Goal: Task Accomplishment & Management: Use online tool/utility

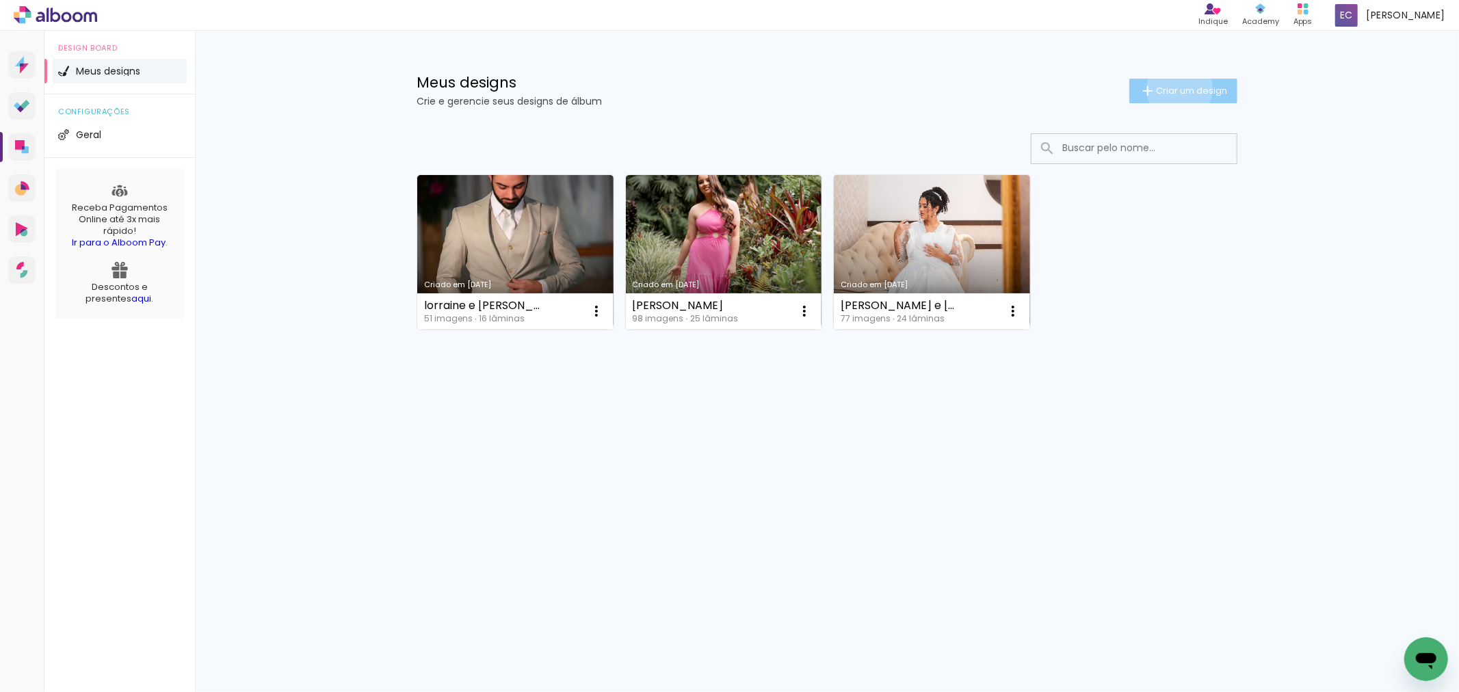
click at [1177, 89] on span "Criar um design" at bounding box center [1191, 90] width 71 height 9
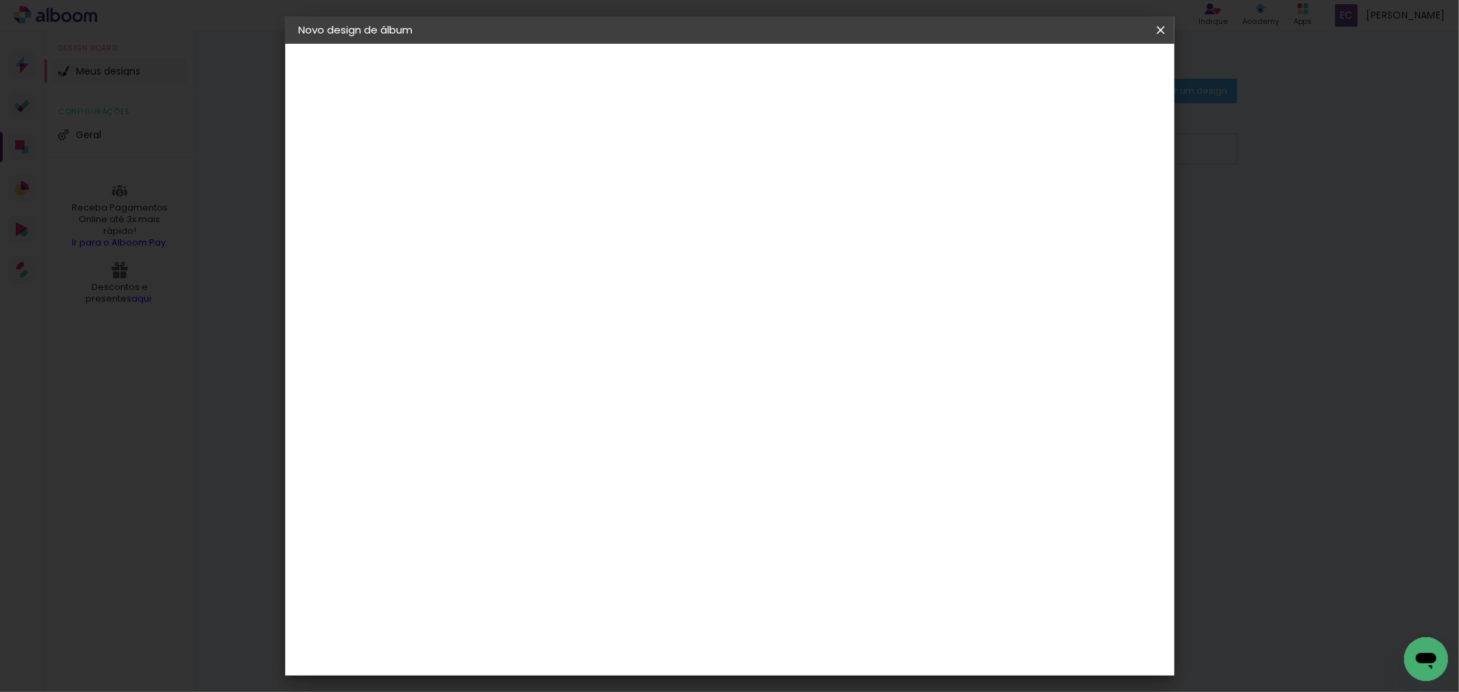
click at [523, 192] on input at bounding box center [523, 183] width 0 height 21
type input "tayla e [PERSON_NAME]"
type paper-input "tayla e [PERSON_NAME]"
click at [663, 69] on paper-button "Avançar" at bounding box center [629, 72] width 67 height 23
click at [589, 262] on input at bounding box center [557, 260] width 138 height 17
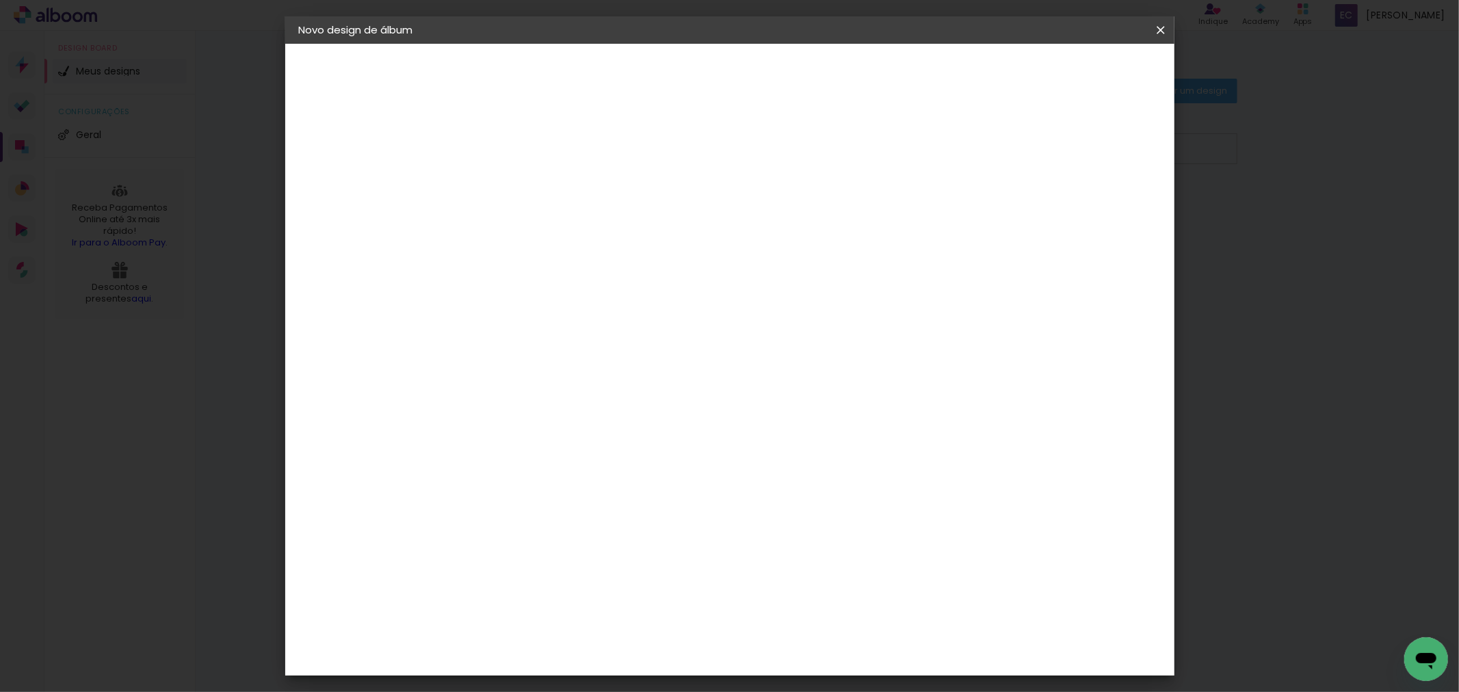
type input "new"
type paper-input "new"
click at [542, 303] on div "New Color New" at bounding box center [527, 317] width 29 height 33
click at [0, 0] on slot "Avançar" at bounding box center [0, 0] width 0 height 0
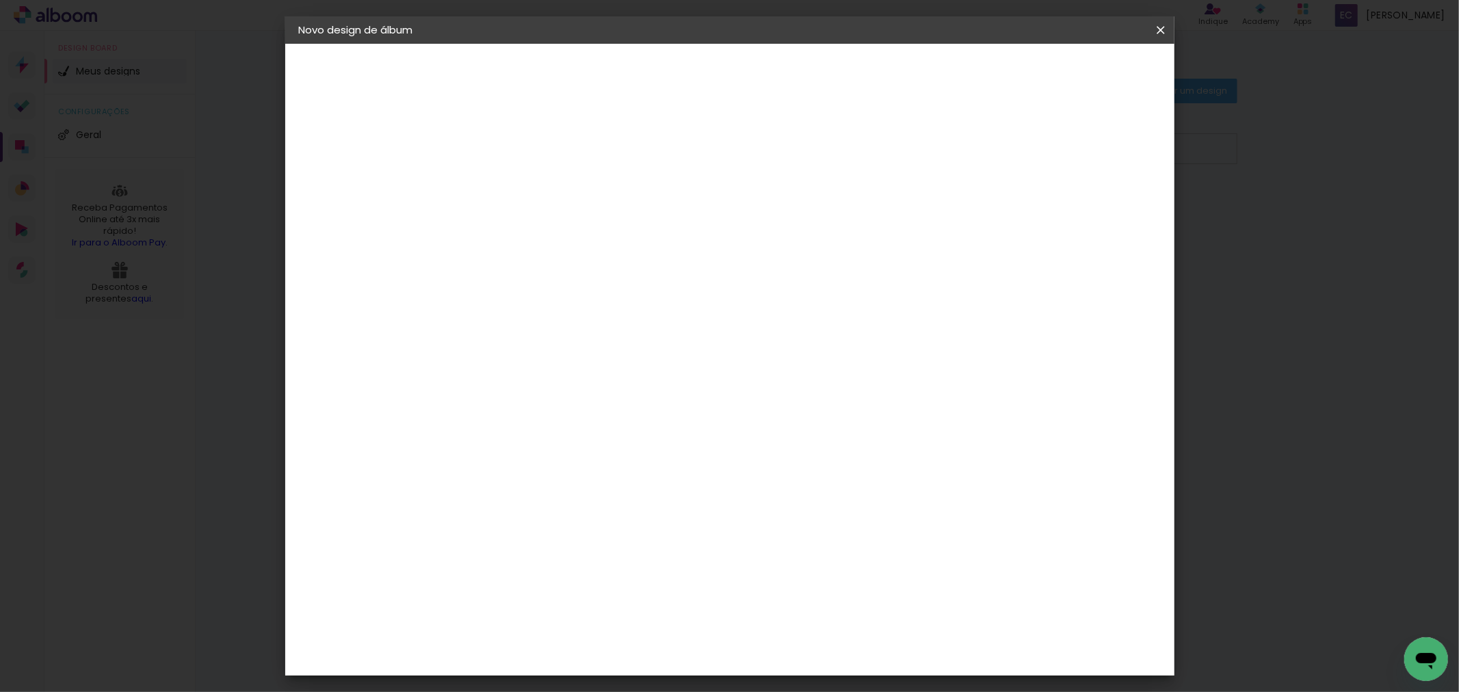
click at [615, 422] on span "20 × 20" at bounding box center [583, 440] width 64 height 36
click at [0, 0] on slot "Avançar" at bounding box center [0, 0] width 0 height 0
click at [1088, 81] on paper-button "Iniciar design" at bounding box center [1043, 72] width 90 height 23
click at [1108, 84] on header "Revisão Verifique as configurações do seu álbum. Voltar Iniciar design" at bounding box center [785, 79] width 645 height 70
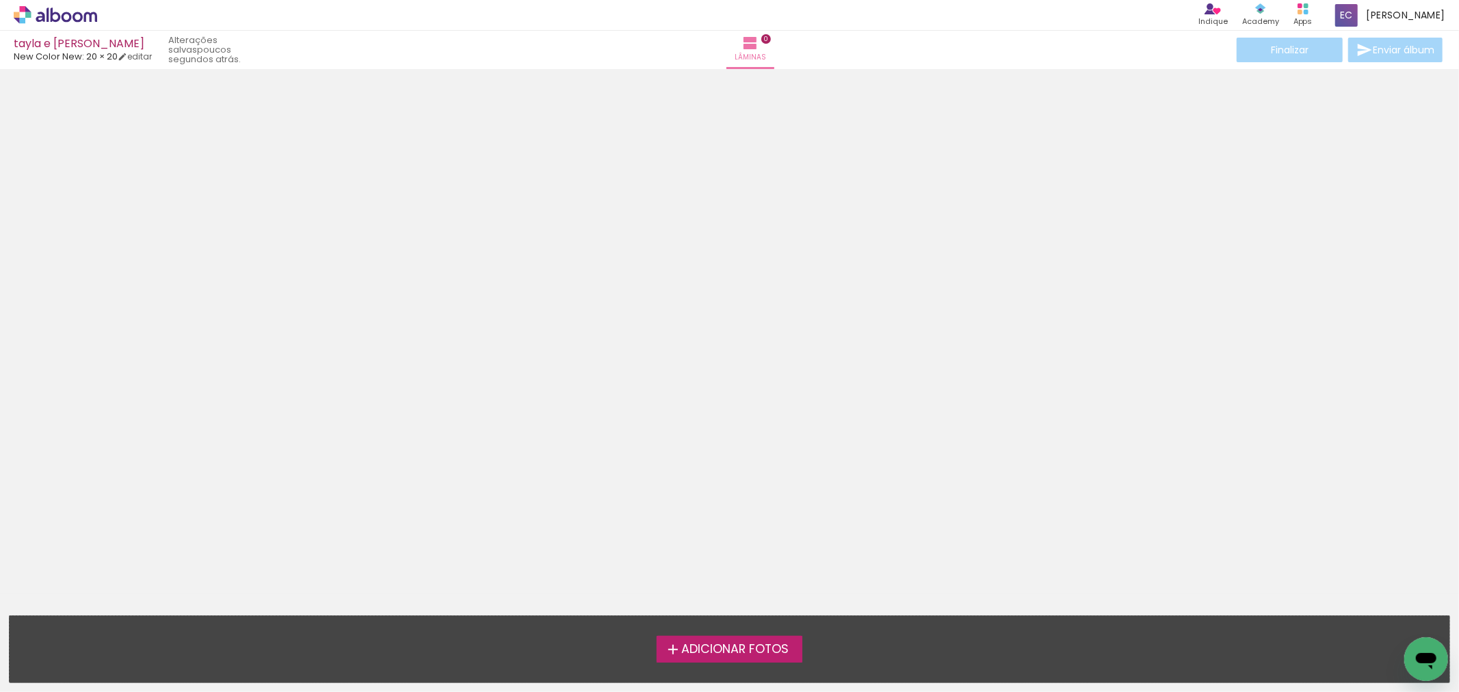
click at [763, 648] on span "Adicionar Fotos" at bounding box center [734, 650] width 107 height 12
click at [0, 0] on input "file" at bounding box center [0, 0] width 0 height 0
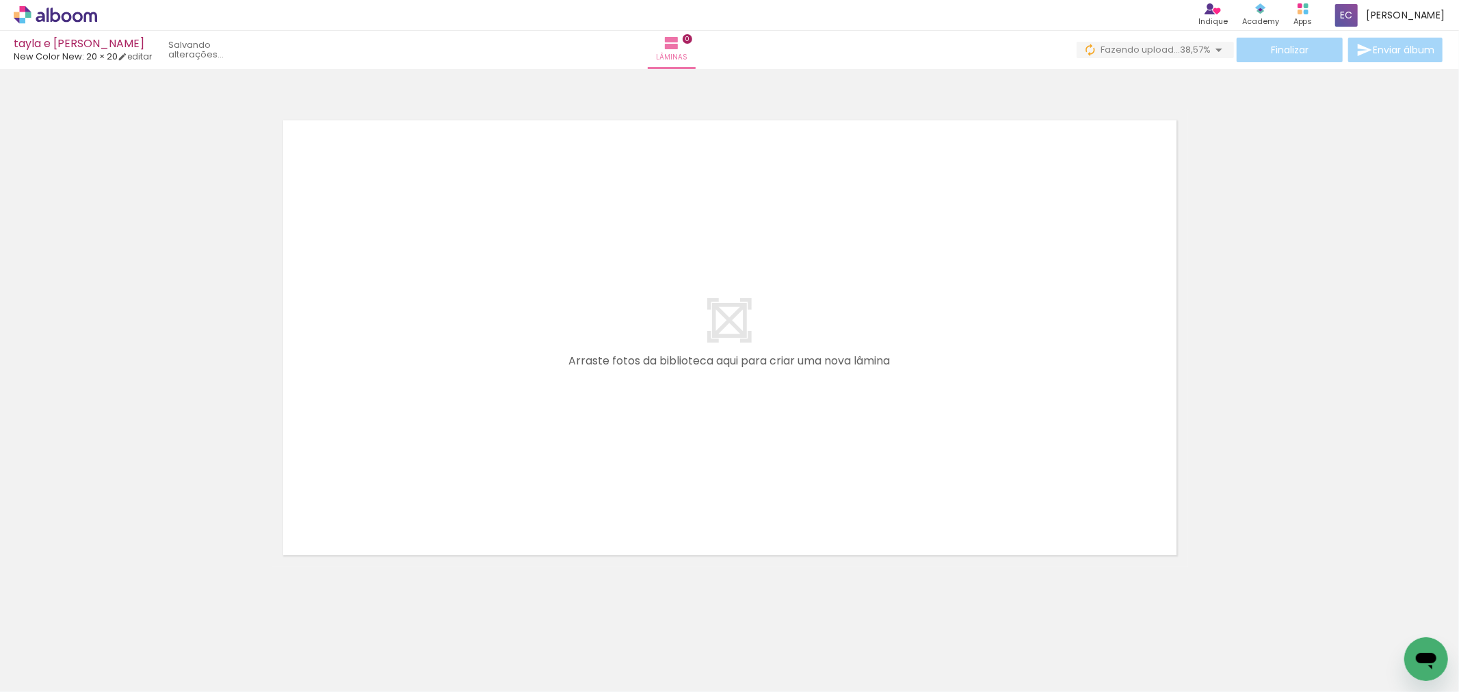
scroll to position [0, 4020]
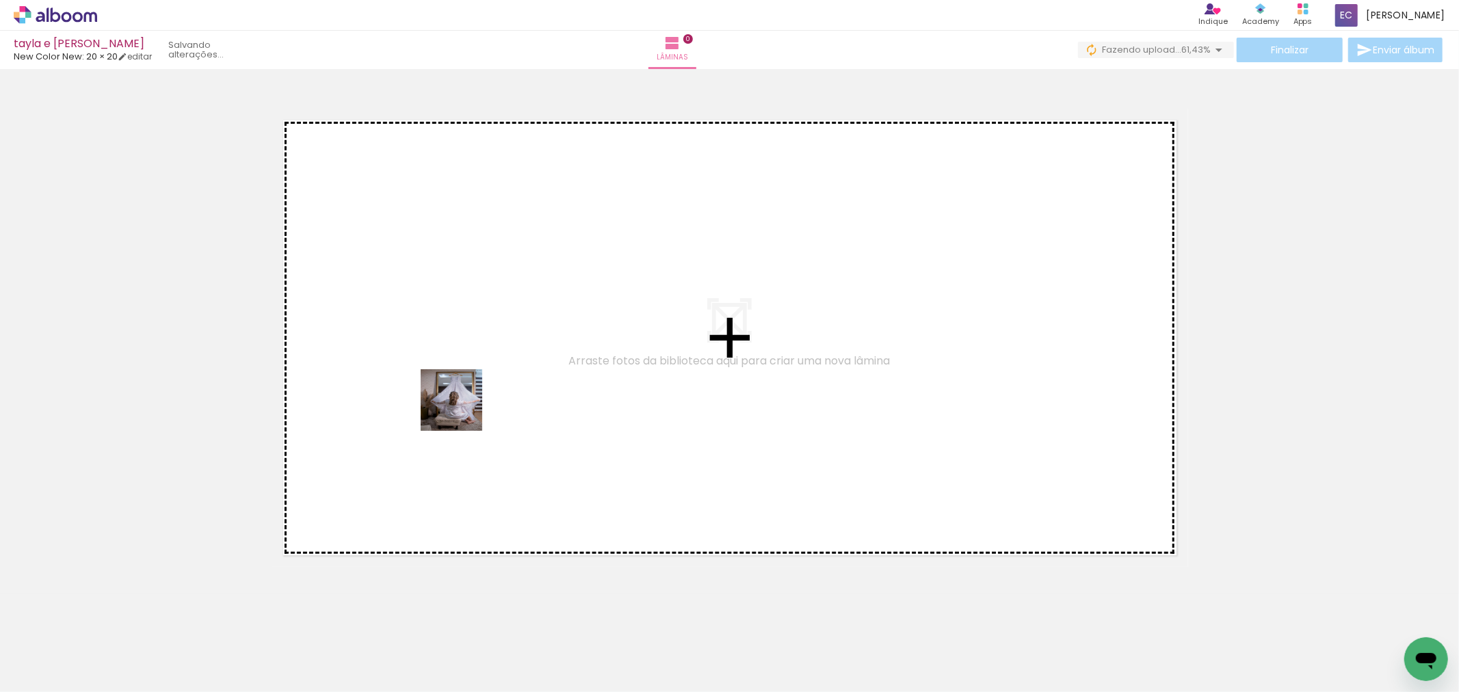
drag, startPoint x: 488, startPoint y: 627, endPoint x: 462, endPoint y: 408, distance: 220.4
click at [462, 408] on quentale-workspace at bounding box center [729, 346] width 1459 height 692
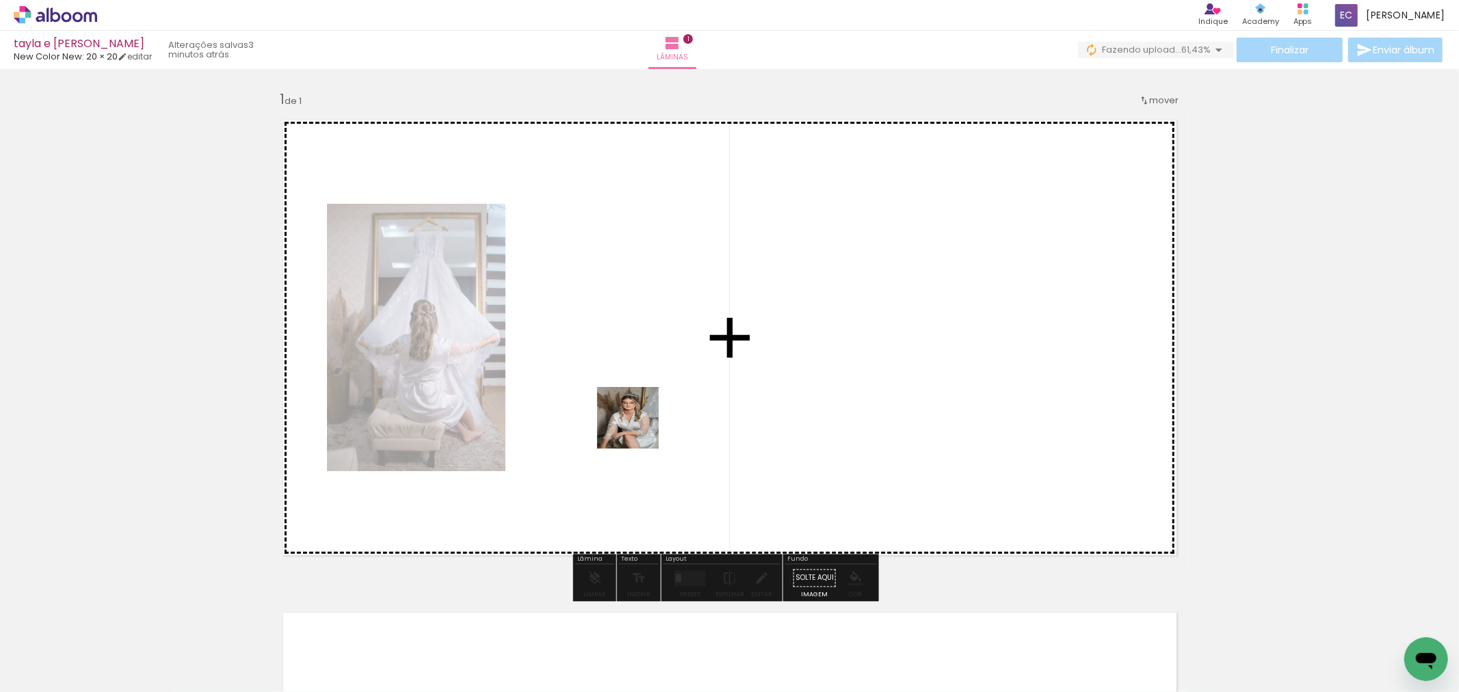
drag, startPoint x: 644, startPoint y: 658, endPoint x: 640, endPoint y: 407, distance: 251.1
click at [640, 407] on quentale-workspace at bounding box center [729, 346] width 1459 height 692
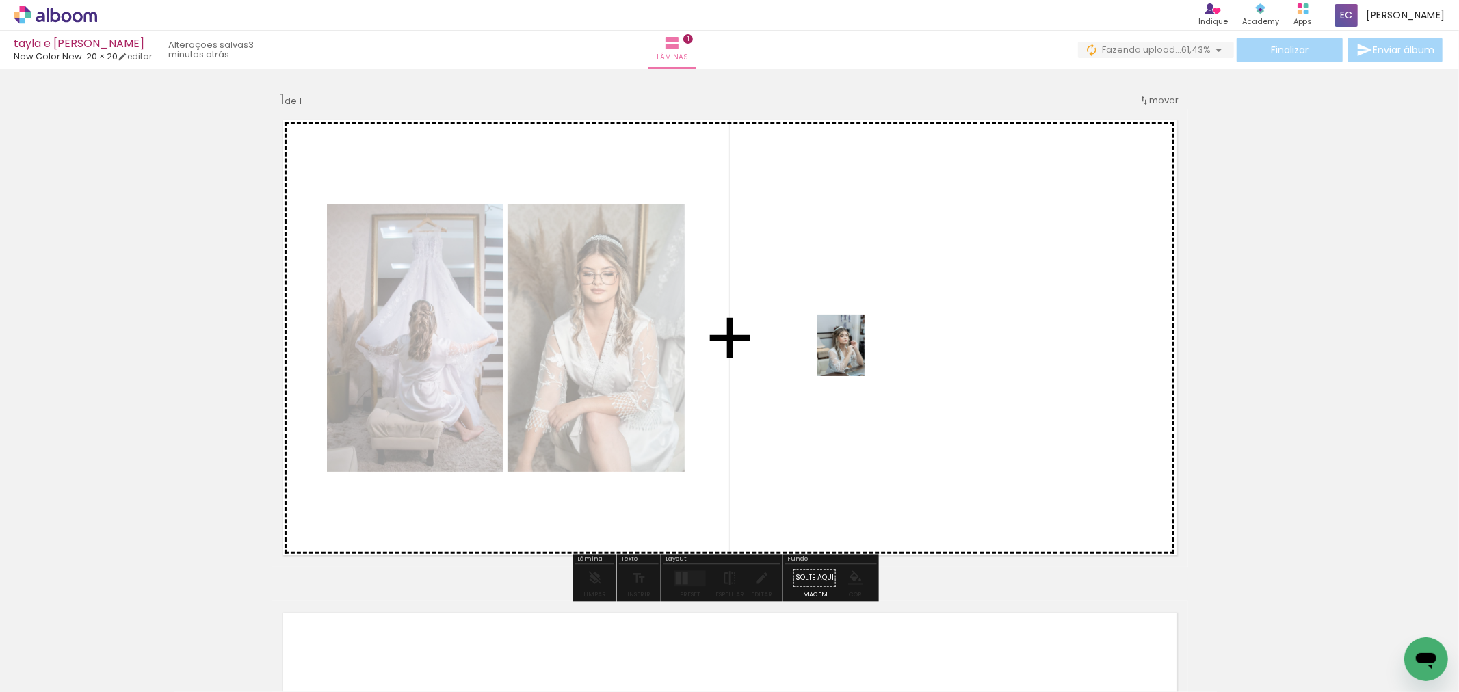
drag, startPoint x: 858, startPoint y: 436, endPoint x: 858, endPoint y: 356, distance: 80.0
click at [858, 356] on quentale-workspace at bounding box center [729, 346] width 1459 height 692
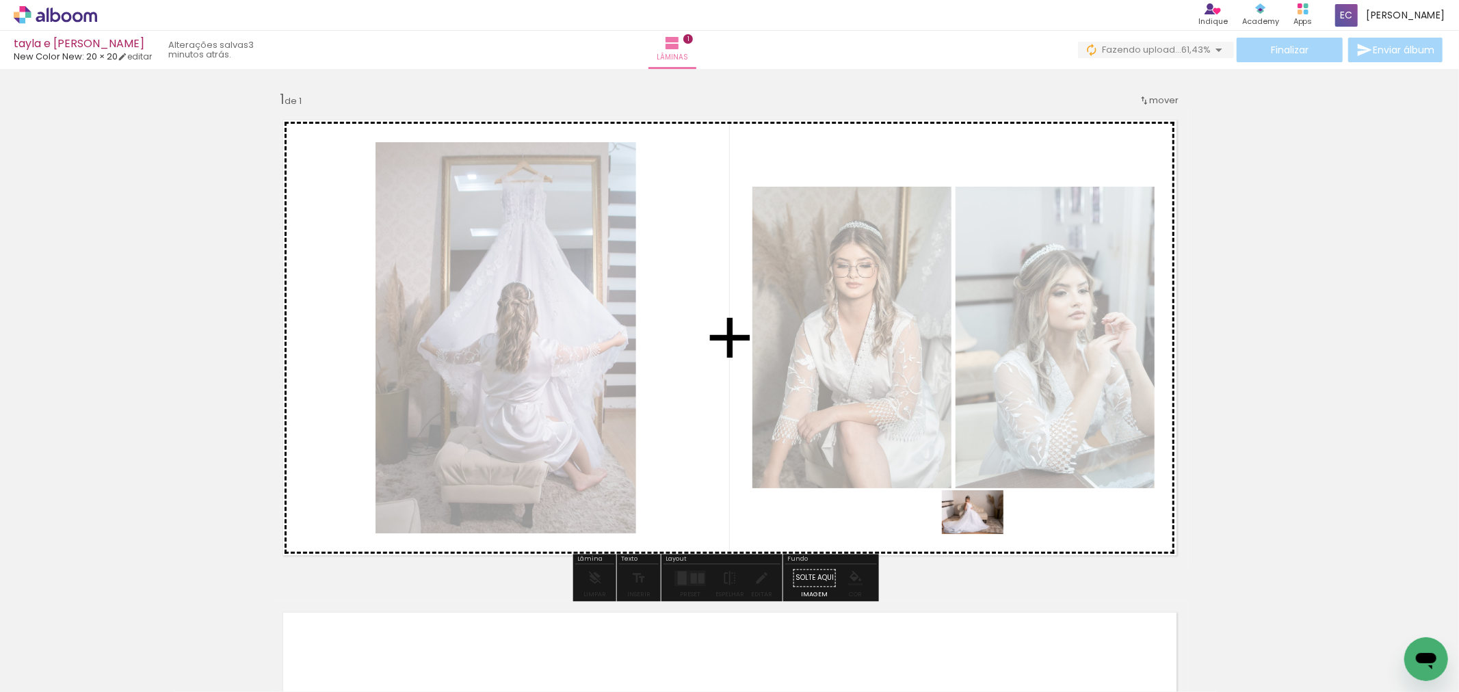
drag, startPoint x: 958, startPoint y: 661, endPoint x: 983, endPoint y: 532, distance: 131.7
click at [983, 532] on quentale-workspace at bounding box center [729, 346] width 1459 height 692
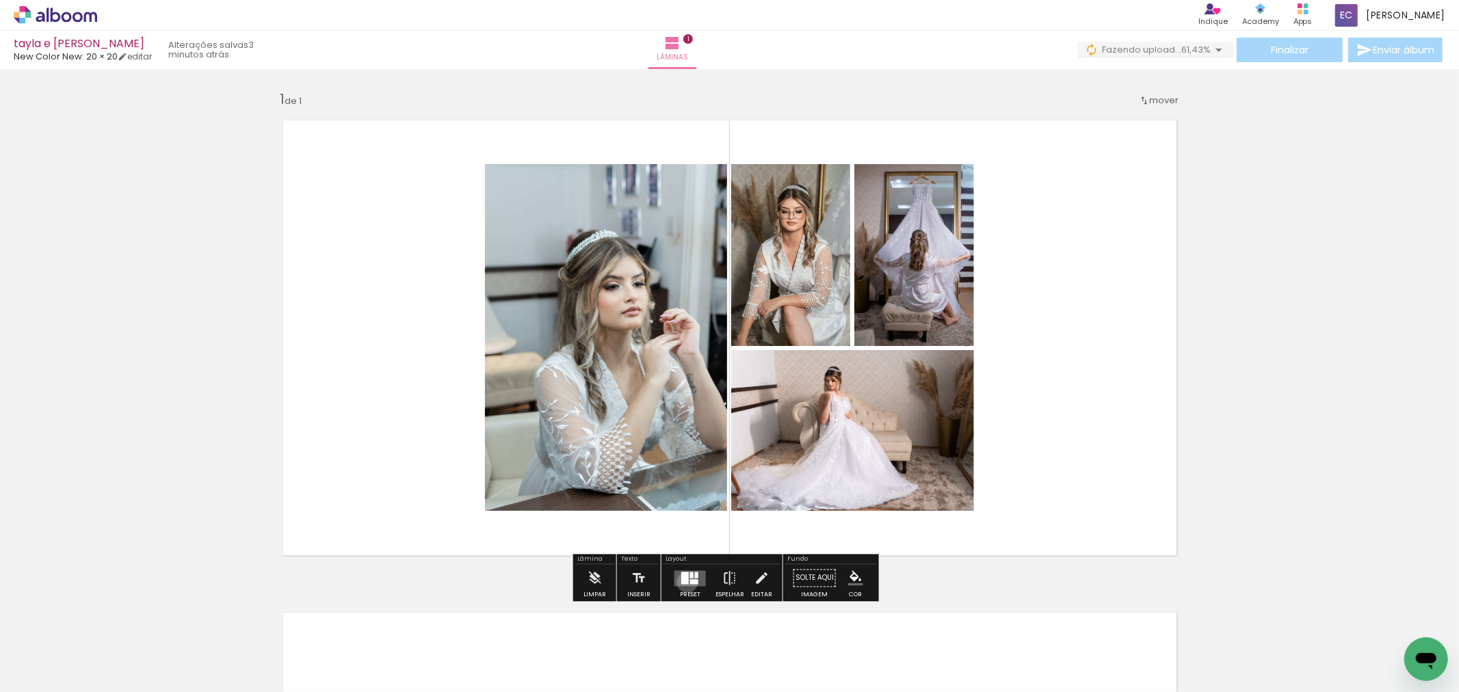
click at [684, 582] on div at bounding box center [685, 578] width 8 height 12
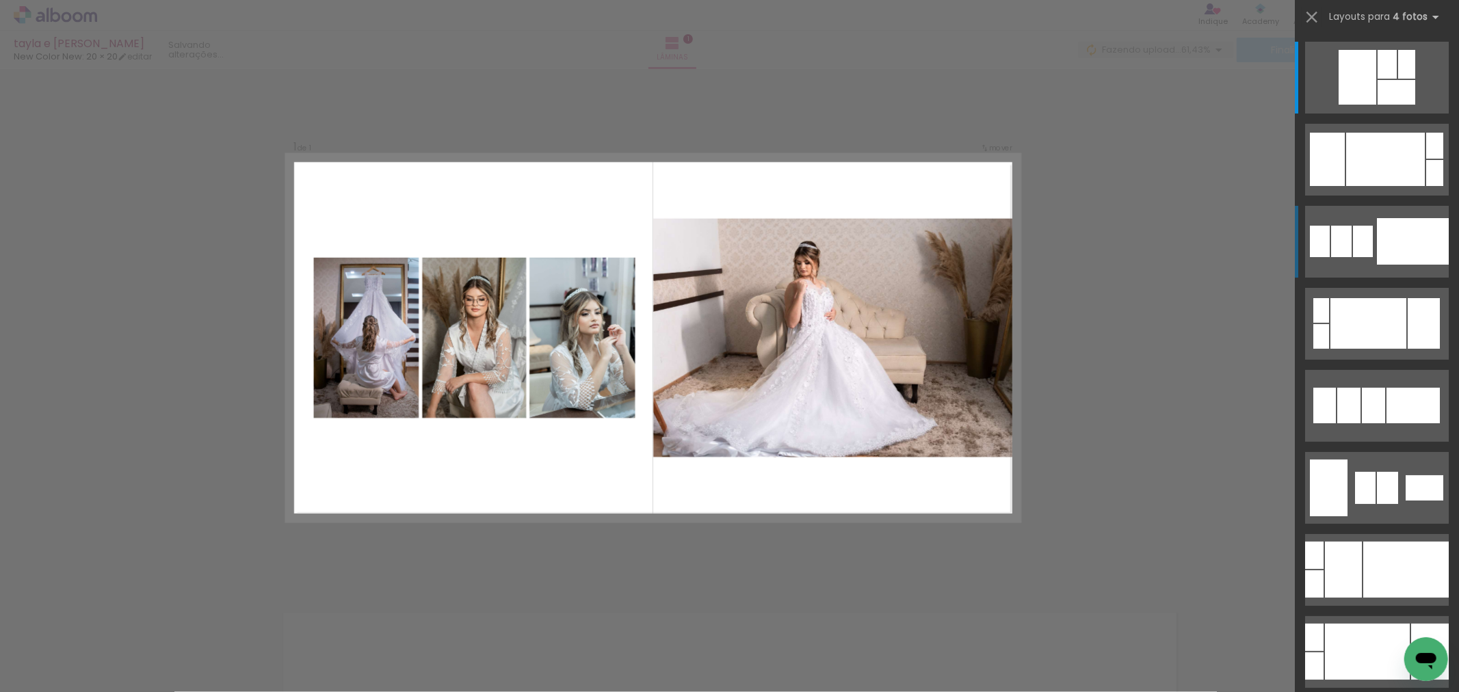
click at [1386, 257] on div at bounding box center [1413, 241] width 72 height 47
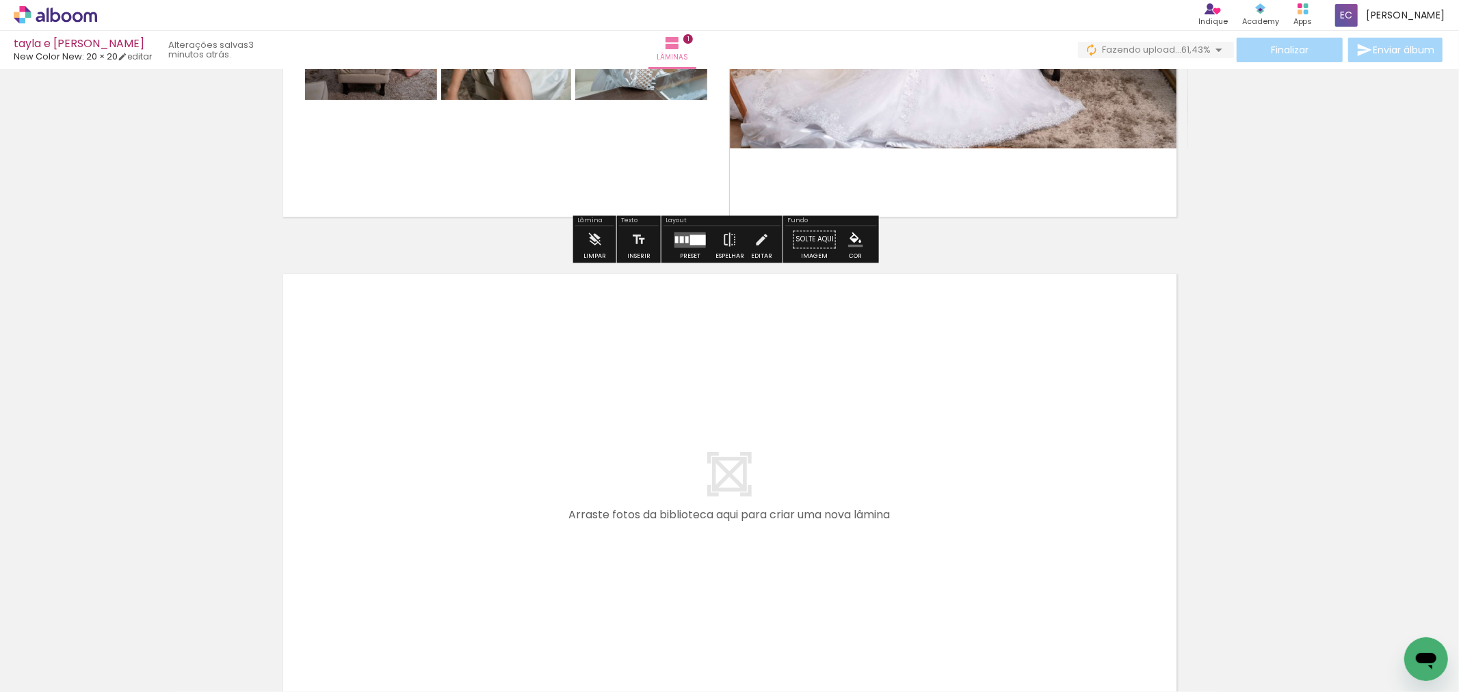
scroll to position [341, 0]
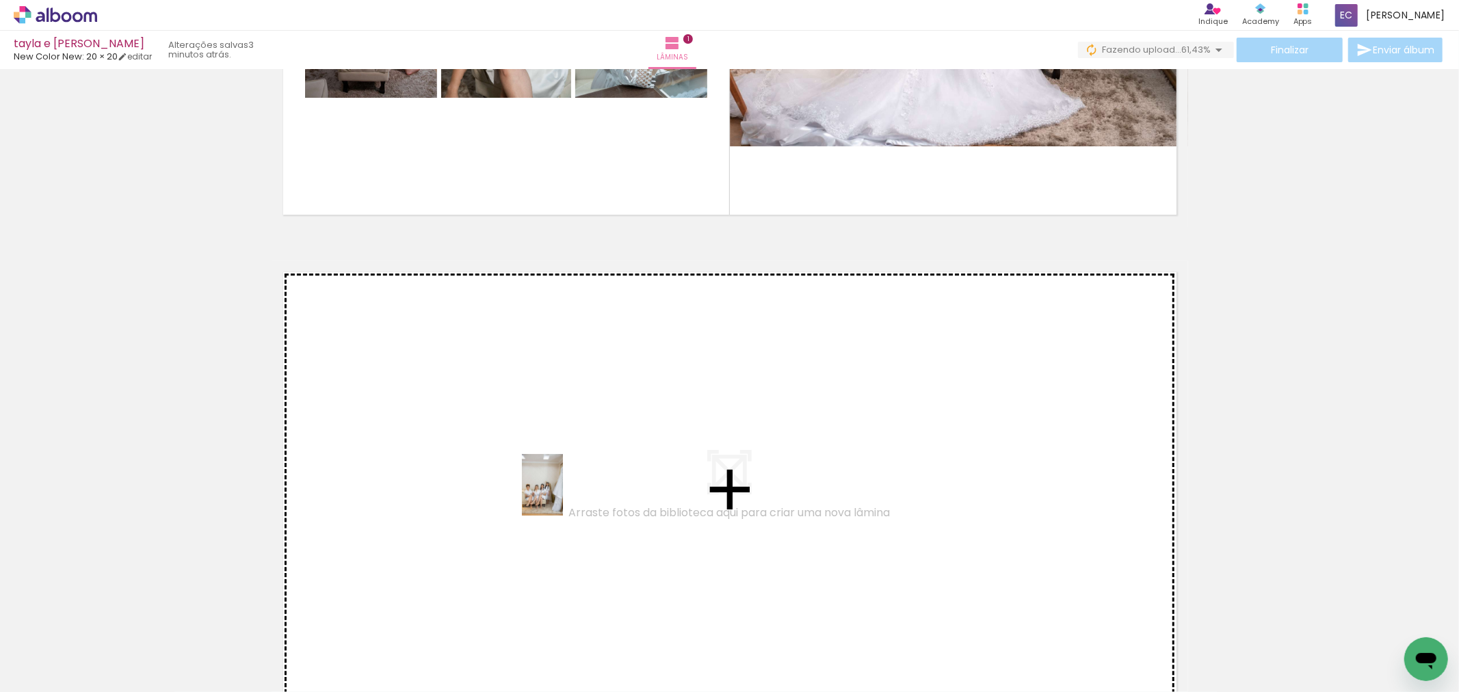
drag, startPoint x: 568, startPoint y: 664, endPoint x: 563, endPoint y: 495, distance: 169.0
click at [563, 495] on quentale-workspace at bounding box center [729, 346] width 1459 height 692
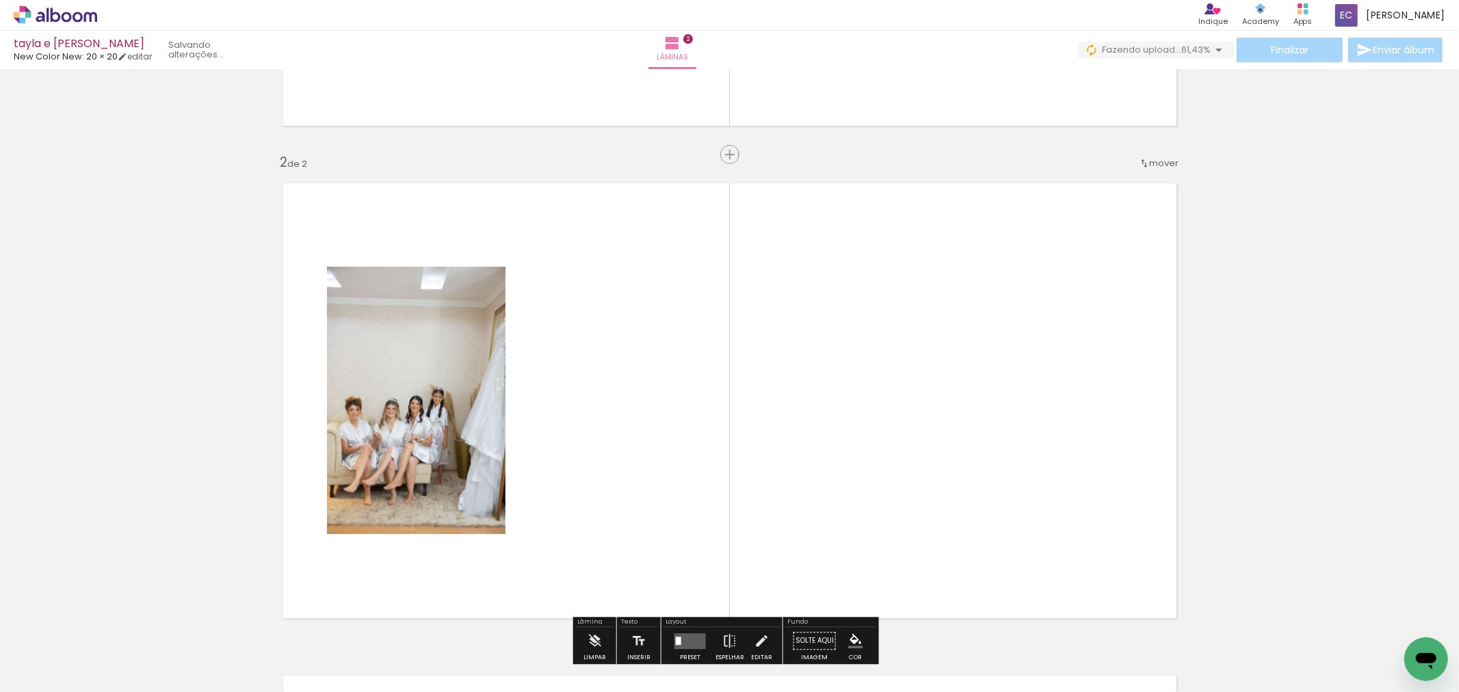
scroll to position [493, 0]
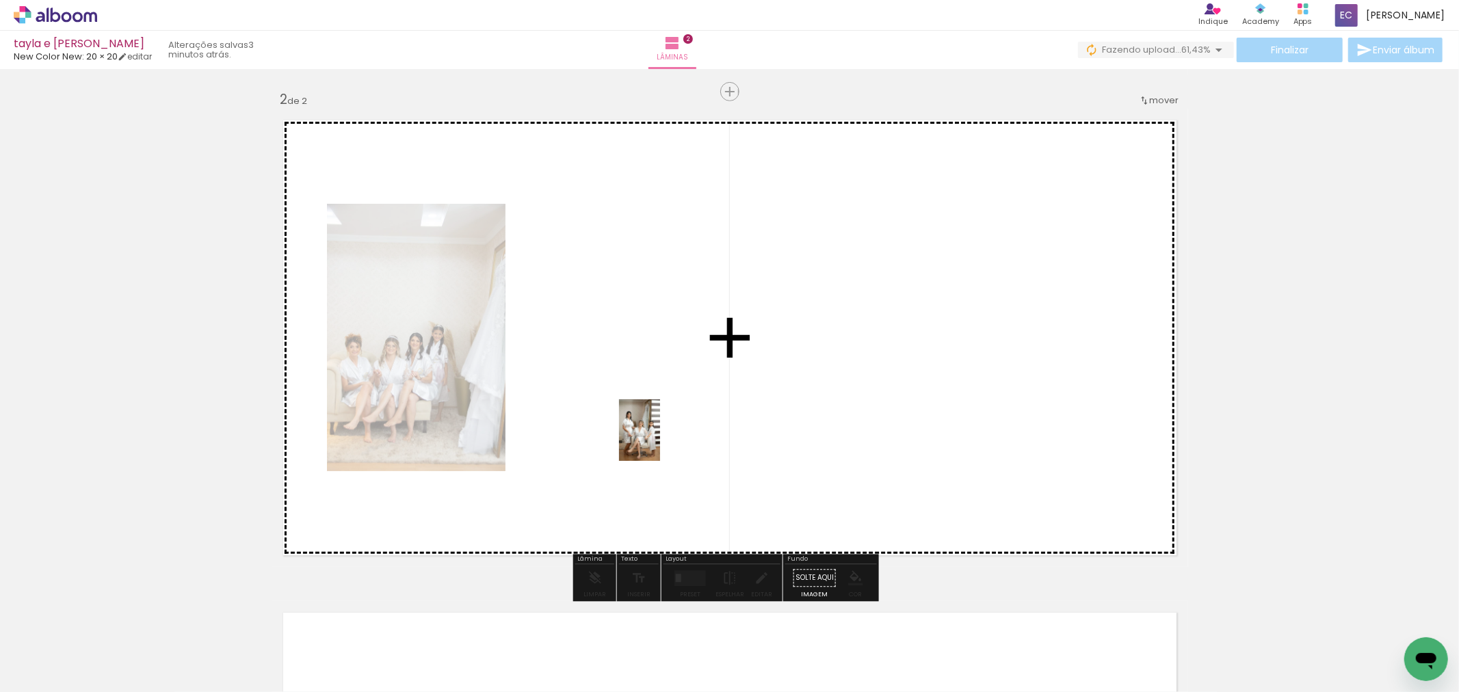
drag, startPoint x: 706, startPoint y: 640, endPoint x: 660, endPoint y: 441, distance: 204.3
click at [660, 441] on quentale-workspace at bounding box center [729, 346] width 1459 height 692
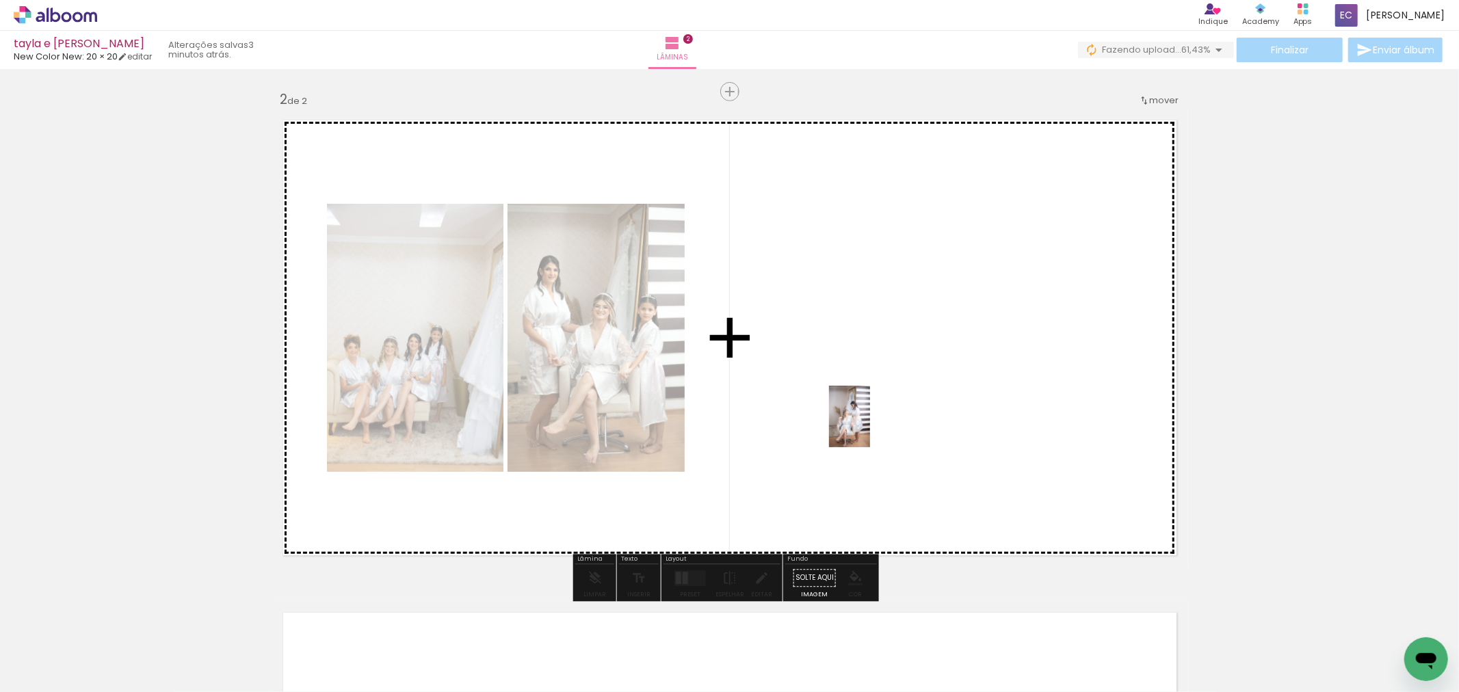
drag, startPoint x: 796, startPoint y: 651, endPoint x: 870, endPoint y: 432, distance: 231.3
click at [869, 428] on quentale-workspace at bounding box center [729, 346] width 1459 height 692
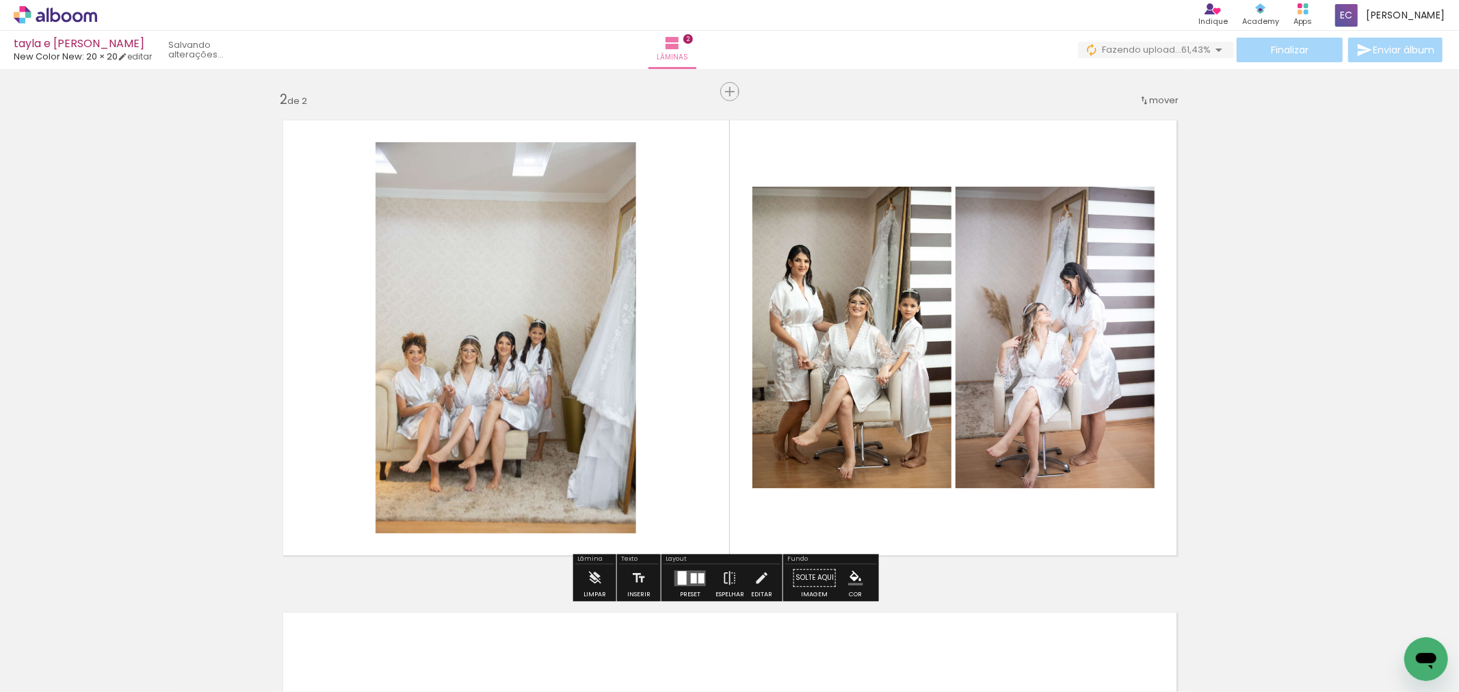
click at [557, 413] on quentale-photo at bounding box center [506, 337] width 261 height 391
click at [755, 579] on iron-icon at bounding box center [761, 577] width 15 height 27
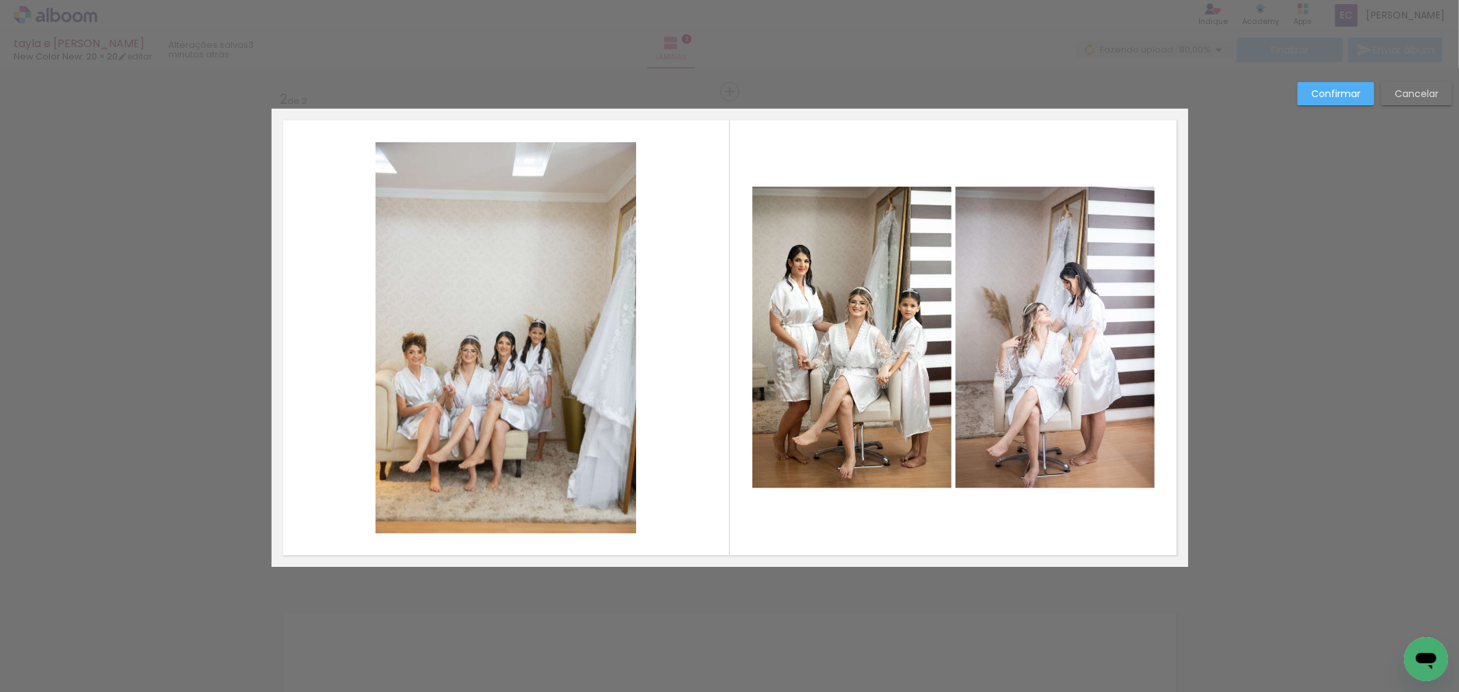
click at [560, 422] on quentale-photo at bounding box center [506, 337] width 261 height 391
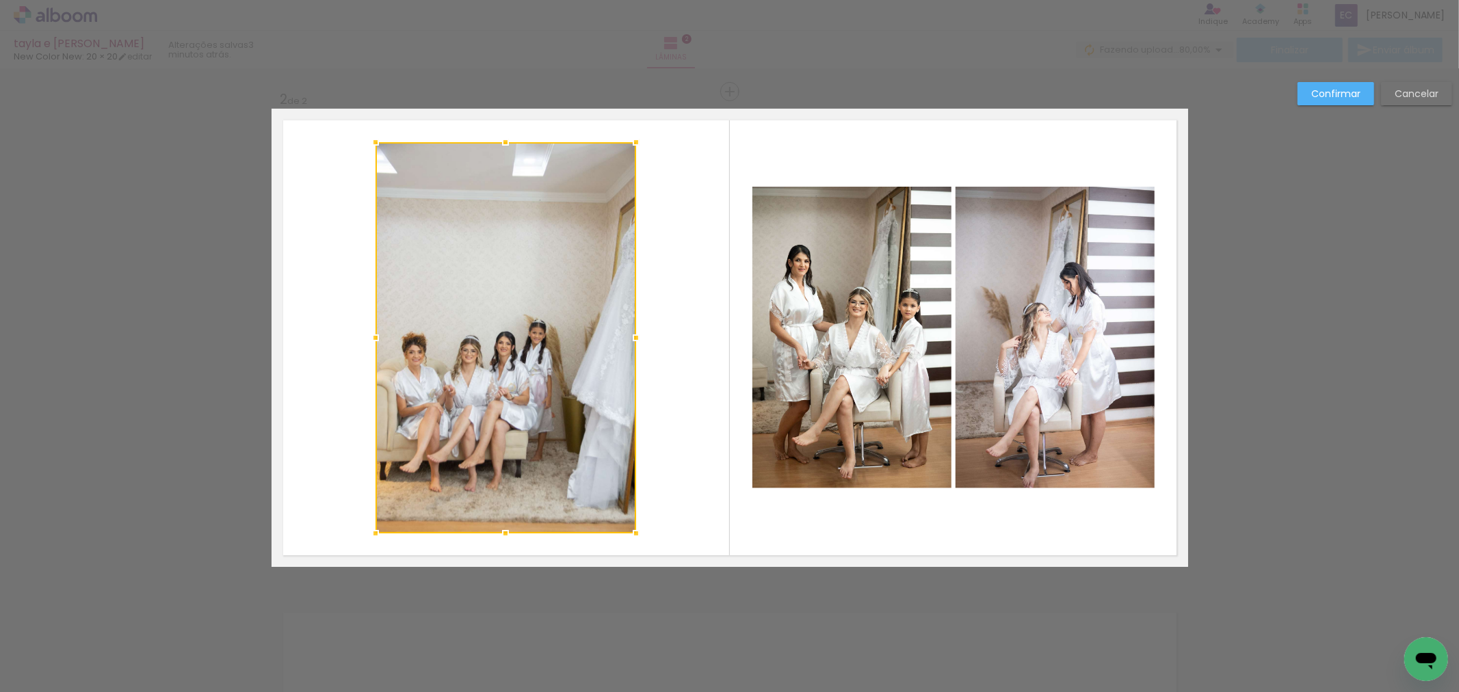
click at [549, 410] on div at bounding box center [506, 337] width 261 height 391
click at [1331, 79] on div "Confirmar Cancelar" at bounding box center [729, 332] width 1459 height 1510
click at [0, 0] on slot "Confirmar" at bounding box center [0, 0] width 0 height 0
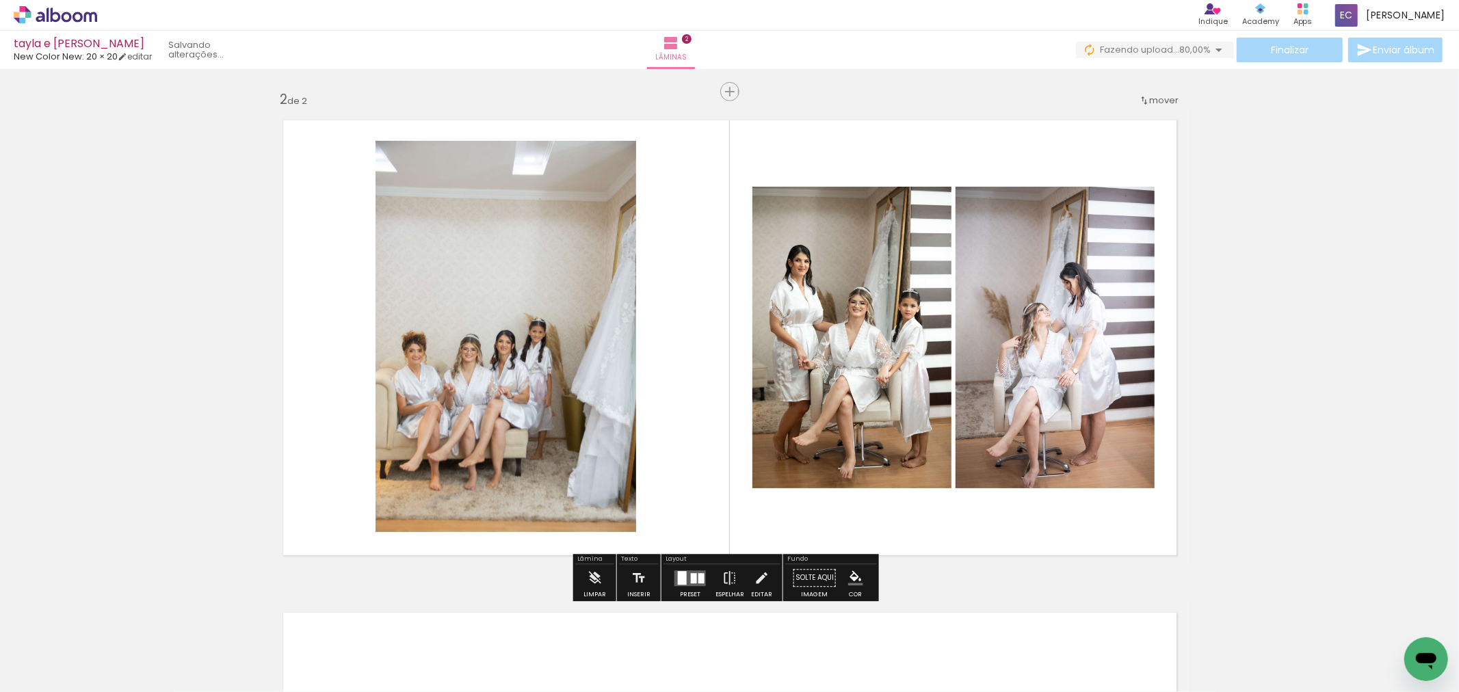
click at [583, 386] on quentale-photo at bounding box center [506, 336] width 261 height 391
click at [755, 577] on iron-icon at bounding box center [761, 577] width 15 height 27
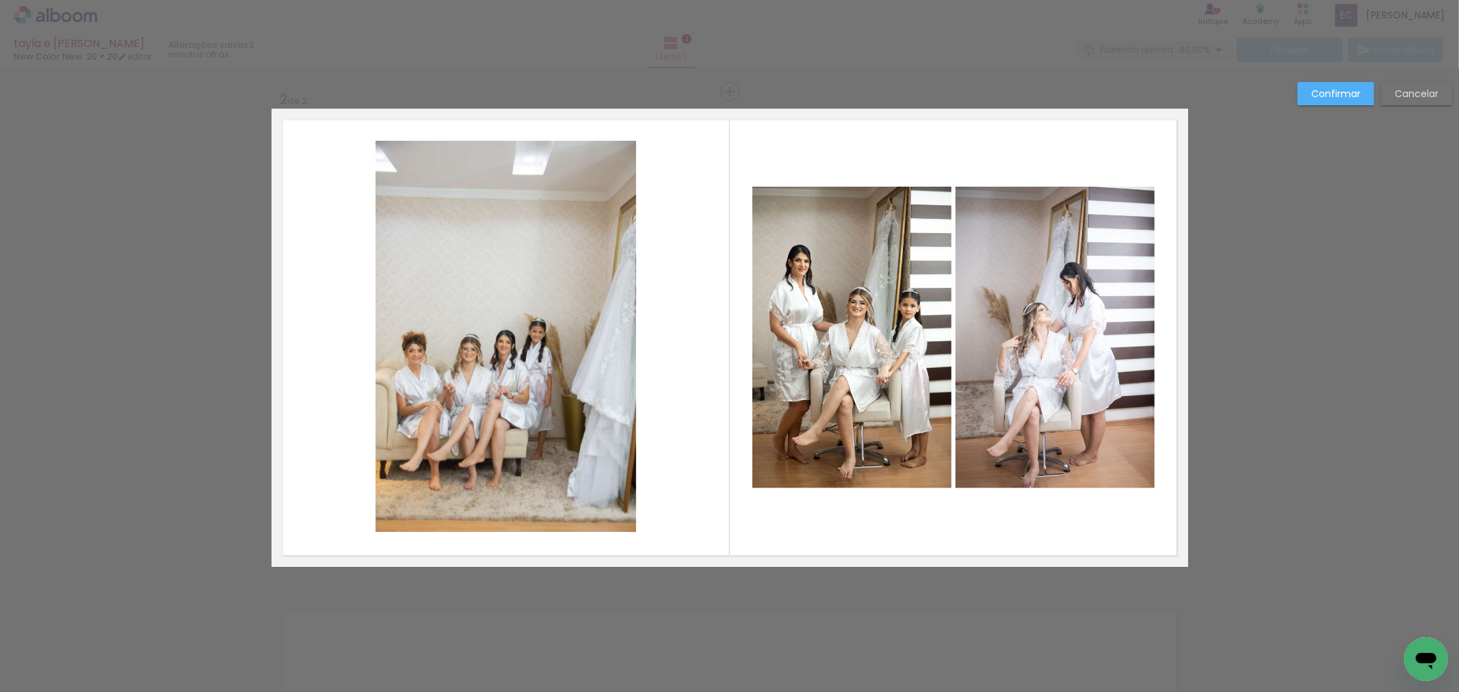
click at [587, 399] on quentale-photo at bounding box center [506, 336] width 261 height 391
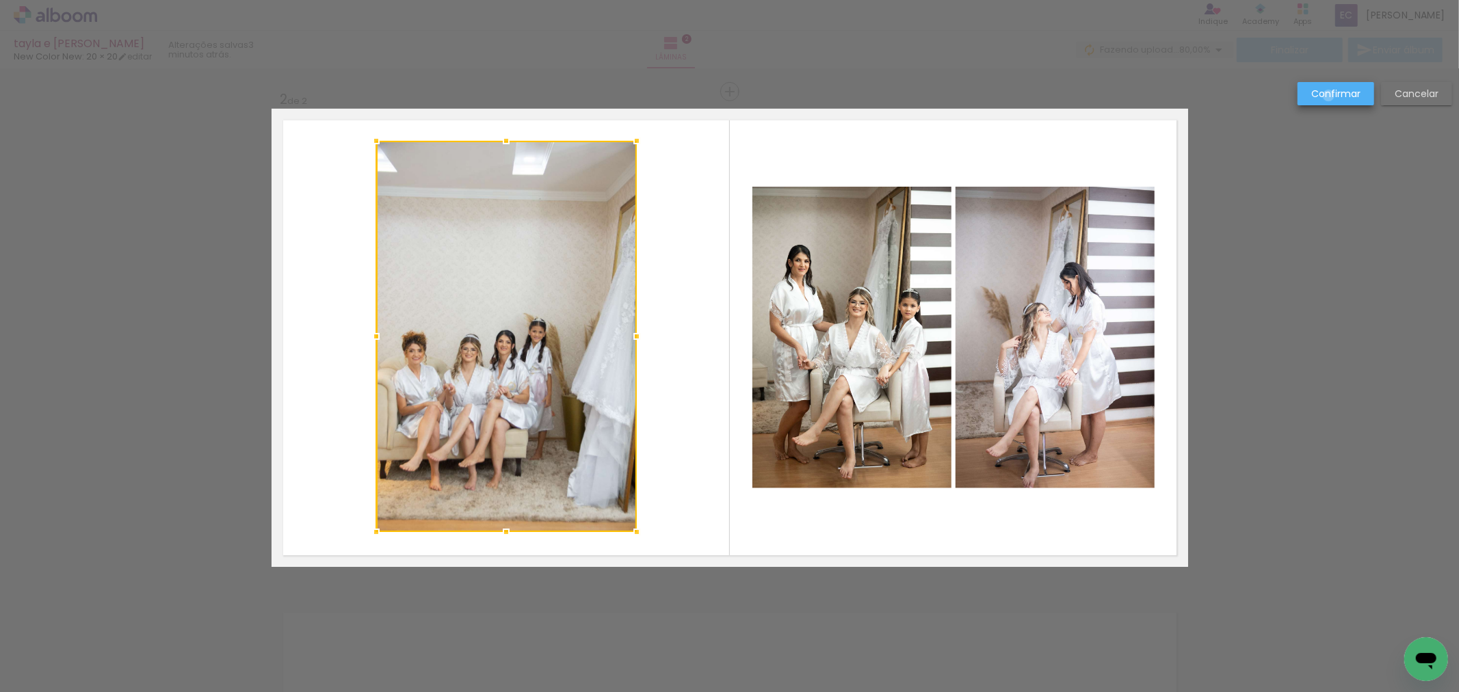
click at [0, 0] on slot "Confirmar" at bounding box center [0, 0] width 0 height 0
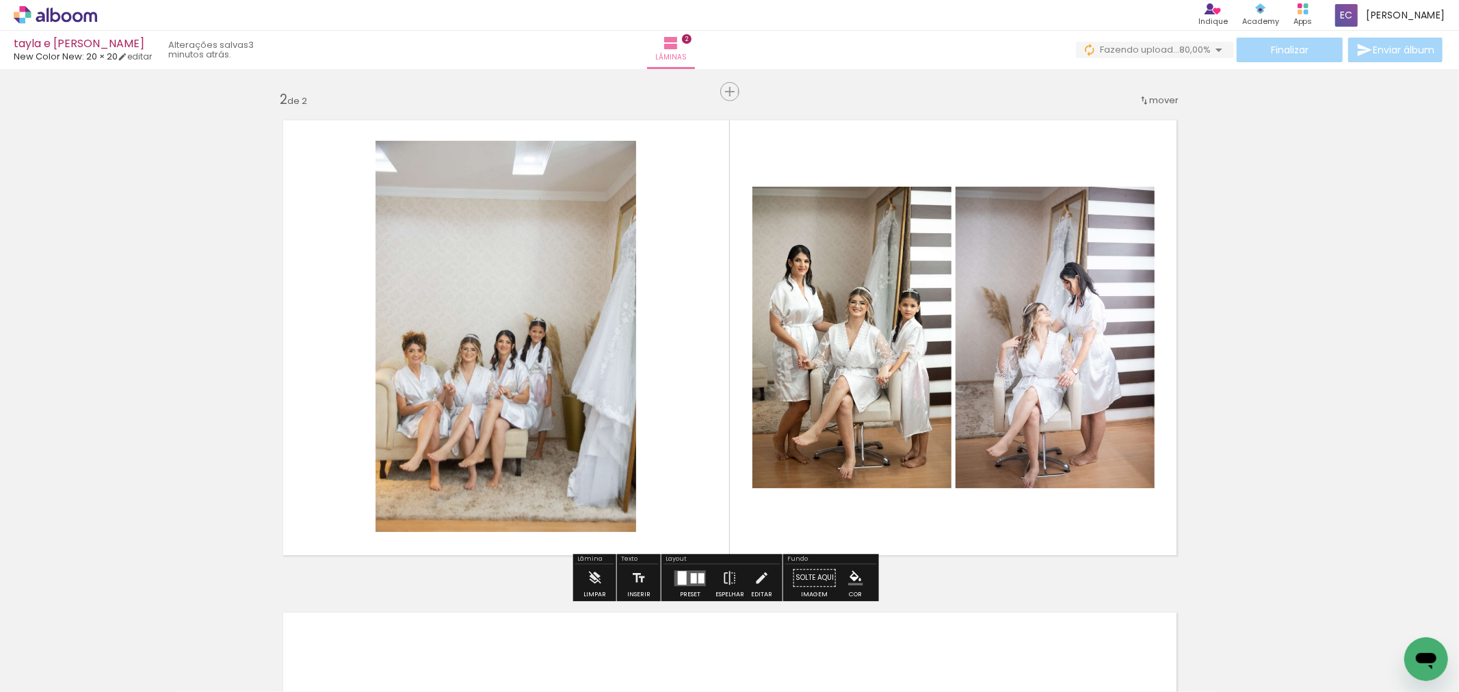
click at [549, 365] on quentale-photo at bounding box center [506, 336] width 261 height 391
click at [754, 579] on iron-icon at bounding box center [761, 577] width 15 height 27
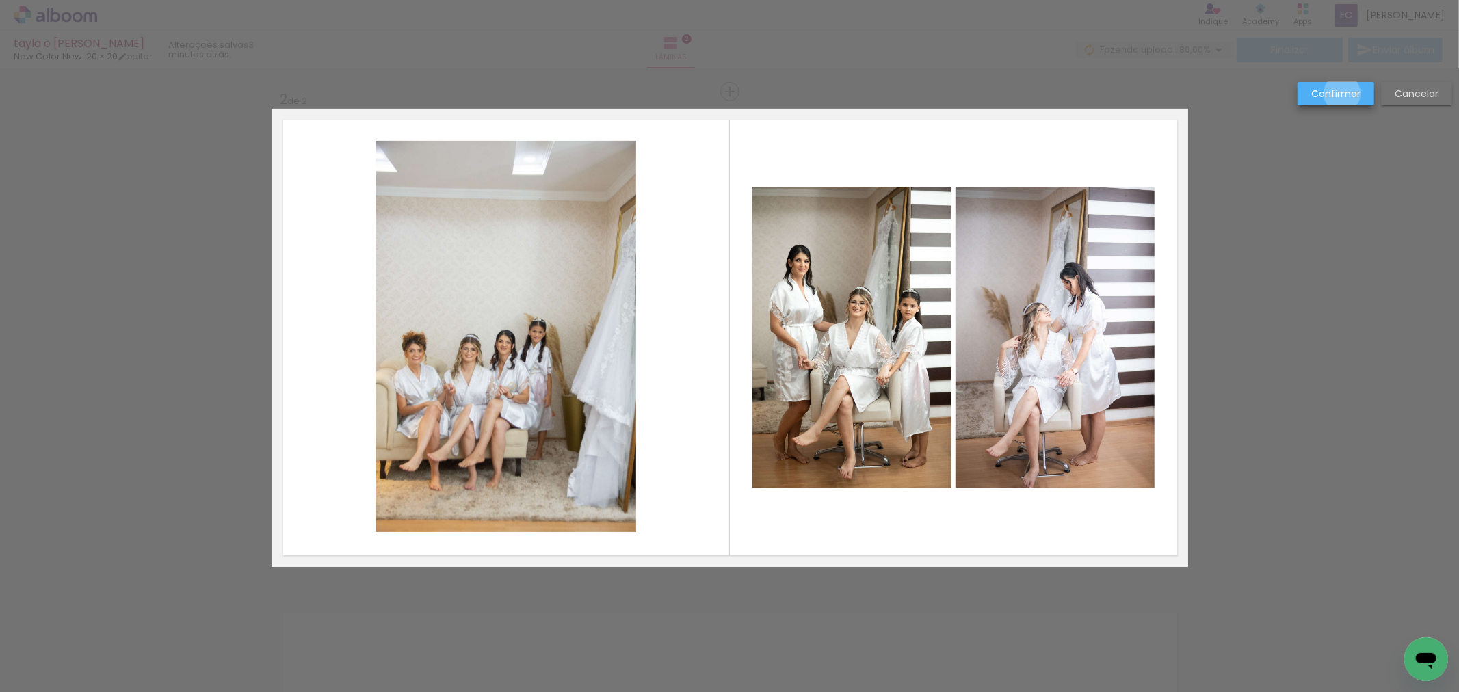
drag, startPoint x: 1343, startPoint y: 94, endPoint x: 1052, endPoint y: 115, distance: 291.5
click at [0, 0] on slot "Confirmar" at bounding box center [0, 0] width 0 height 0
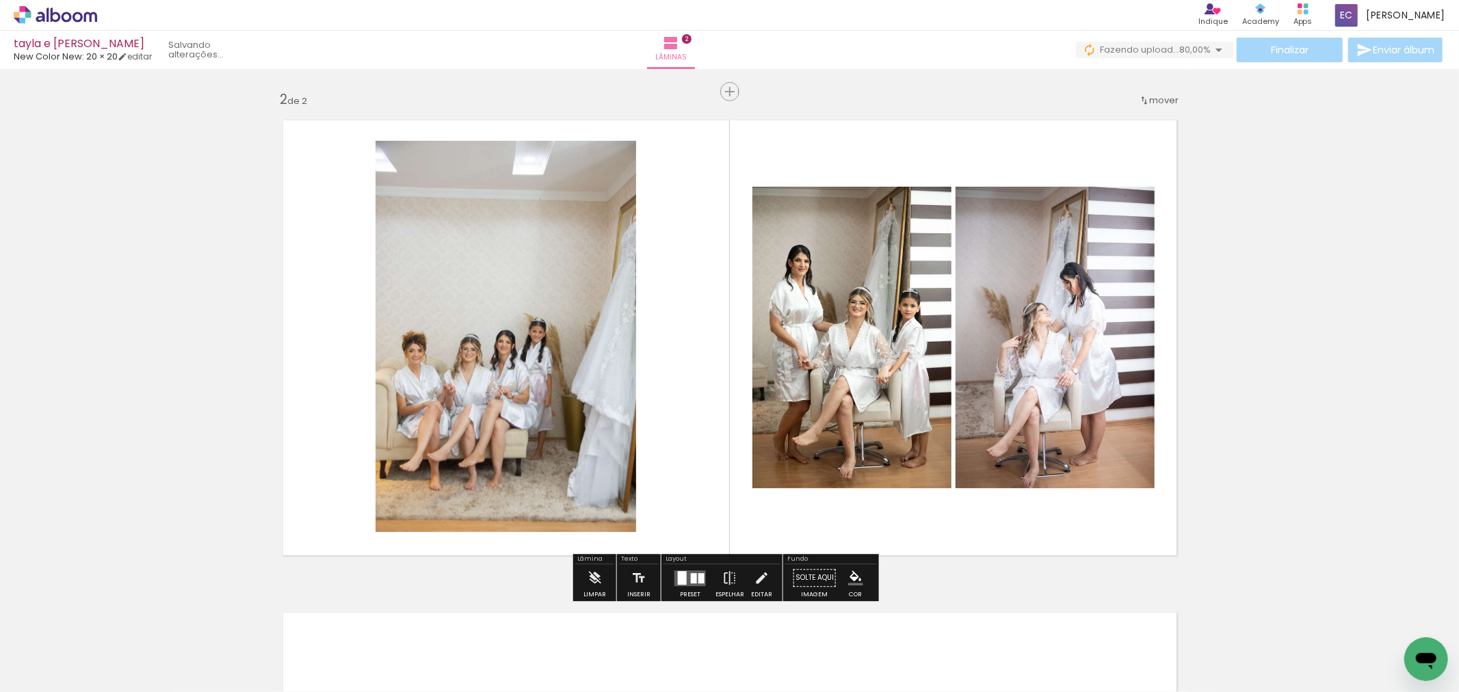
click at [558, 331] on quentale-photo at bounding box center [506, 336] width 261 height 391
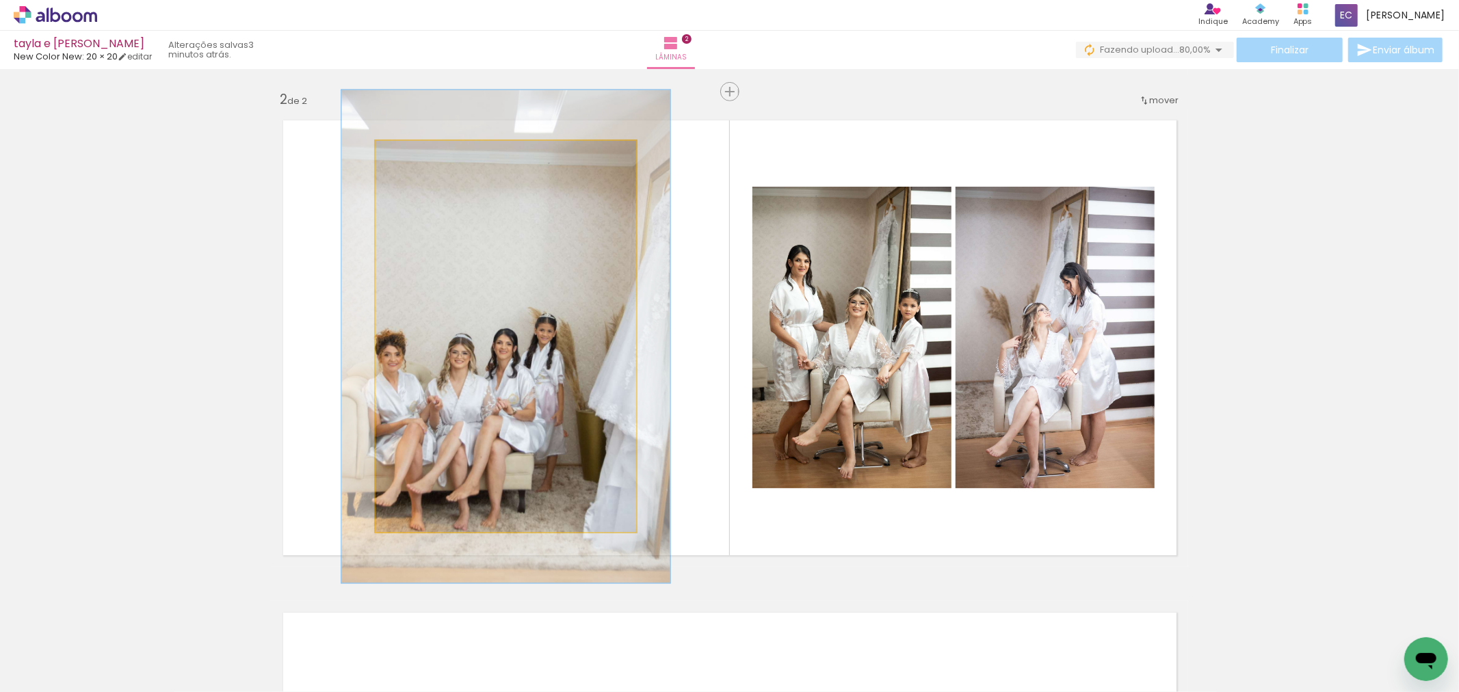
drag, startPoint x: 406, startPoint y: 156, endPoint x: 419, endPoint y: 156, distance: 12.3
type paper-slider "126"
click at [419, 156] on div at bounding box center [420, 155] width 22 height 22
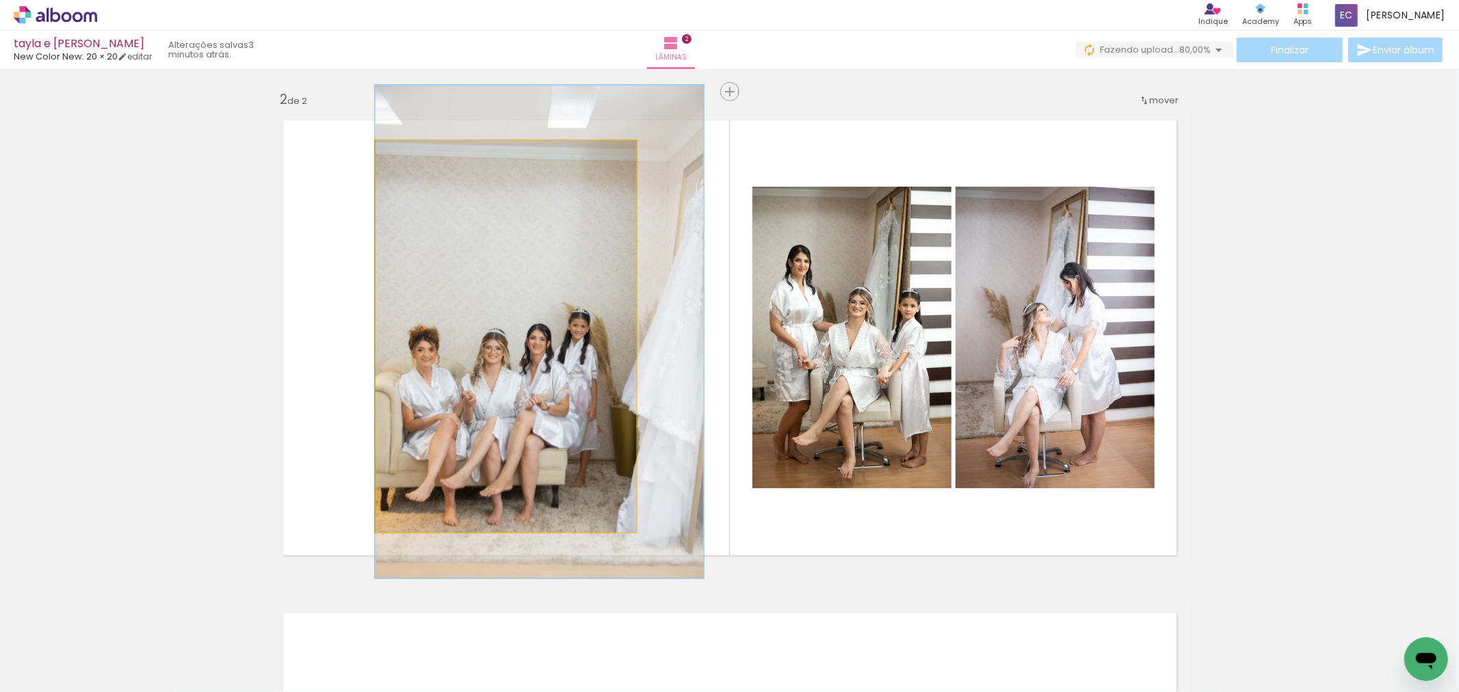
drag, startPoint x: 449, startPoint y: 357, endPoint x: 496, endPoint y: 352, distance: 47.4
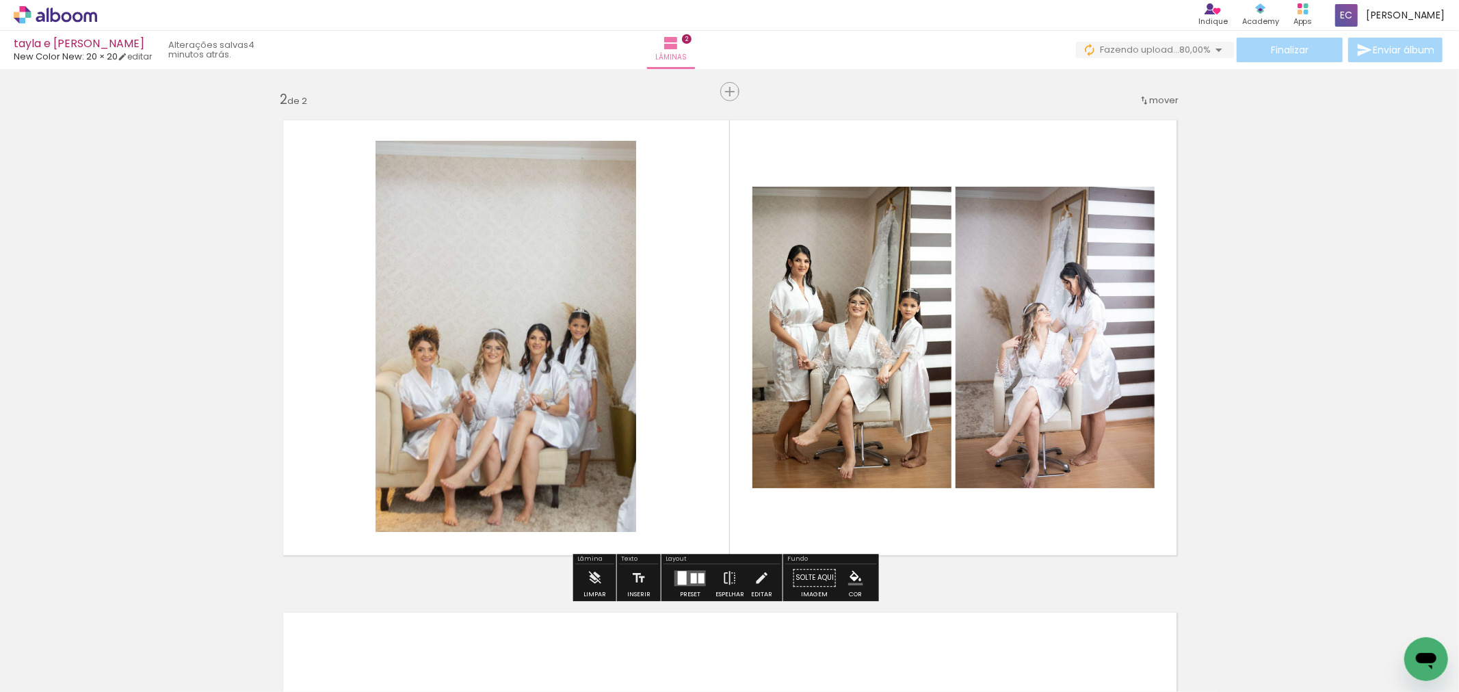
click at [1052, 375] on quentale-photo at bounding box center [1055, 338] width 199 height 302
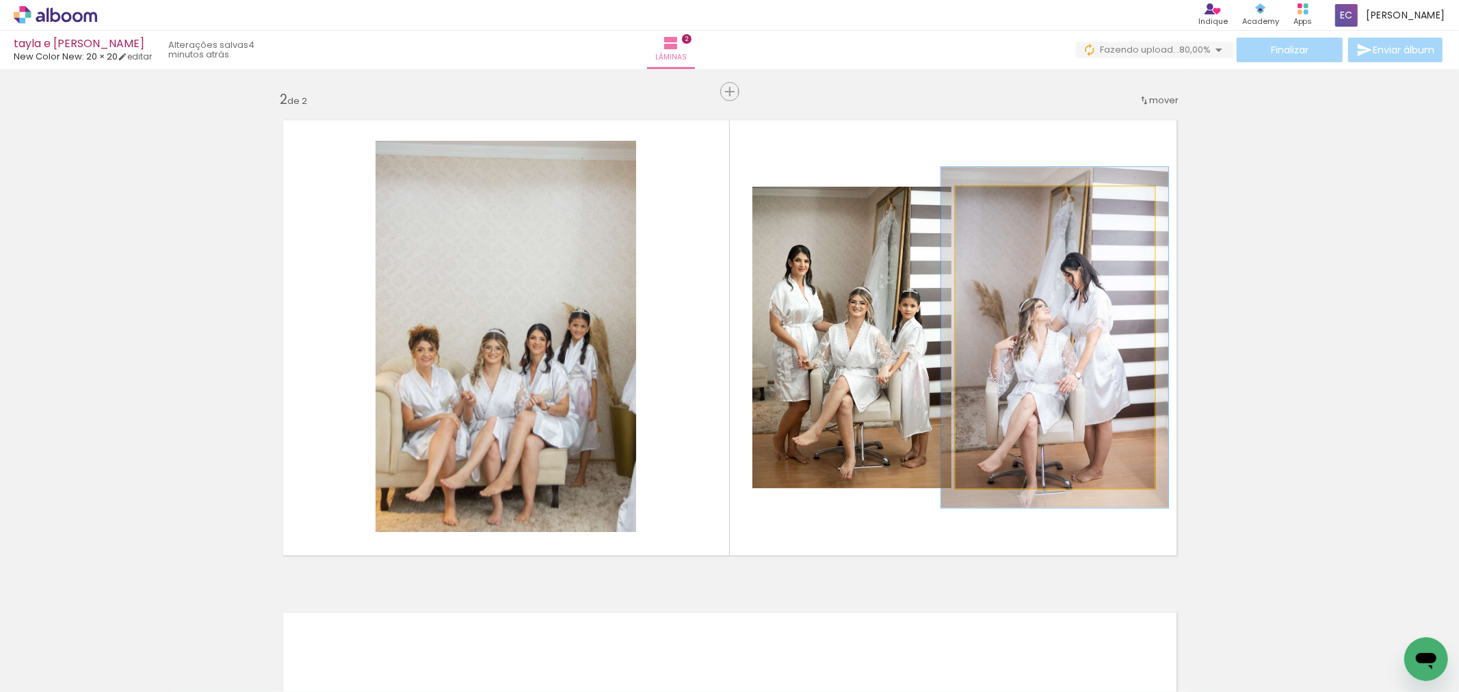
type paper-slider "113"
click at [990, 200] on div at bounding box center [993, 201] width 12 height 12
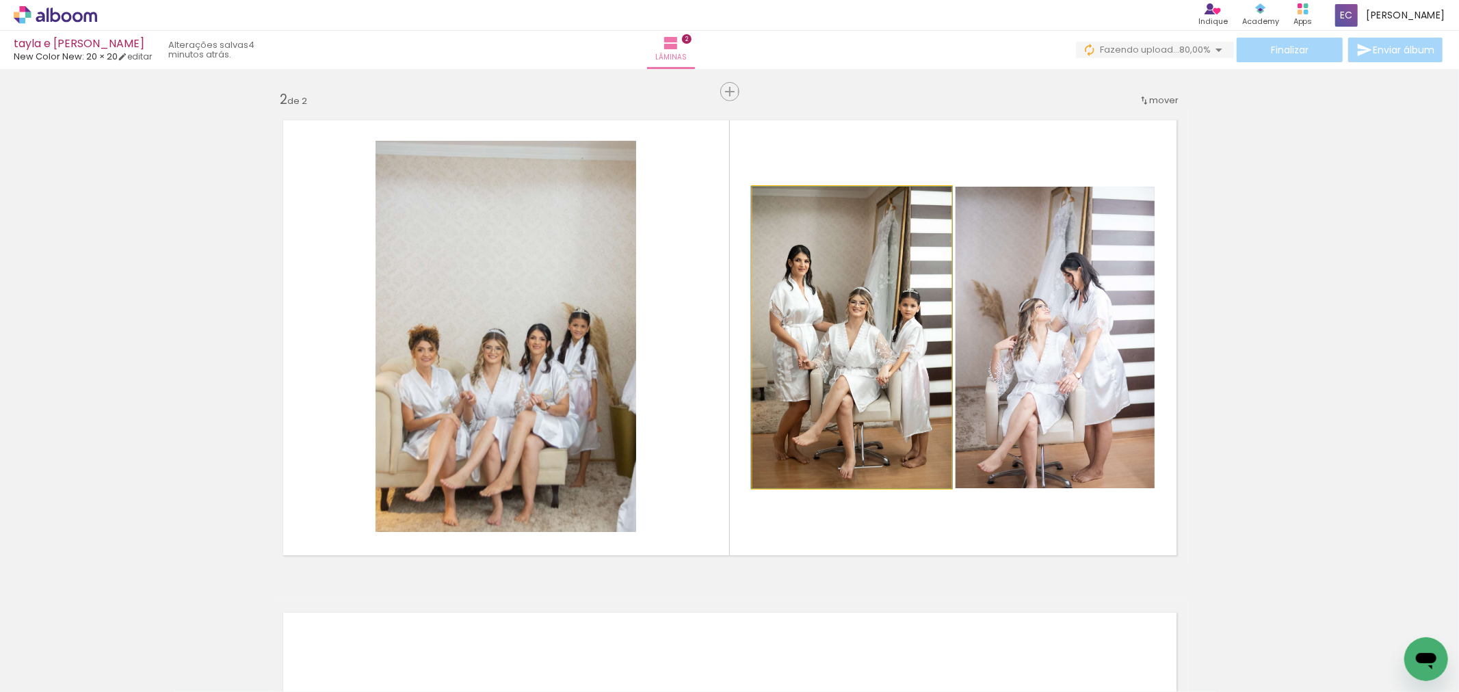
click at [871, 296] on quentale-photo at bounding box center [851, 338] width 199 height 302
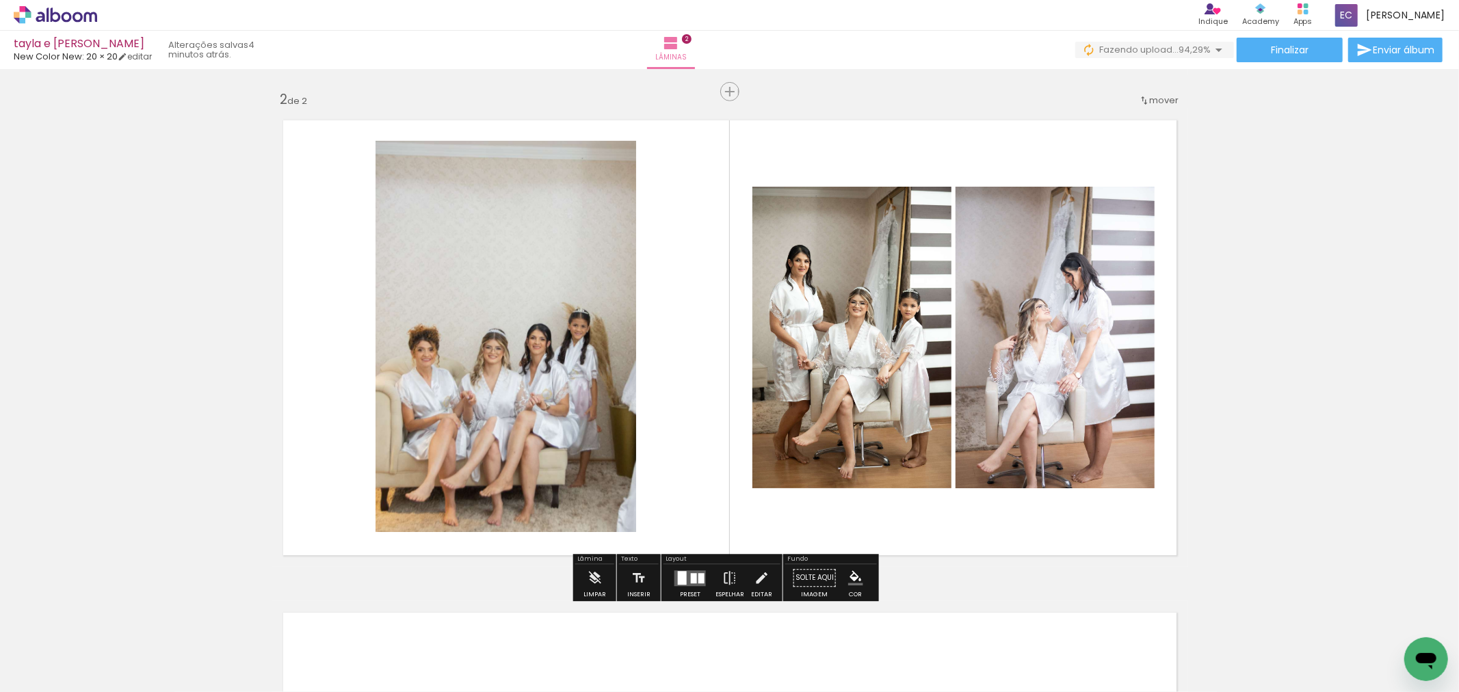
click at [519, 295] on quentale-photo at bounding box center [506, 336] width 261 height 391
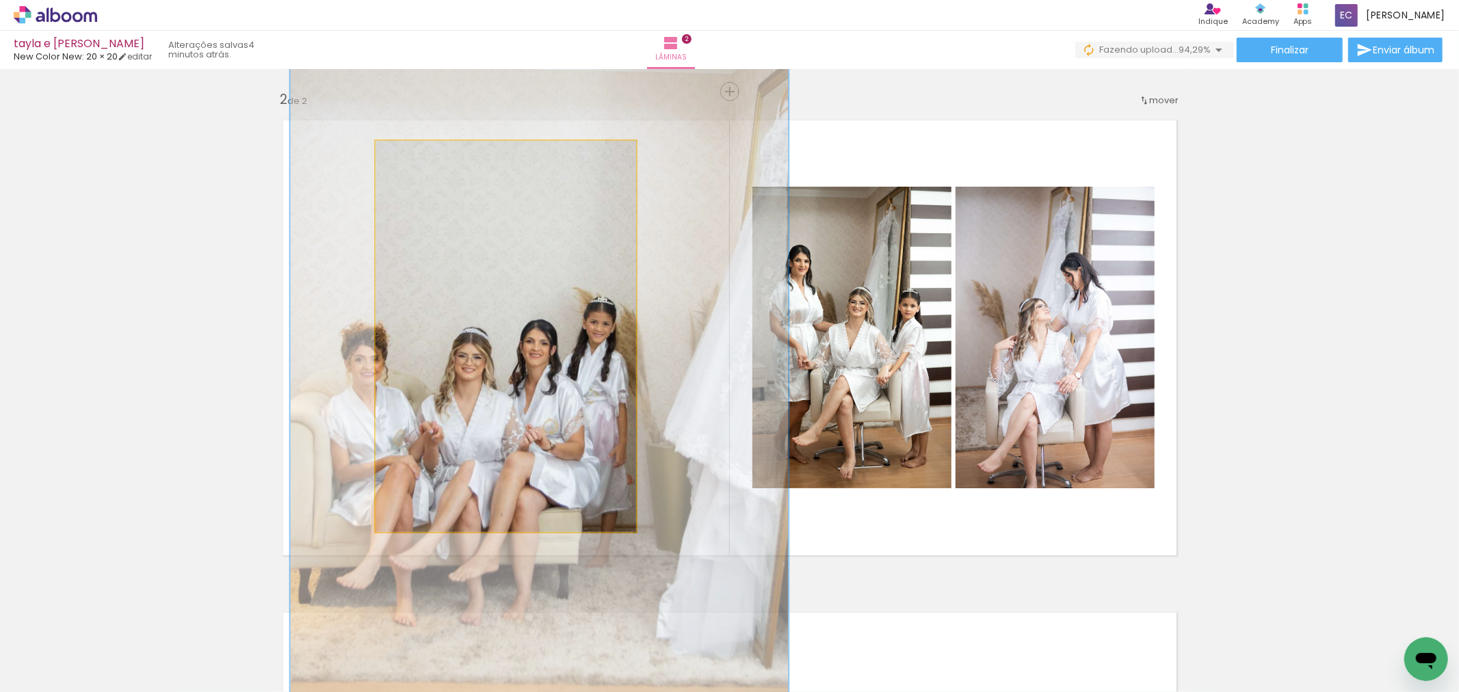
drag, startPoint x: 419, startPoint y: 153, endPoint x: 503, endPoint y: 386, distance: 247.6
click at [503, 384] on quentale-photo at bounding box center [506, 336] width 261 height 391
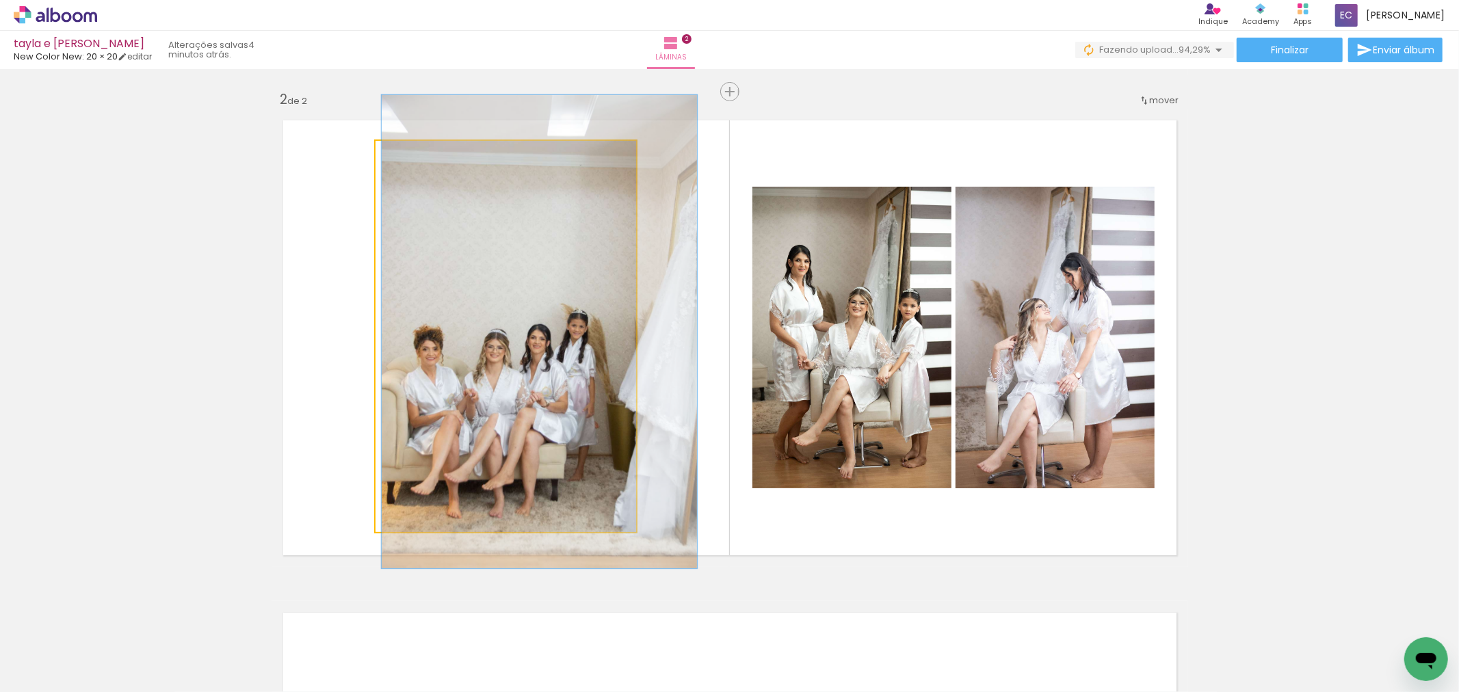
drag, startPoint x: 449, startPoint y: 153, endPoint x: 406, endPoint y: 156, distance: 42.5
type paper-slider "121"
click at [408, 155] on div at bounding box center [419, 155] width 22 height 22
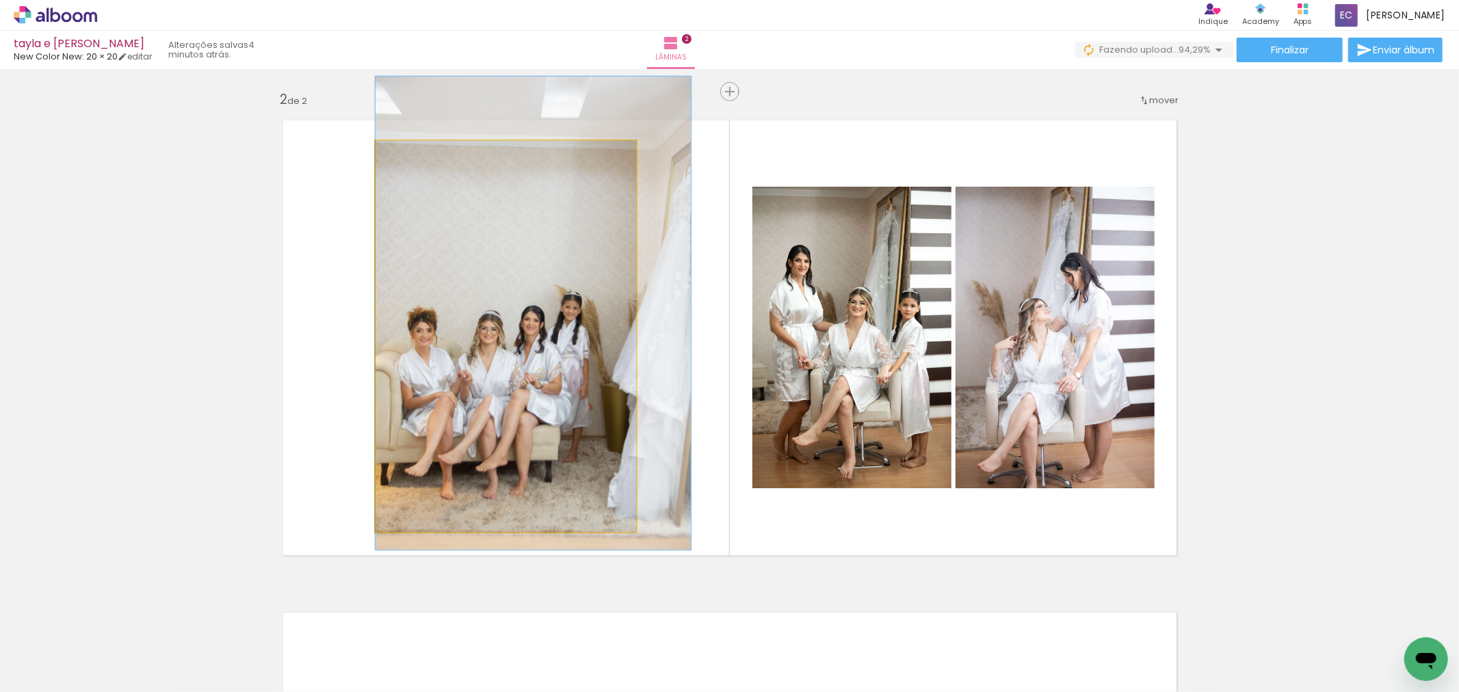
drag, startPoint x: 543, startPoint y: 380, endPoint x: 548, endPoint y: 361, distance: 19.1
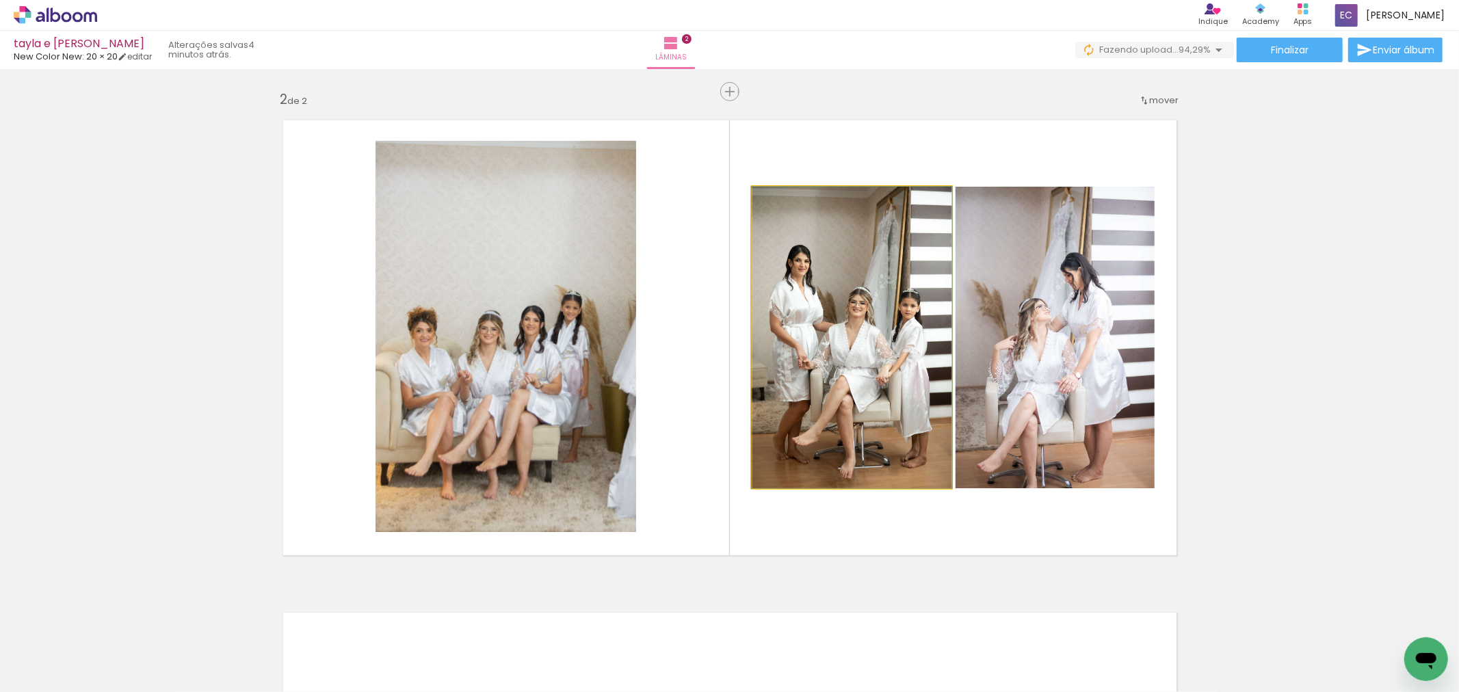
click at [856, 386] on quentale-photo at bounding box center [851, 338] width 199 height 302
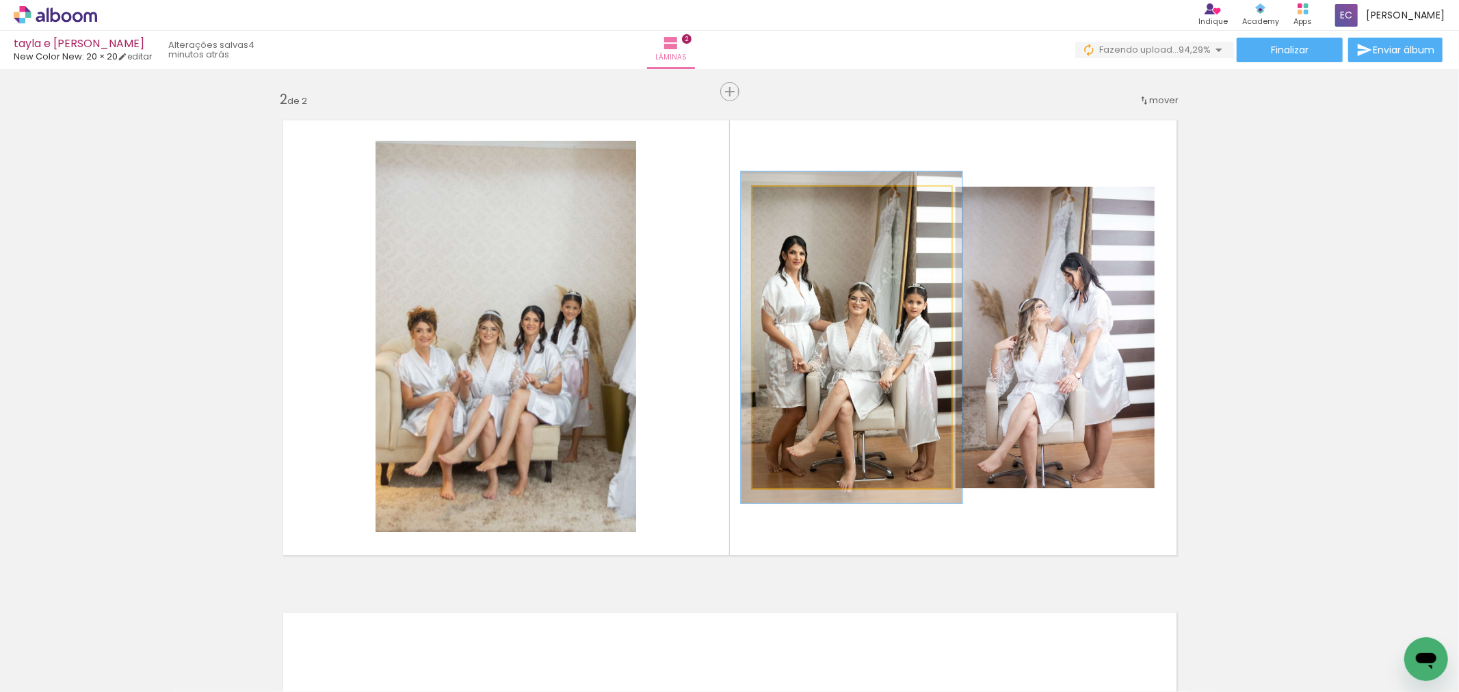
type paper-slider "110"
click at [787, 205] on div at bounding box center [789, 201] width 12 height 12
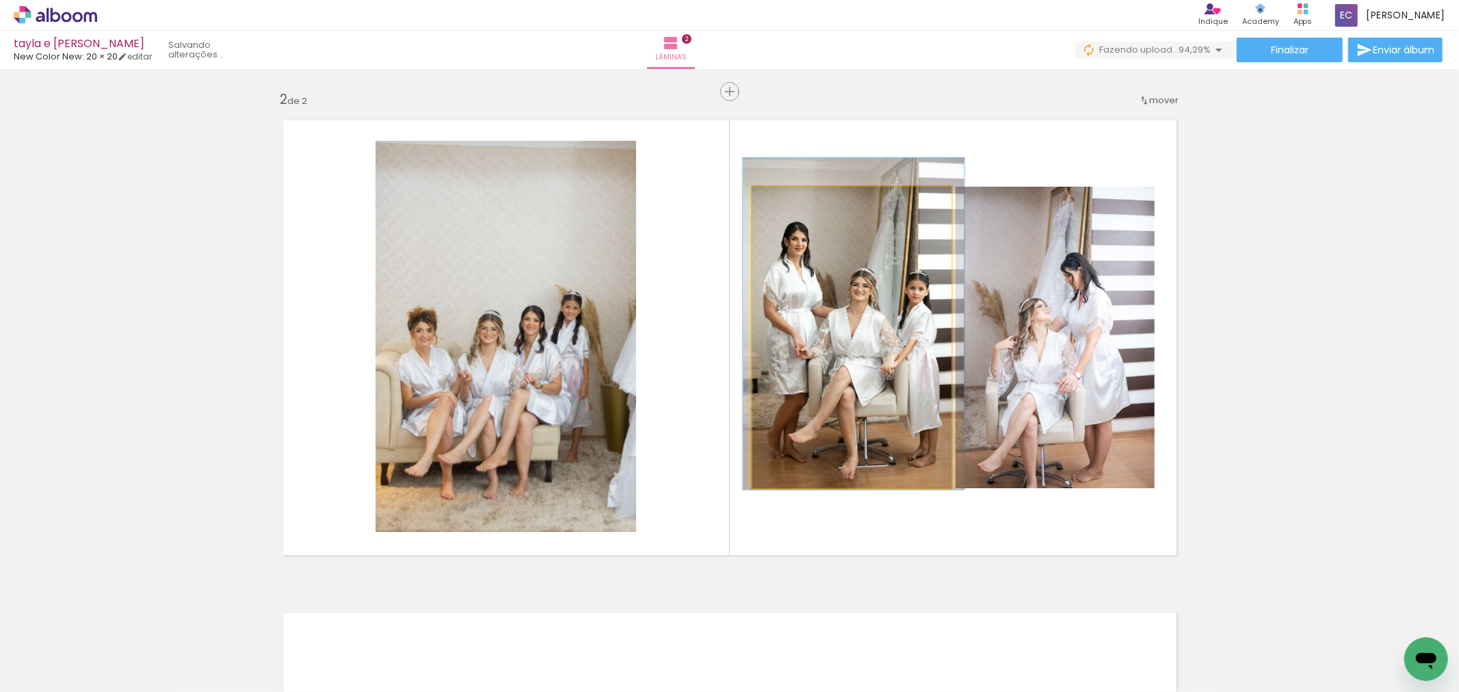
drag, startPoint x: 867, startPoint y: 377, endPoint x: 869, endPoint y: 366, distance: 11.1
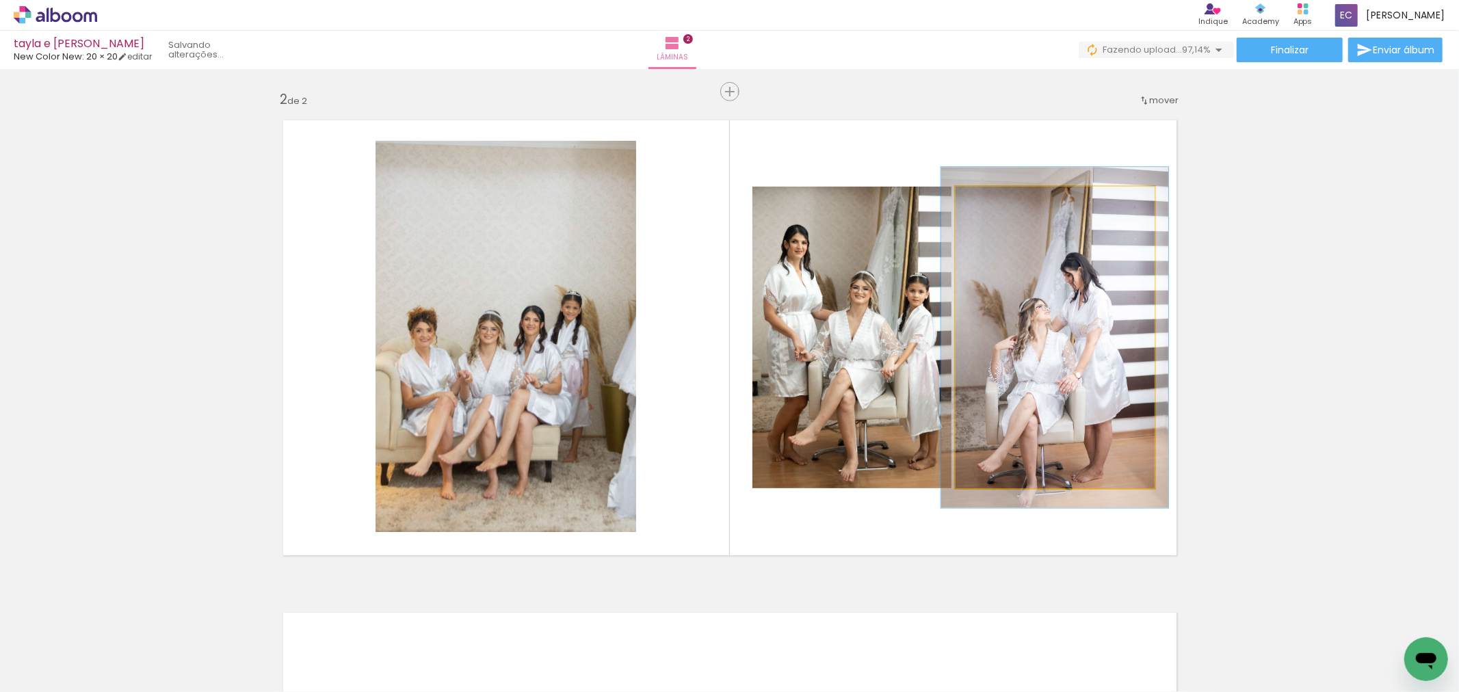
click at [1037, 377] on quentale-photo at bounding box center [1055, 338] width 199 height 302
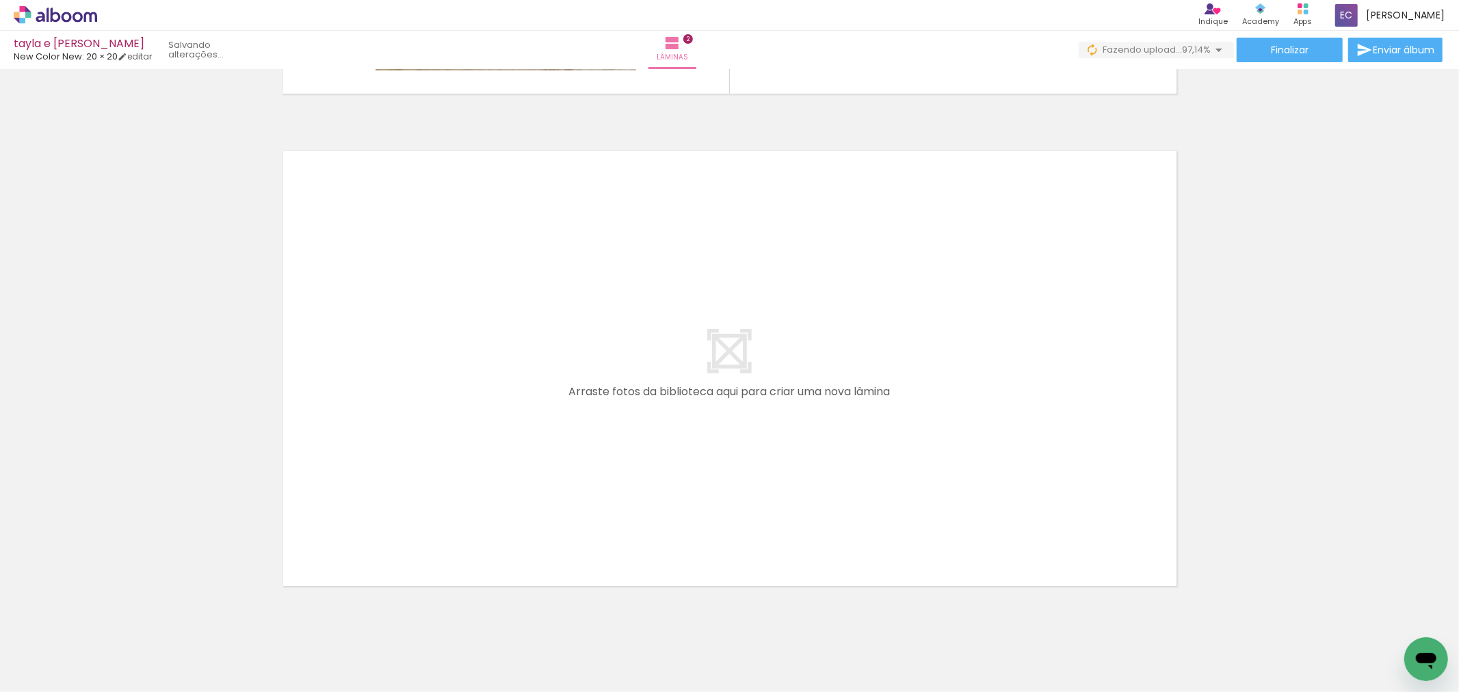
scroll to position [962, 0]
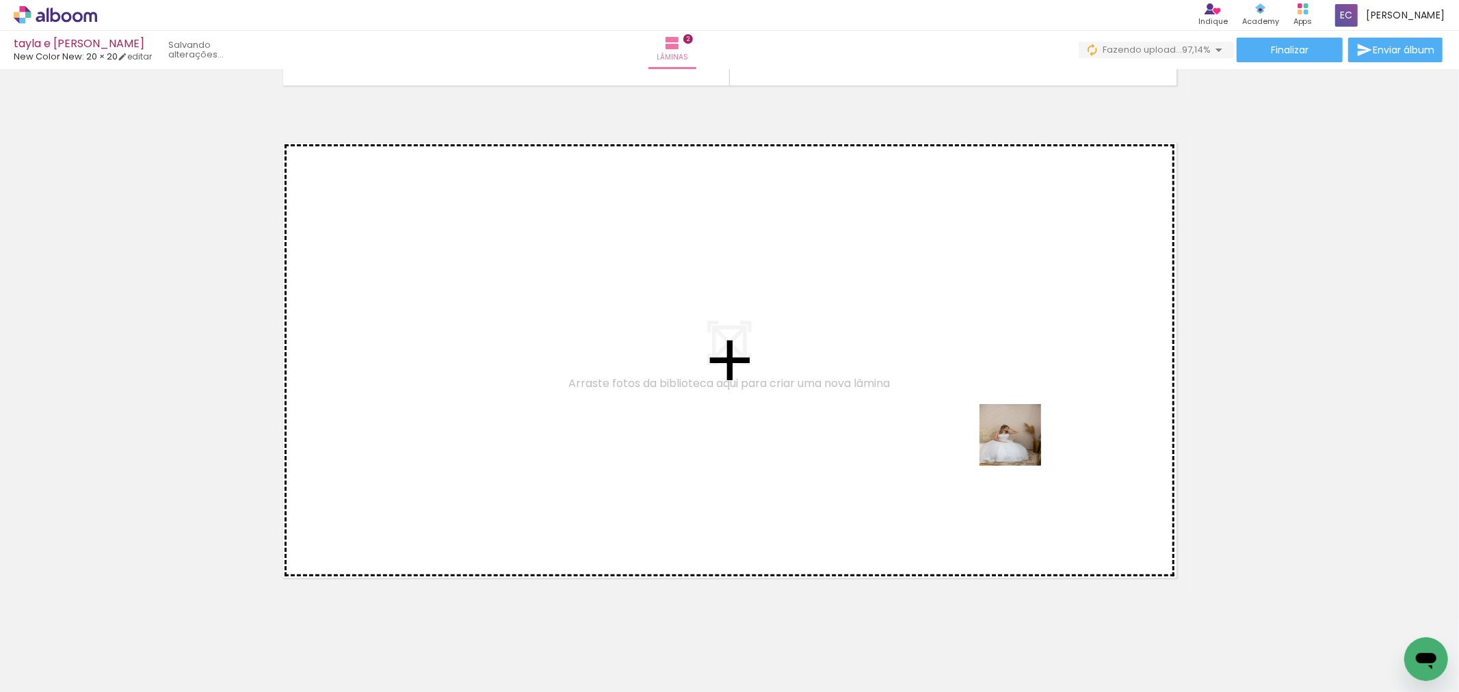
drag, startPoint x: 1027, startPoint y: 648, endPoint x: 1021, endPoint y: 445, distance: 203.3
click at [1021, 445] on quentale-workspace at bounding box center [729, 346] width 1459 height 692
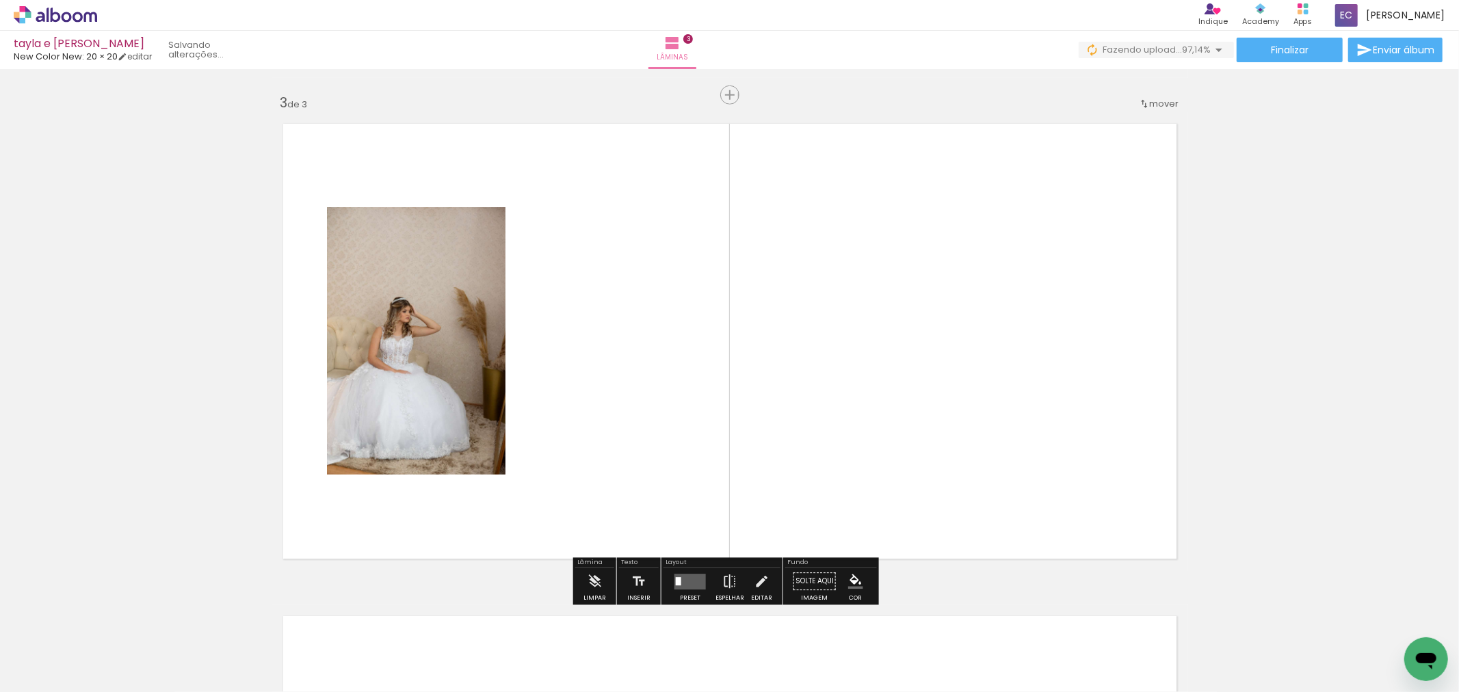
scroll to position [985, 0]
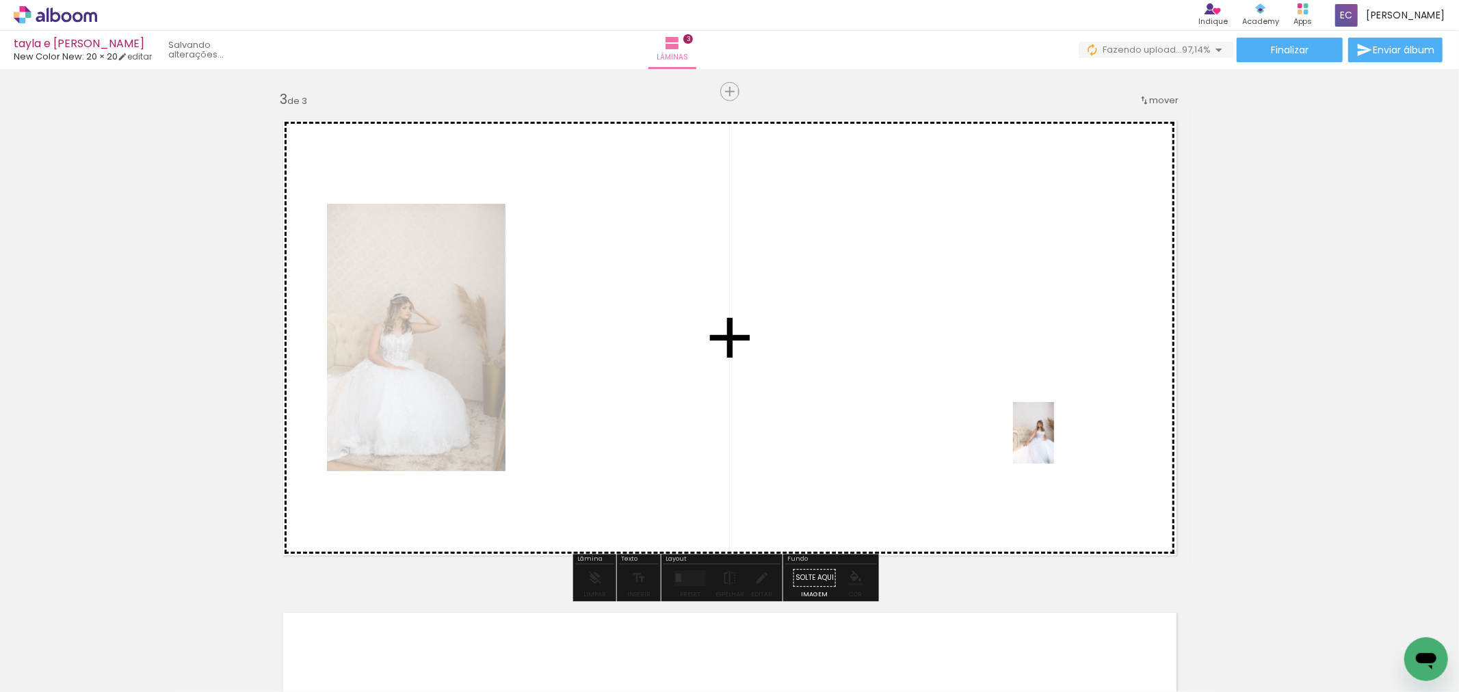
drag, startPoint x: 1090, startPoint y: 609, endPoint x: 1057, endPoint y: 460, distance: 152.8
click at [1052, 443] on quentale-workspace at bounding box center [729, 346] width 1459 height 692
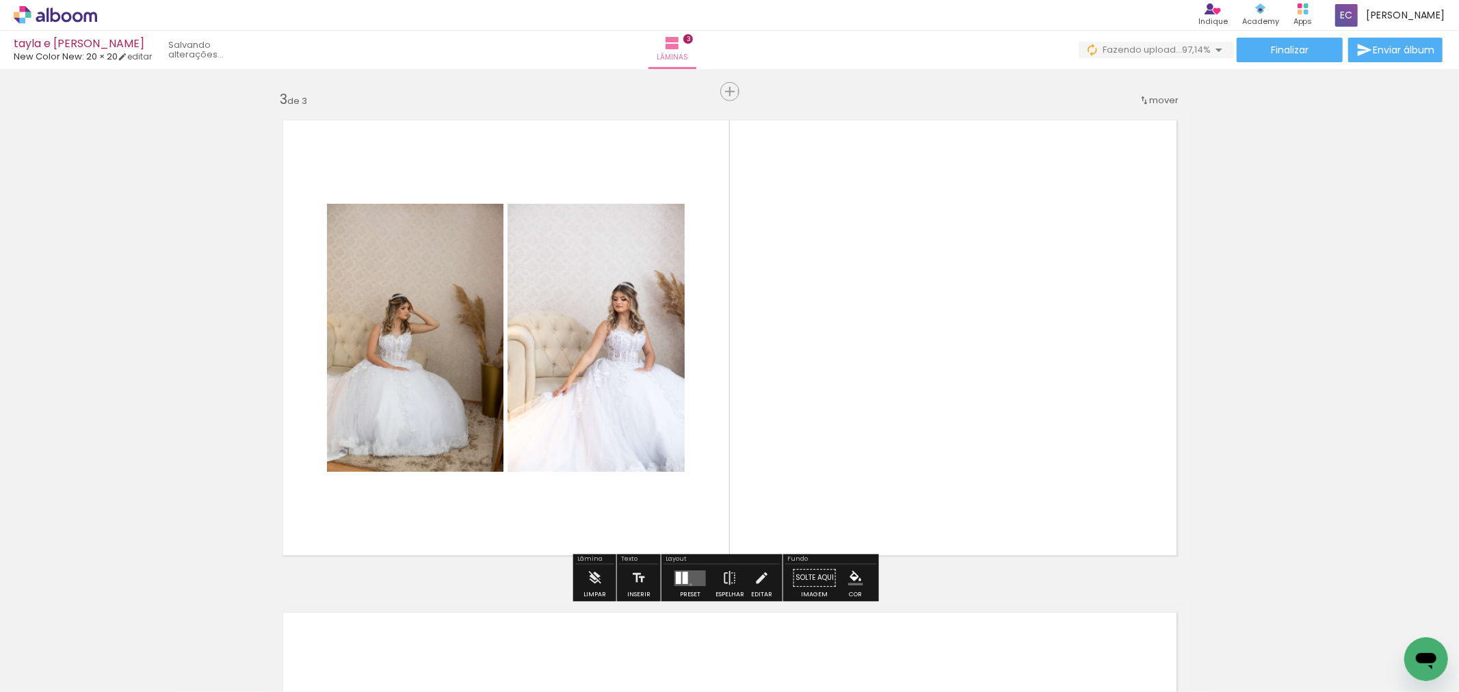
click at [689, 585] on quentale-layouter at bounding box center [689, 579] width 31 height 16
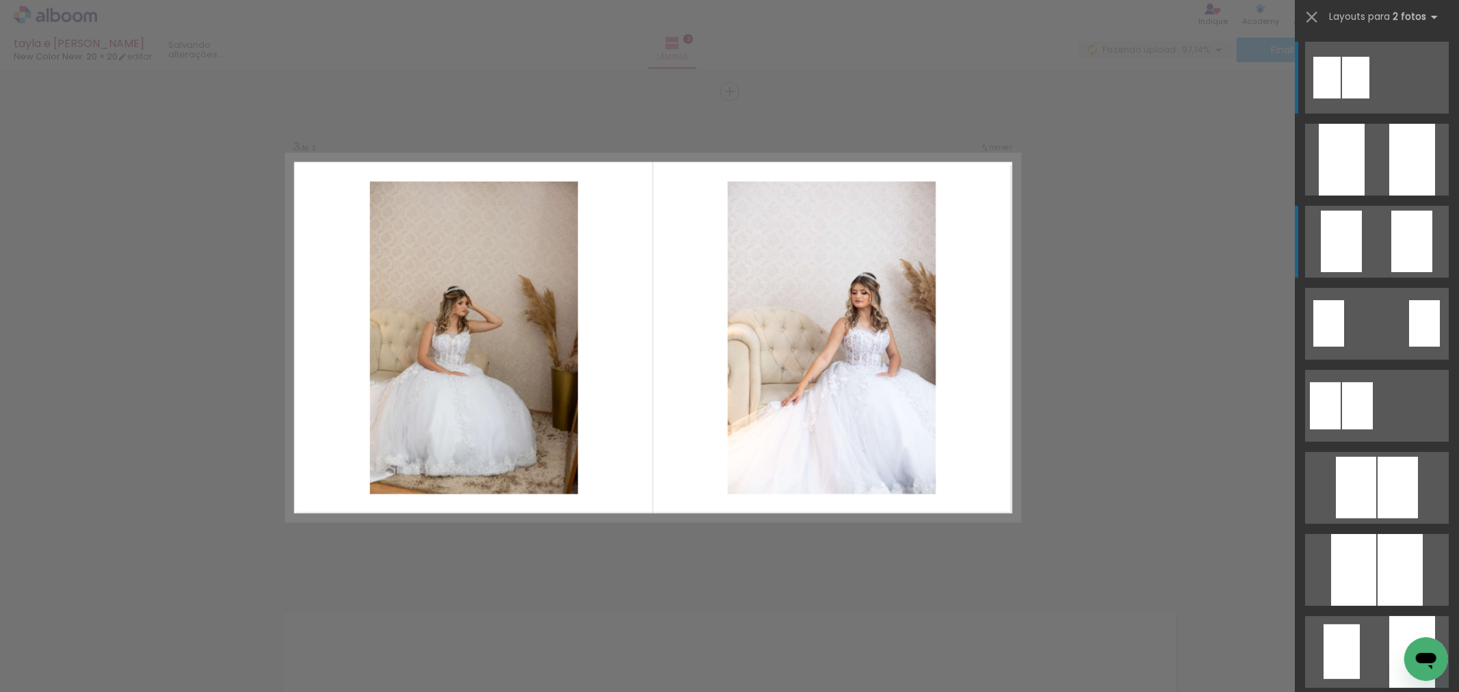
click at [1419, 250] on div at bounding box center [1411, 242] width 41 height 62
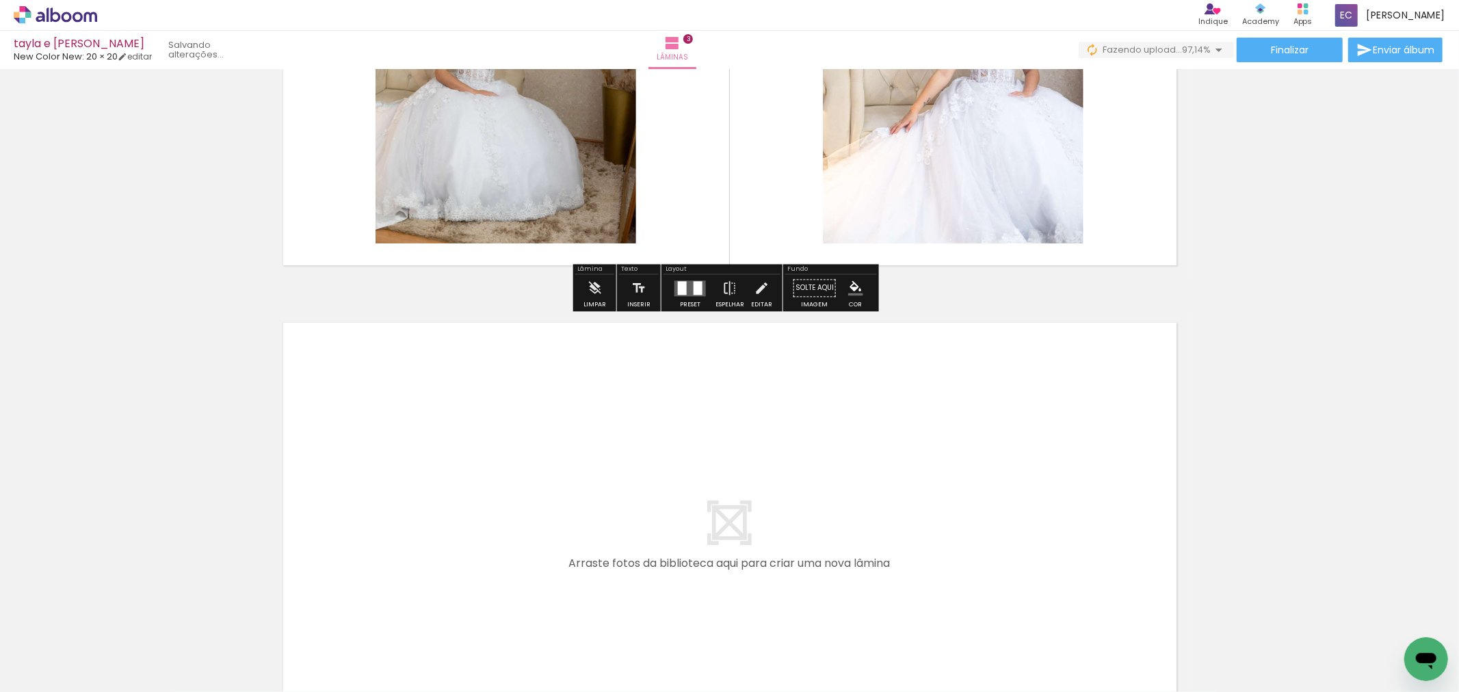
scroll to position [1281, 0]
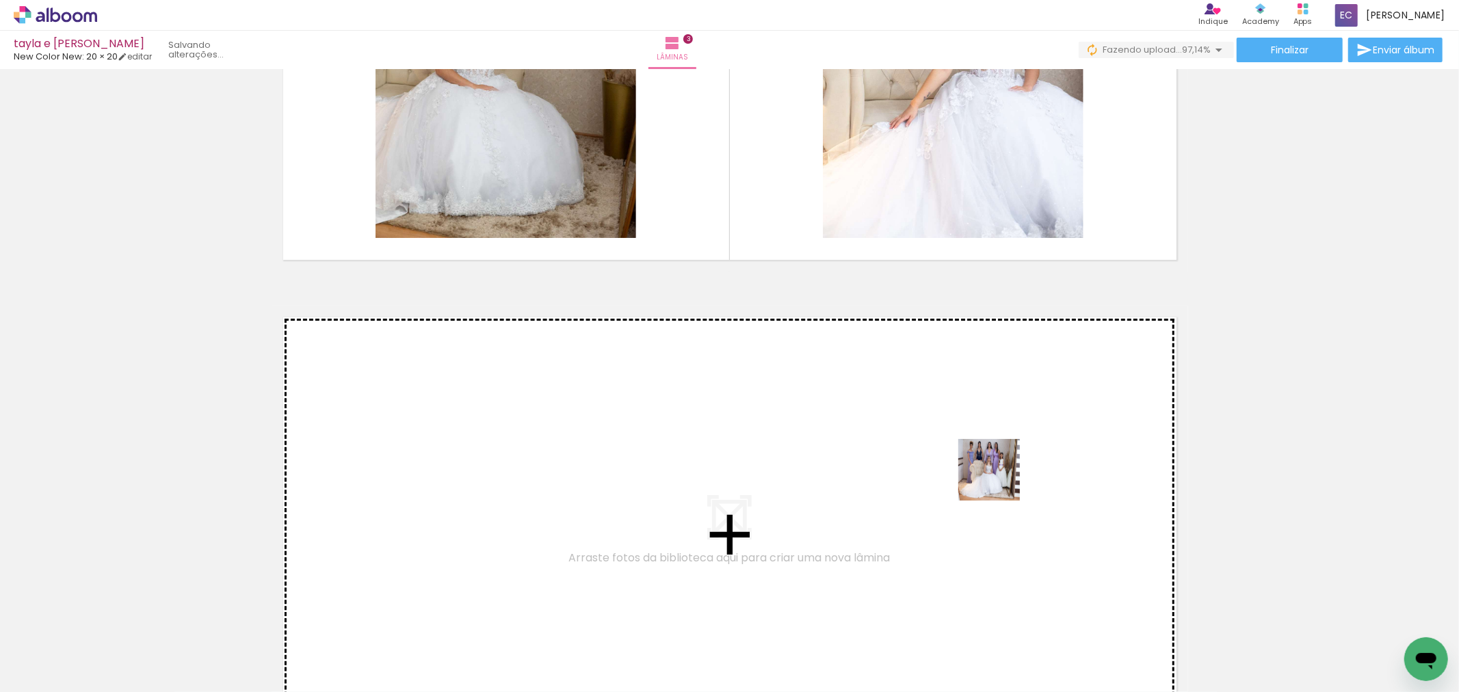
drag, startPoint x: 1166, startPoint y: 655, endPoint x: 993, endPoint y: 475, distance: 249.1
click at [993, 475] on quentale-workspace at bounding box center [729, 346] width 1459 height 692
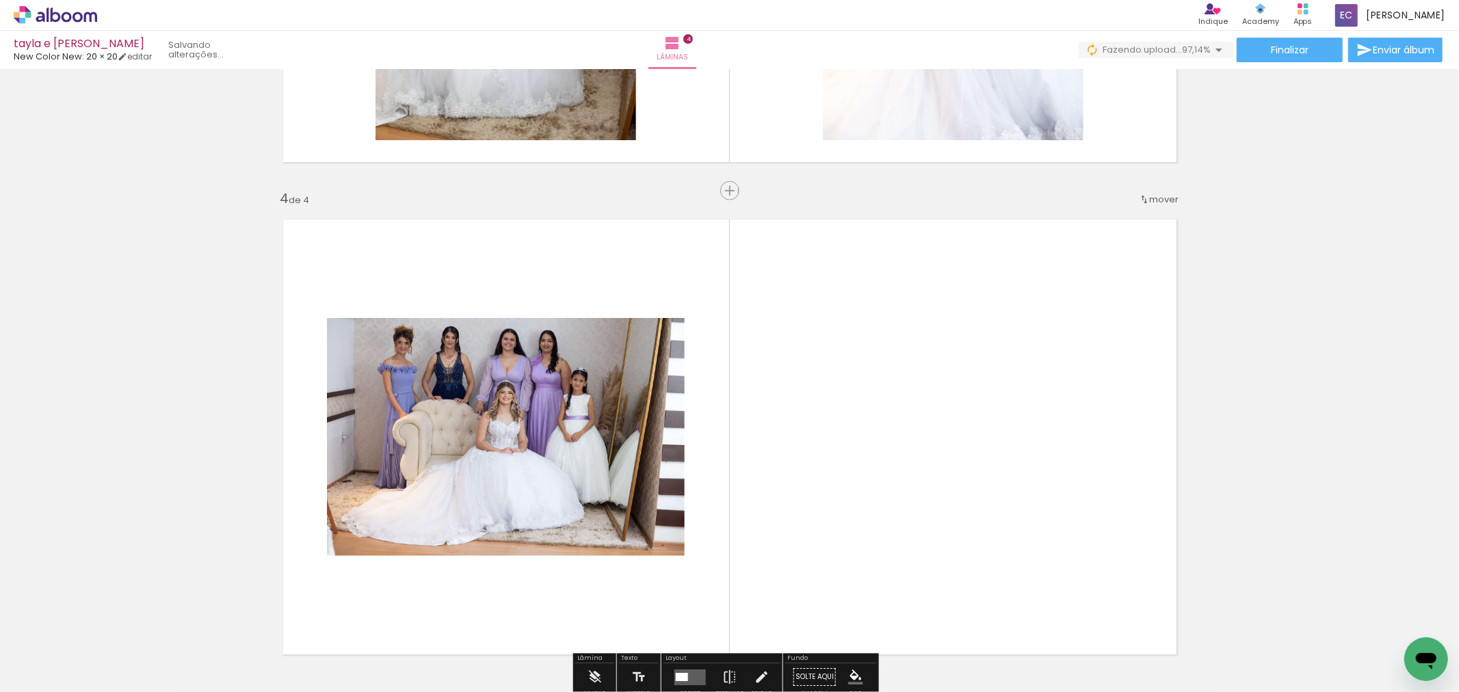
scroll to position [1478, 0]
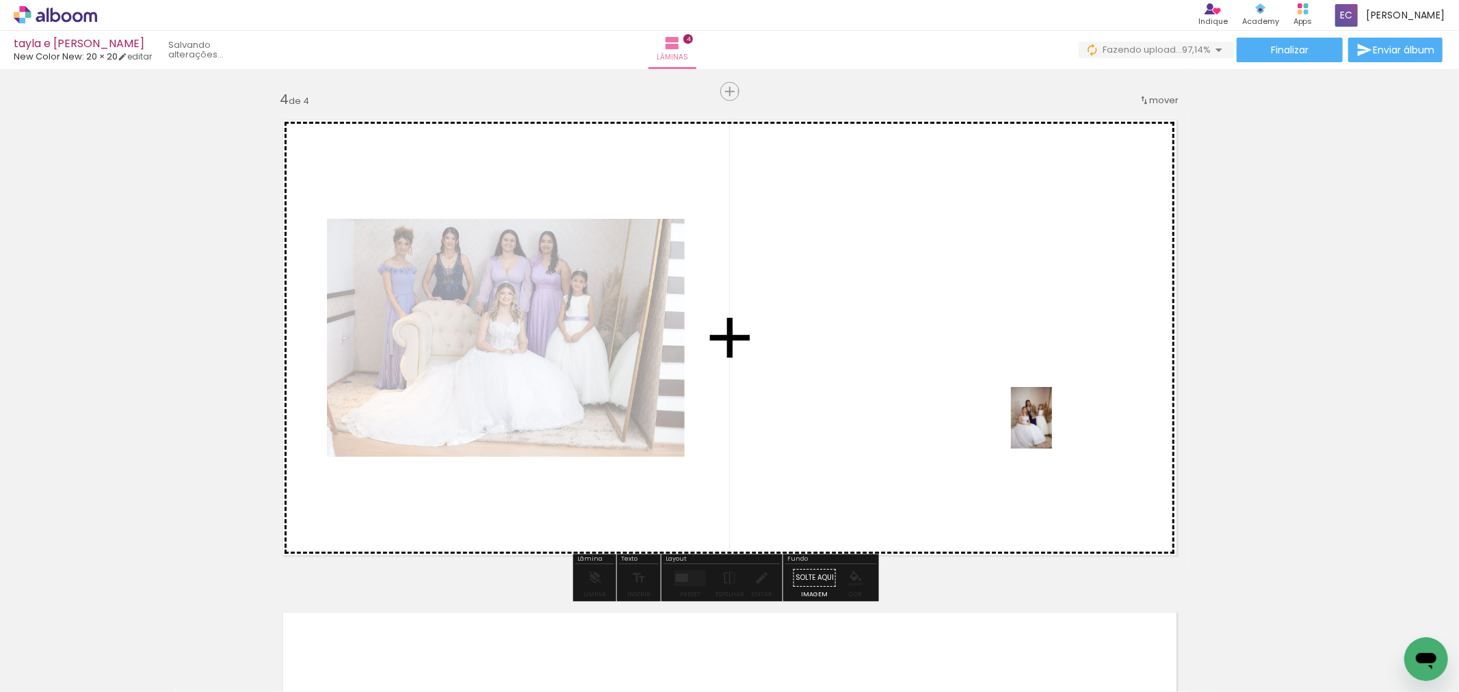
drag, startPoint x: 1252, startPoint y: 637, endPoint x: 1052, endPoint y: 430, distance: 287.9
click at [1054, 428] on quentale-workspace at bounding box center [729, 346] width 1459 height 692
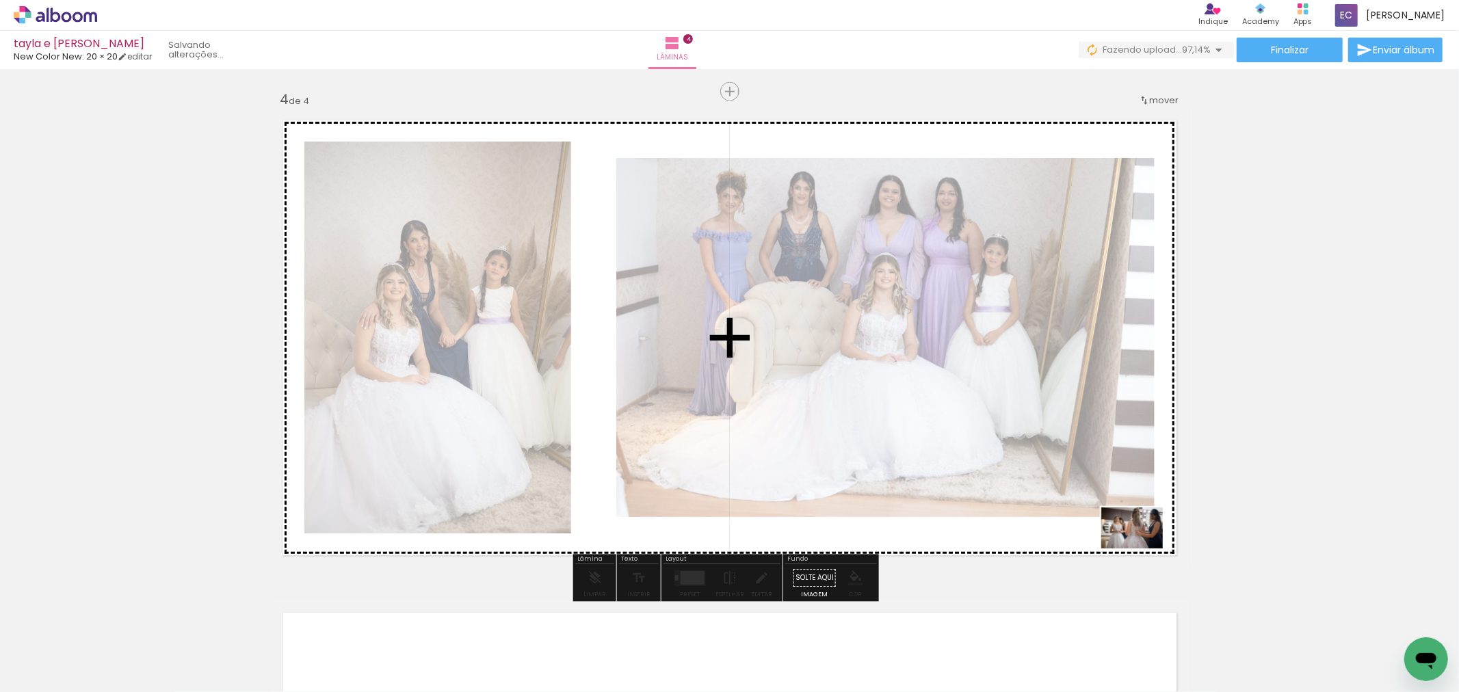
drag, startPoint x: 1308, startPoint y: 621, endPoint x: 1142, endPoint y: 549, distance: 180.7
click at [1142, 550] on quentale-workspace at bounding box center [729, 346] width 1459 height 692
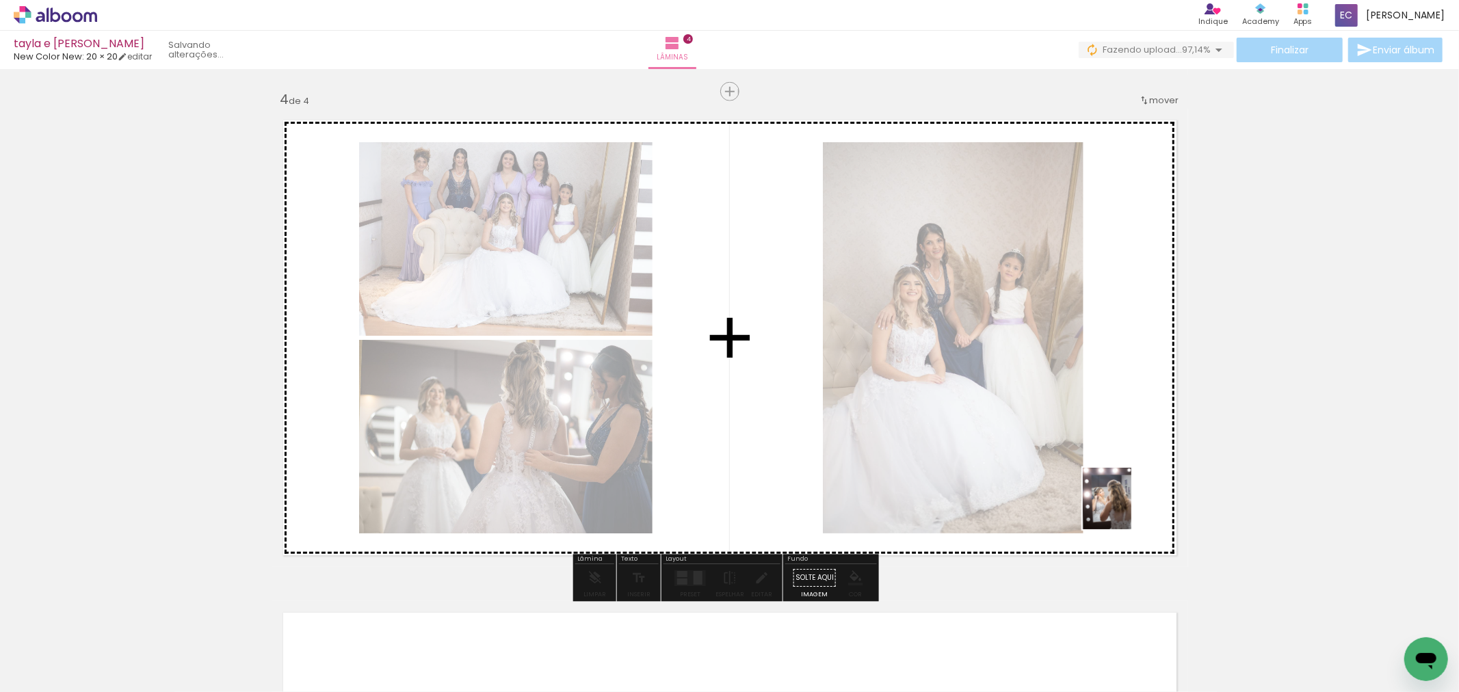
drag, startPoint x: 1315, startPoint y: 539, endPoint x: 1124, endPoint y: 509, distance: 193.9
click at [1124, 509] on quentale-workspace at bounding box center [729, 346] width 1459 height 692
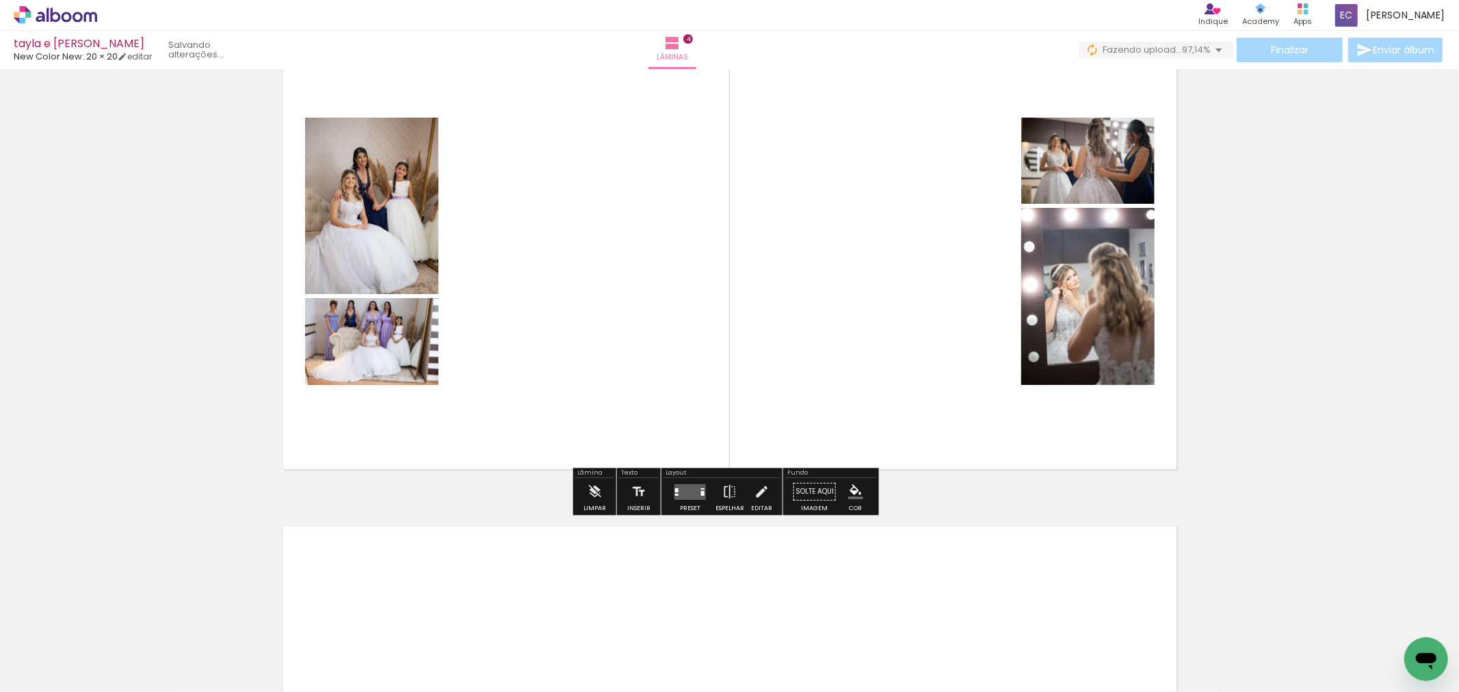
scroll to position [1577, 0]
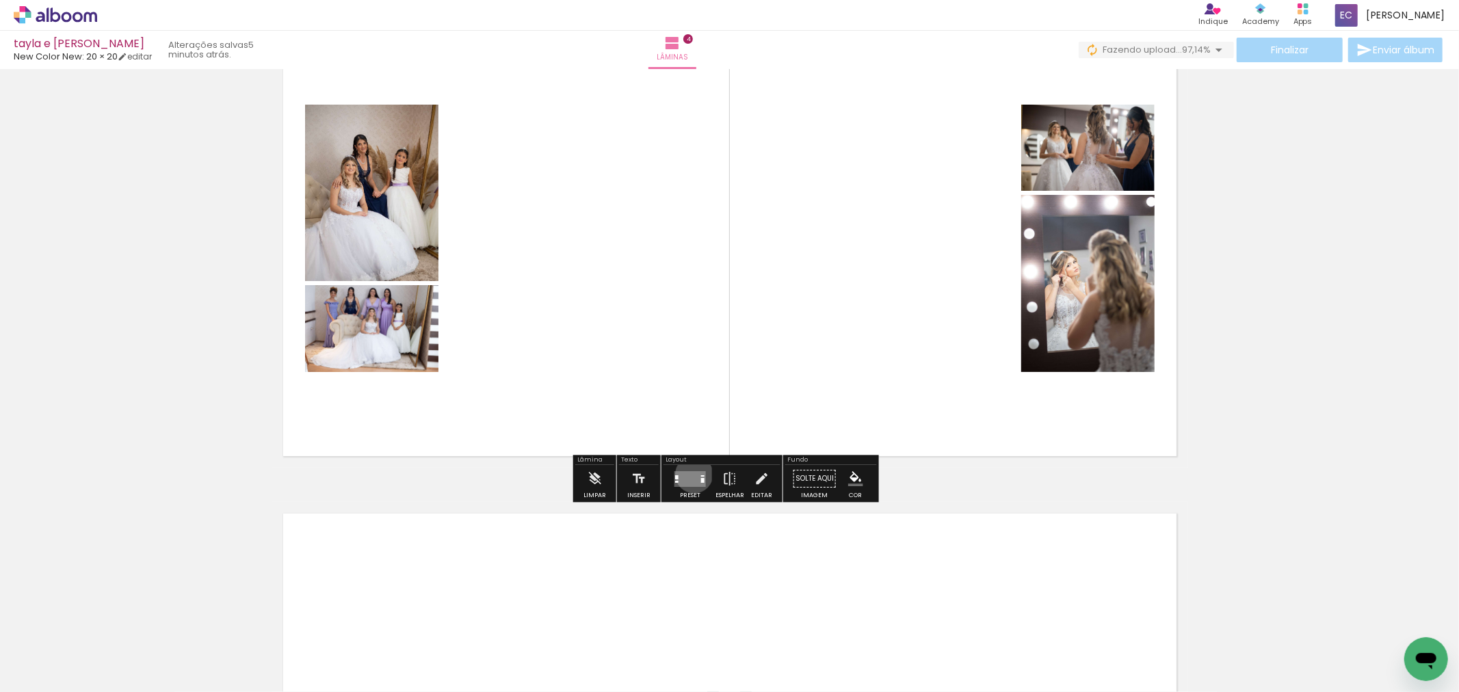
click at [691, 474] on quentale-layouter at bounding box center [689, 479] width 31 height 16
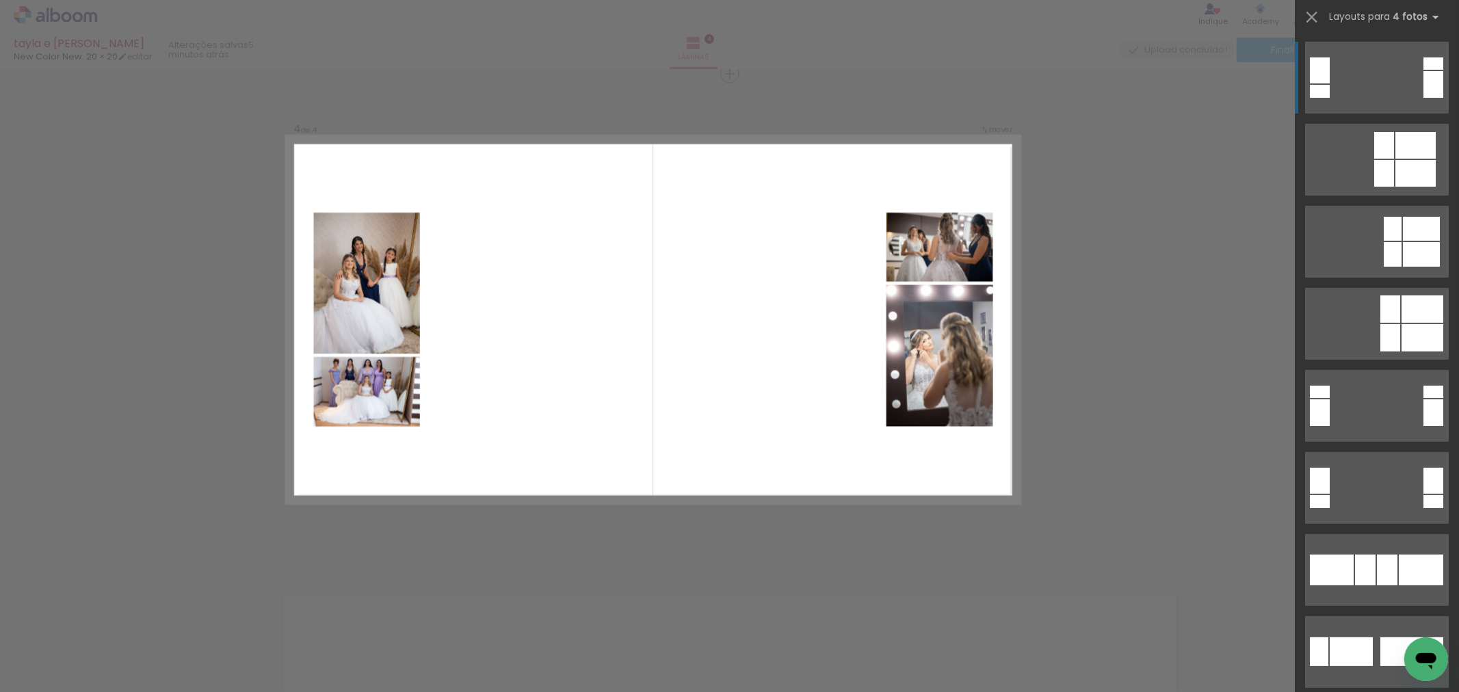
scroll to position [1478, 0]
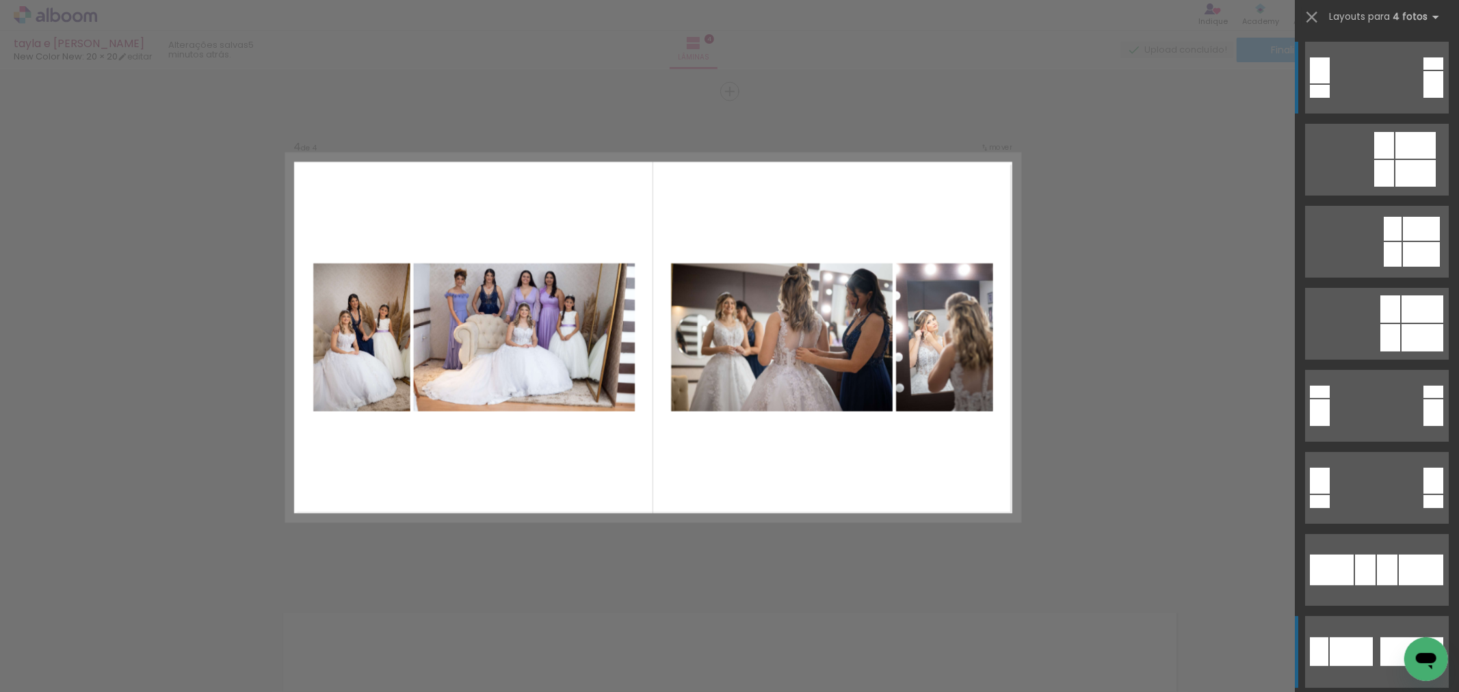
click at [1367, 647] on div at bounding box center [1351, 652] width 43 height 29
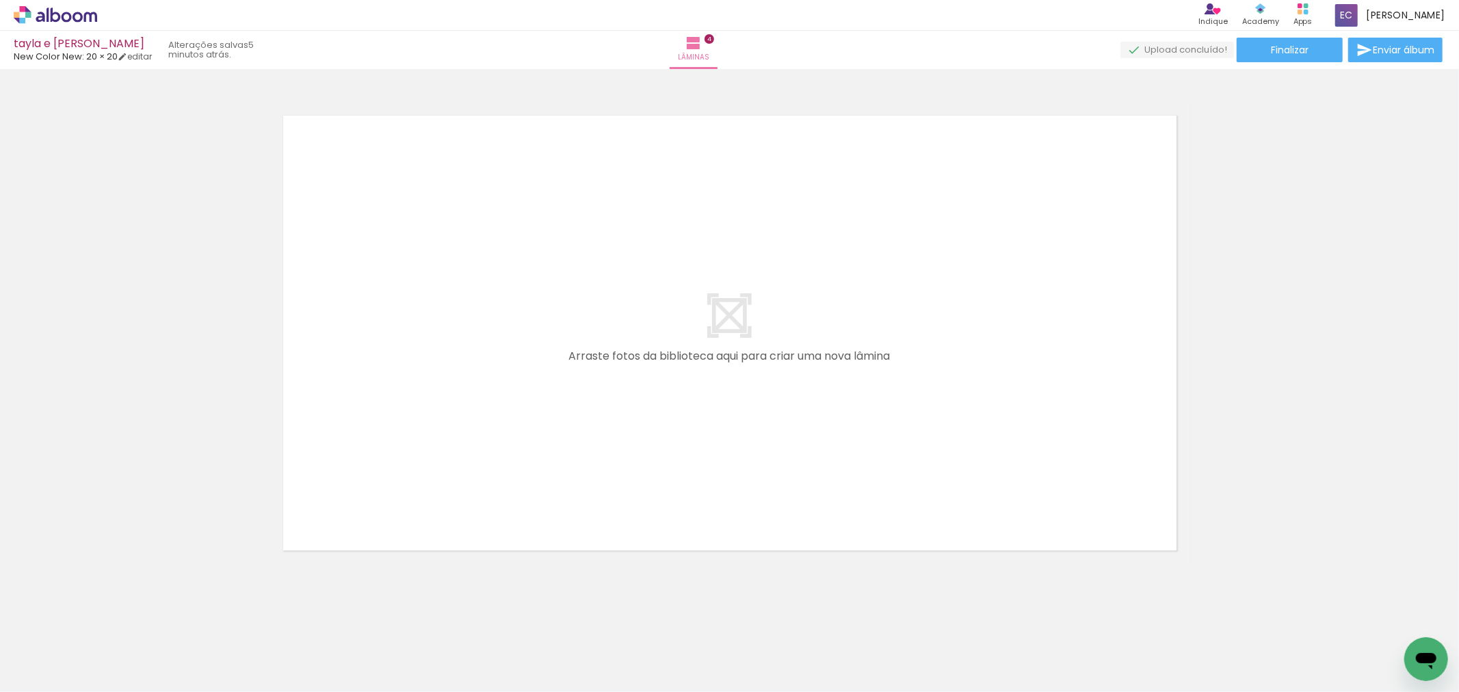
scroll to position [0, 0]
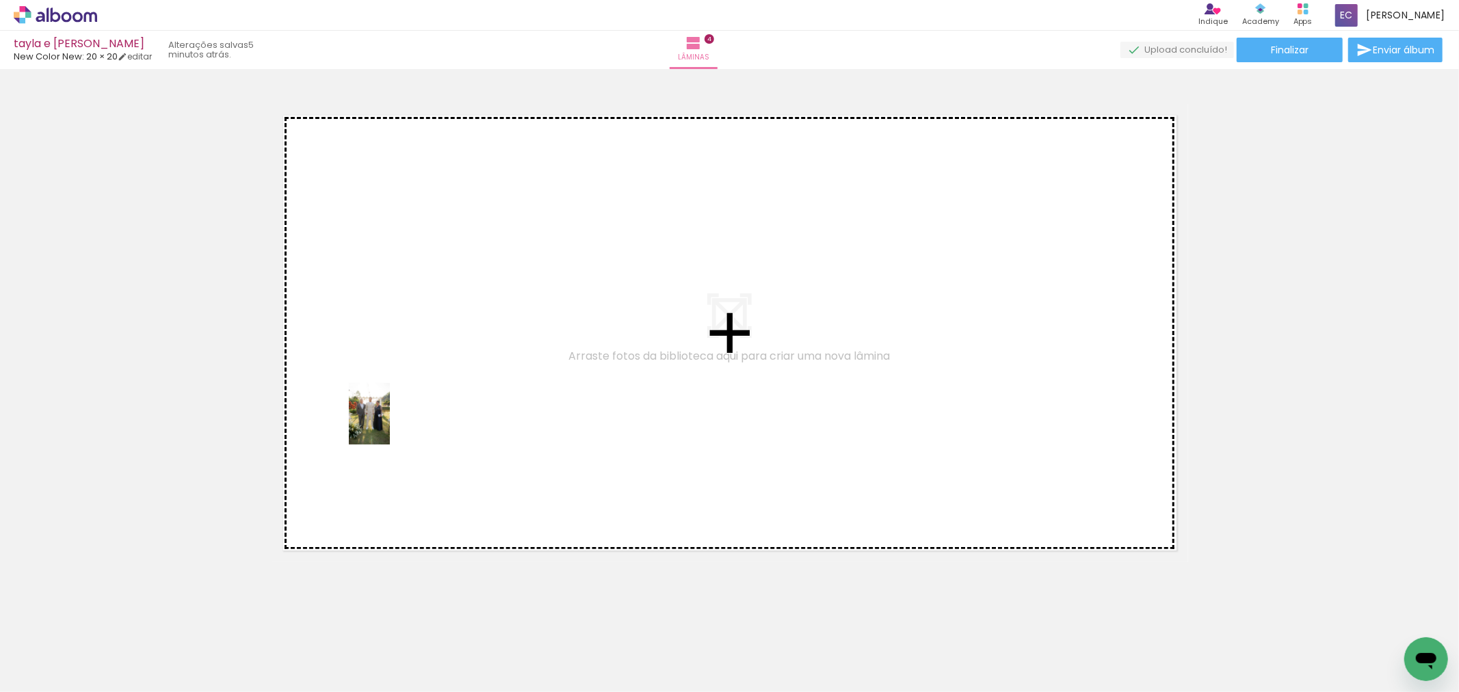
drag, startPoint x: 374, startPoint y: 657, endPoint x: 390, endPoint y: 424, distance: 233.1
click at [390, 424] on quentale-workspace at bounding box center [729, 346] width 1459 height 692
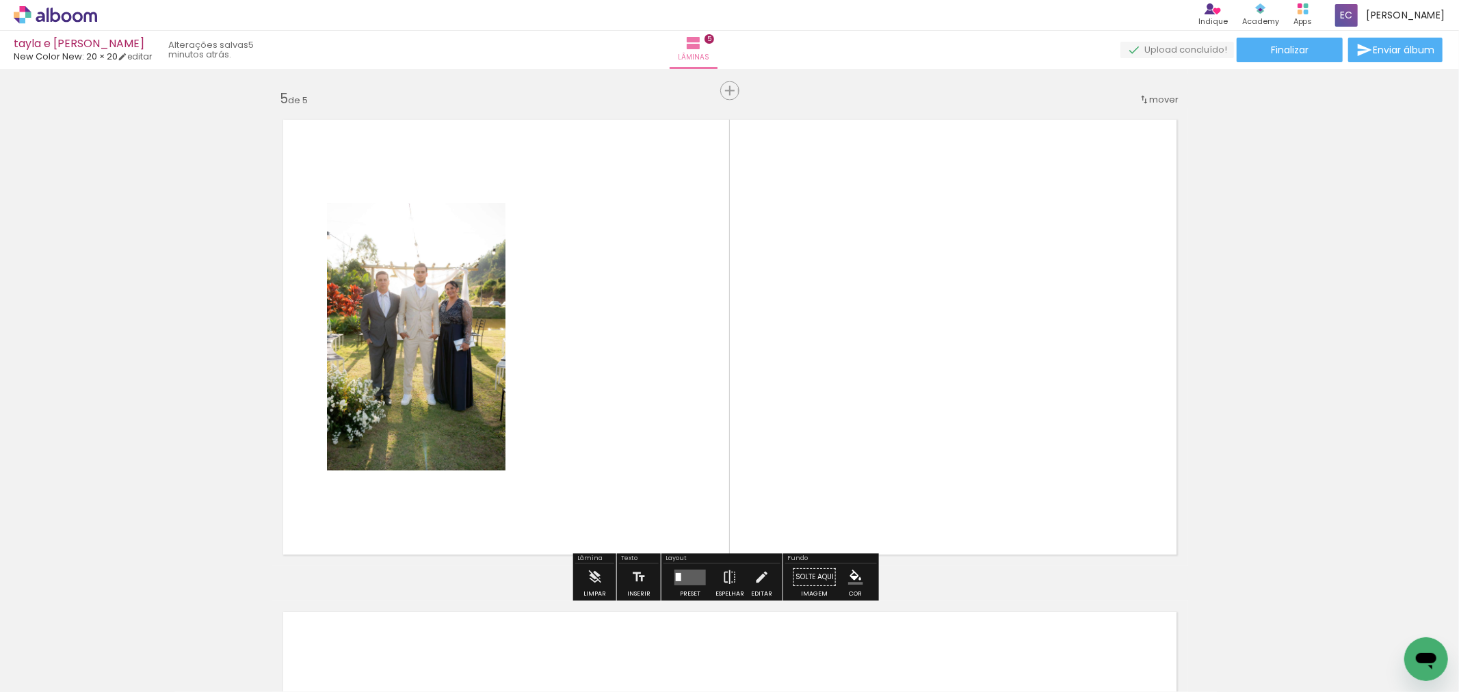
scroll to position [1970, 0]
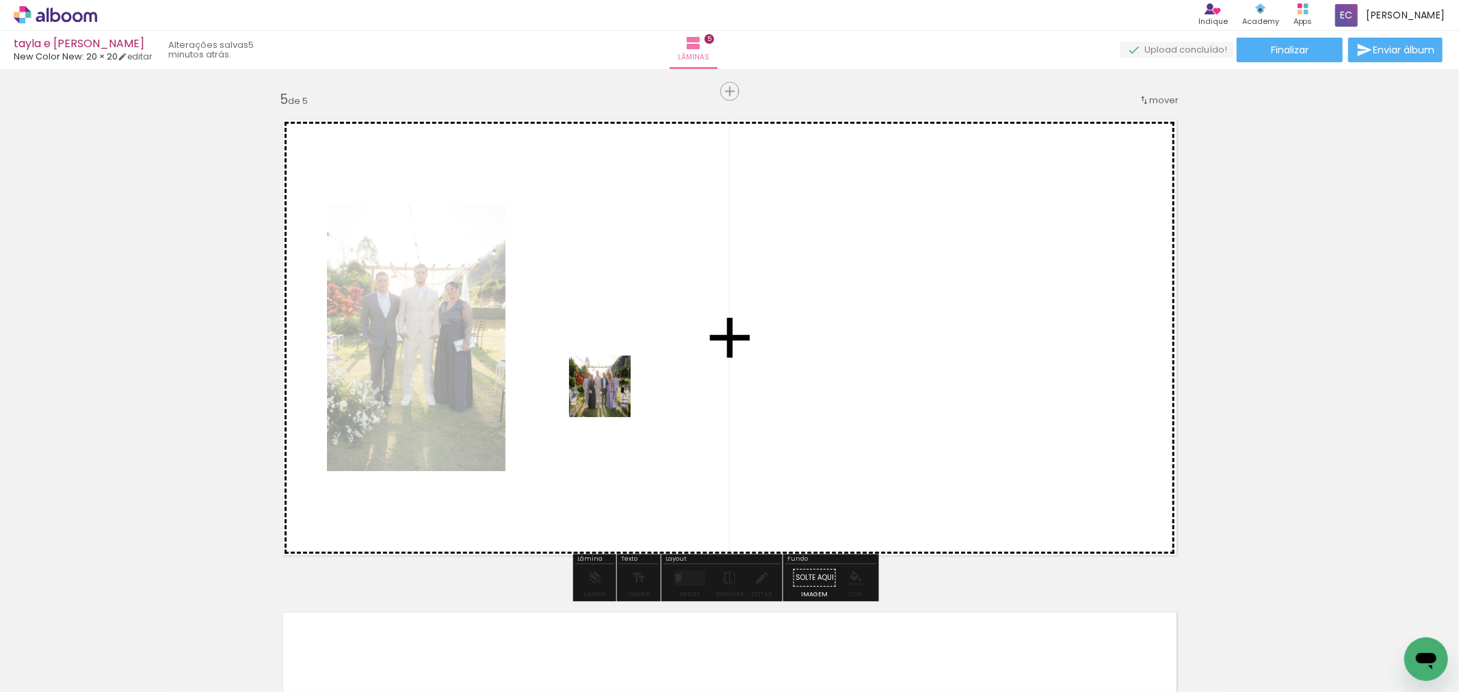
drag, startPoint x: 531, startPoint y: 659, endPoint x: 610, endPoint y: 397, distance: 274.4
click at [610, 397] on quentale-workspace at bounding box center [729, 346] width 1459 height 692
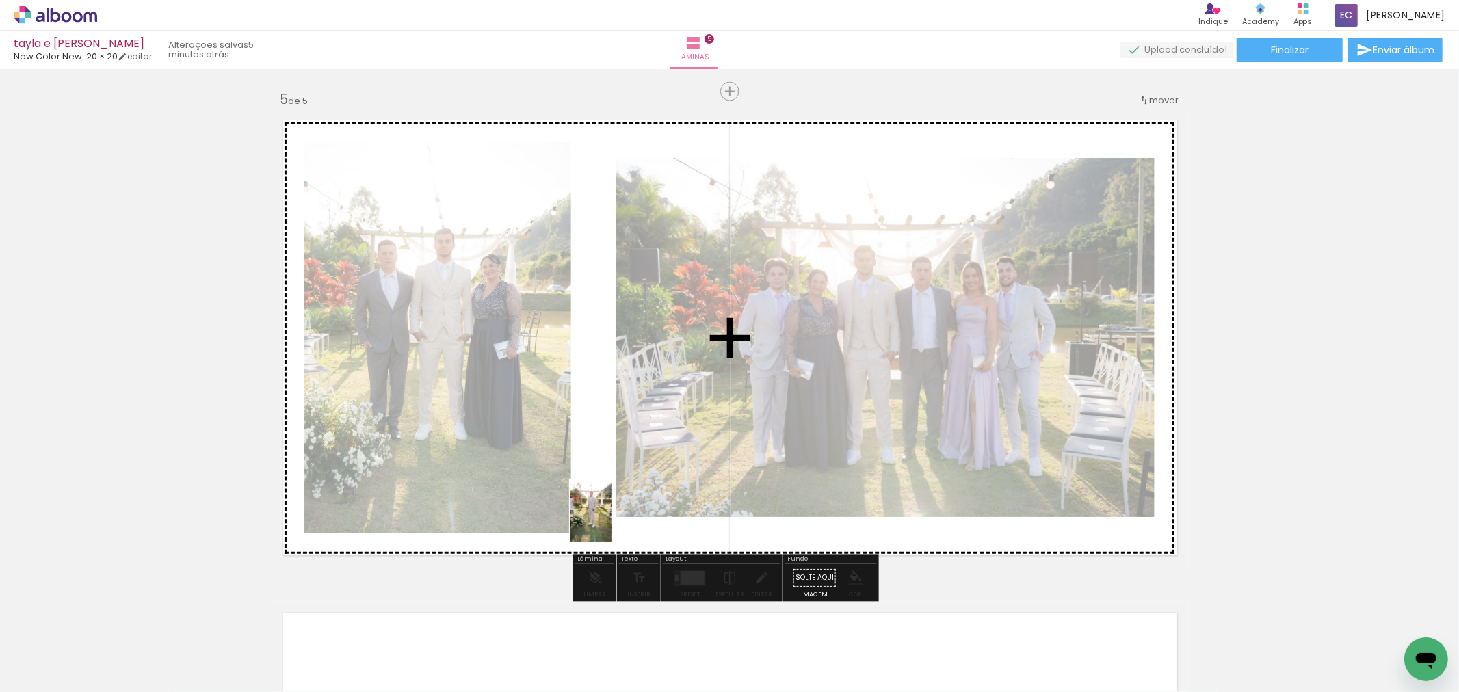
drag, startPoint x: 683, startPoint y: 666, endPoint x: 612, endPoint y: 521, distance: 160.9
click at [612, 521] on quentale-workspace at bounding box center [729, 346] width 1459 height 692
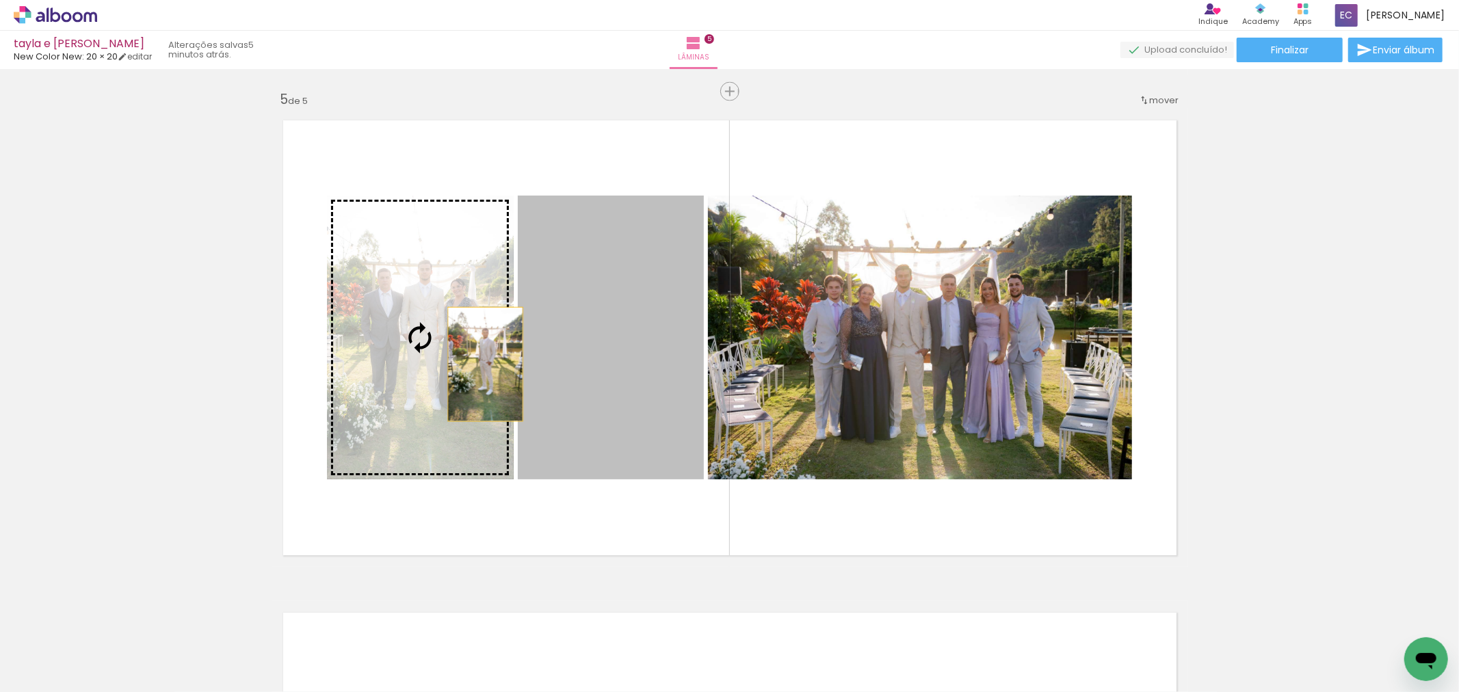
drag, startPoint x: 624, startPoint y: 358, endPoint x: 523, endPoint y: 402, distance: 109.7
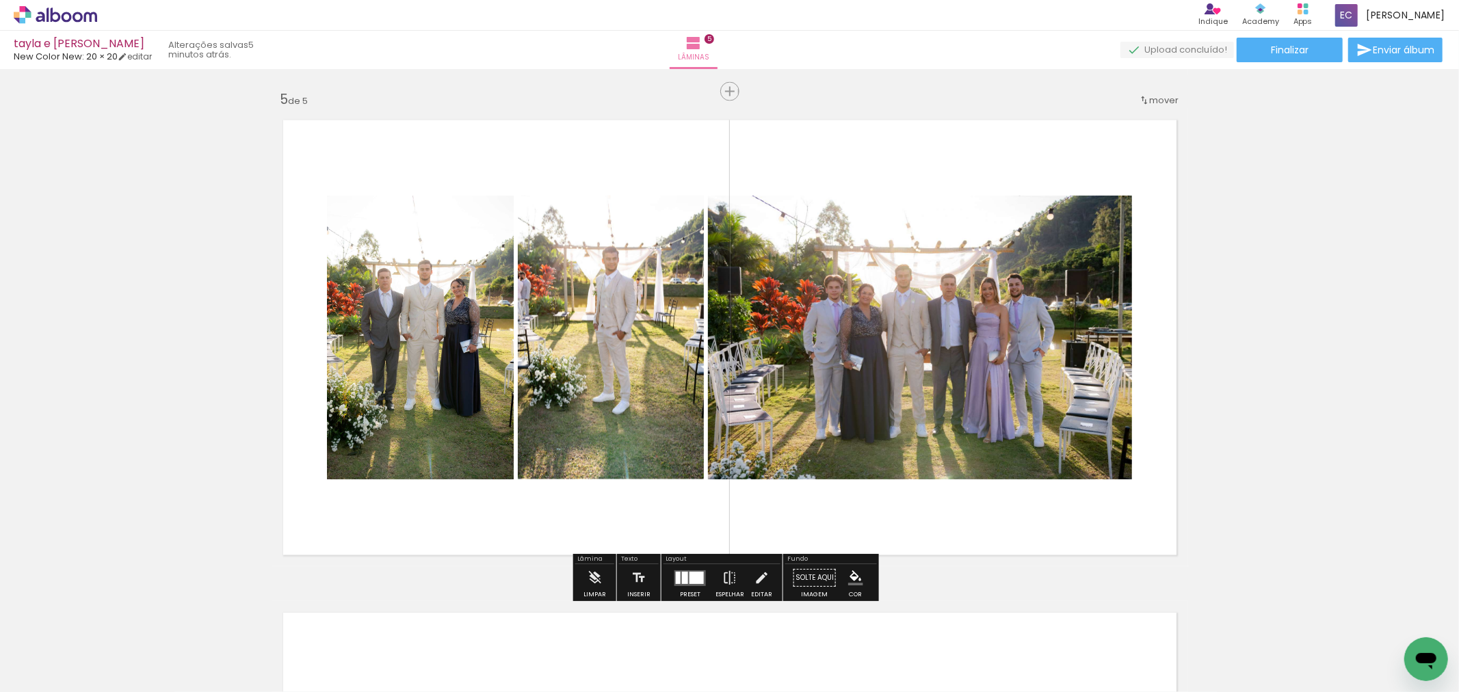
click at [640, 343] on quentale-photo at bounding box center [611, 338] width 186 height 284
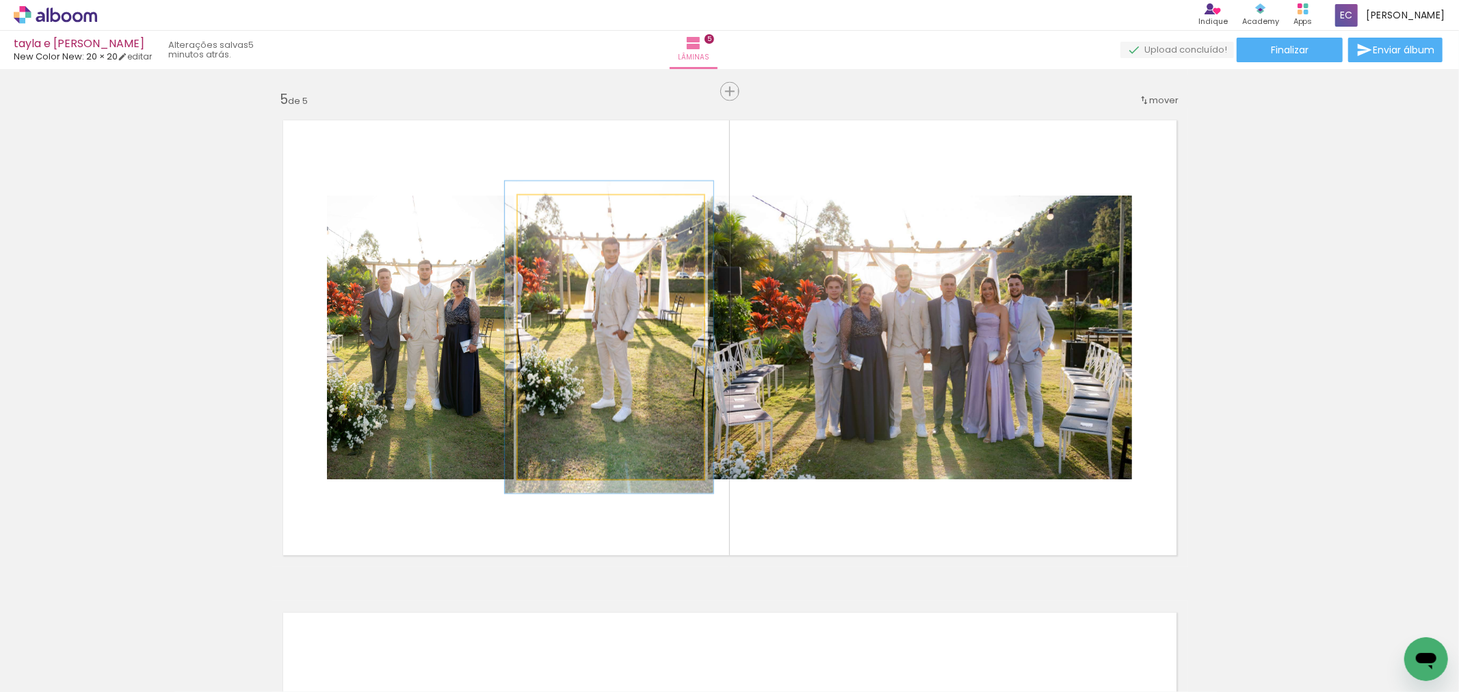
drag, startPoint x: 546, startPoint y: 211, endPoint x: 584, endPoint y: 179, distance: 49.6
click at [584, 196] on quentale-photo at bounding box center [611, 338] width 186 height 284
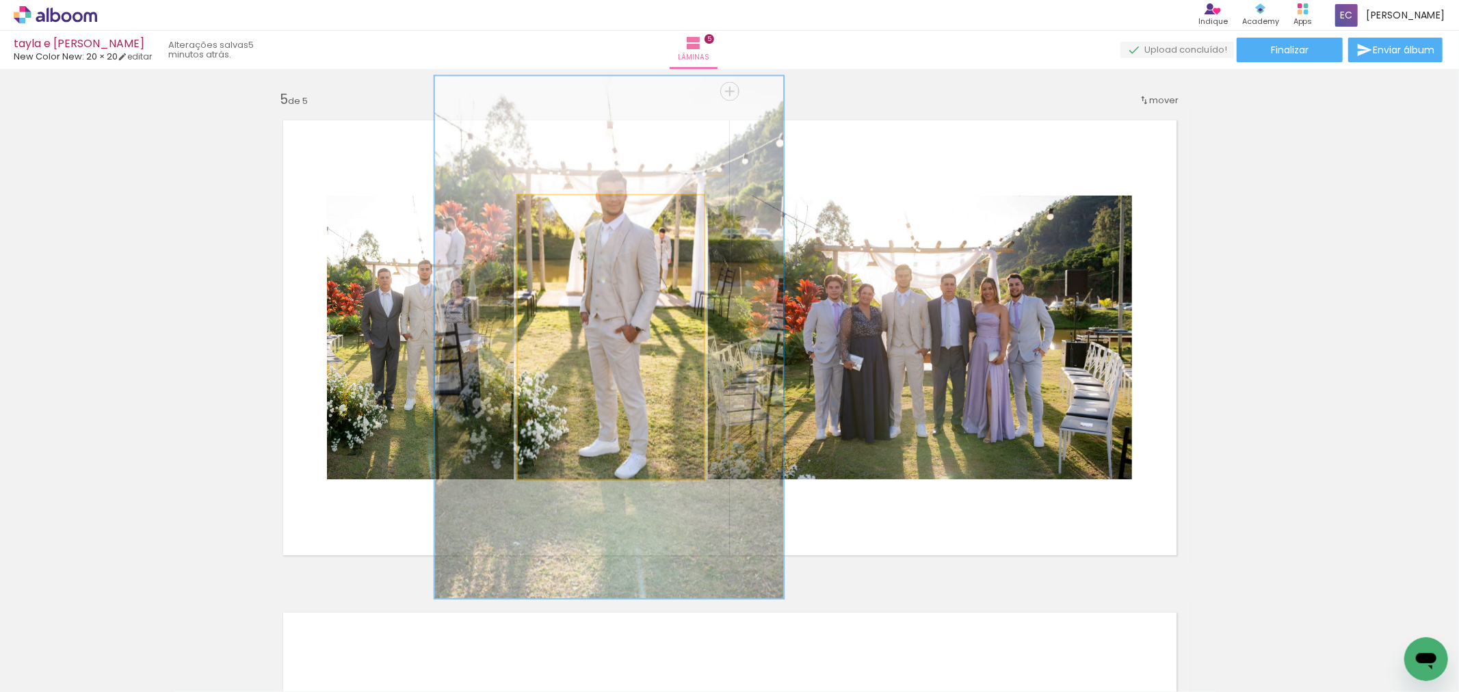
click at [579, 249] on quentale-photo at bounding box center [611, 338] width 186 height 284
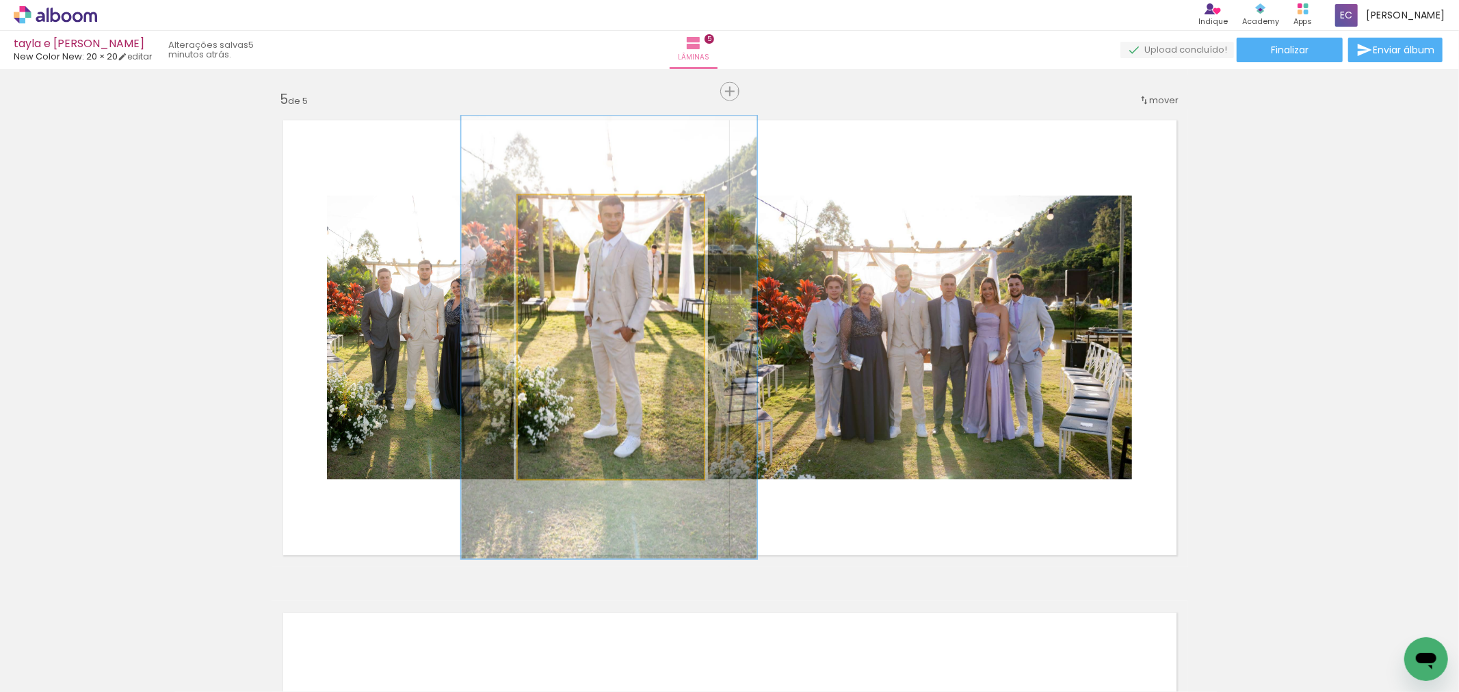
drag, startPoint x: 583, startPoint y: 208, endPoint x: 563, endPoint y: 214, distance: 20.8
click at [568, 209] on div at bounding box center [579, 210] width 22 height 22
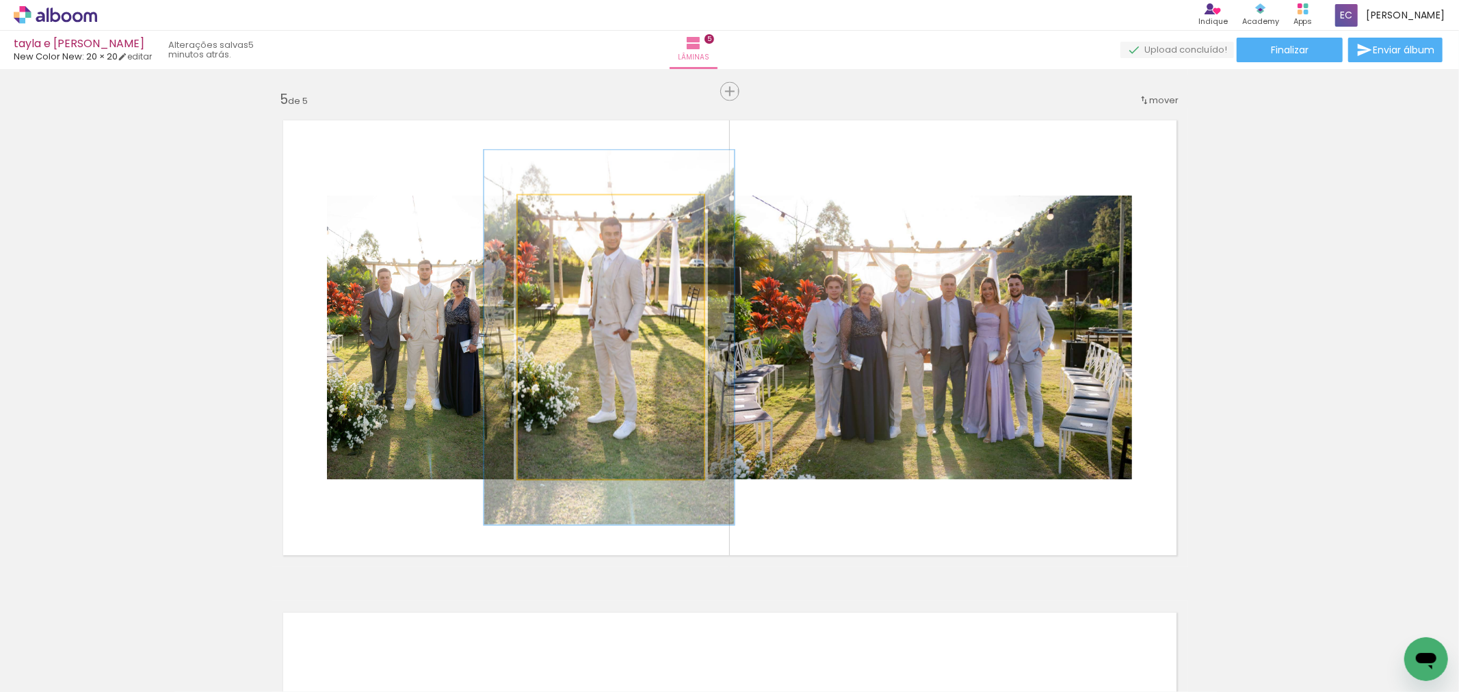
drag, startPoint x: 572, startPoint y: 209, endPoint x: 563, endPoint y: 209, distance: 8.9
type paper-slider "132"
click at [563, 209] on div at bounding box center [566, 210] width 12 height 12
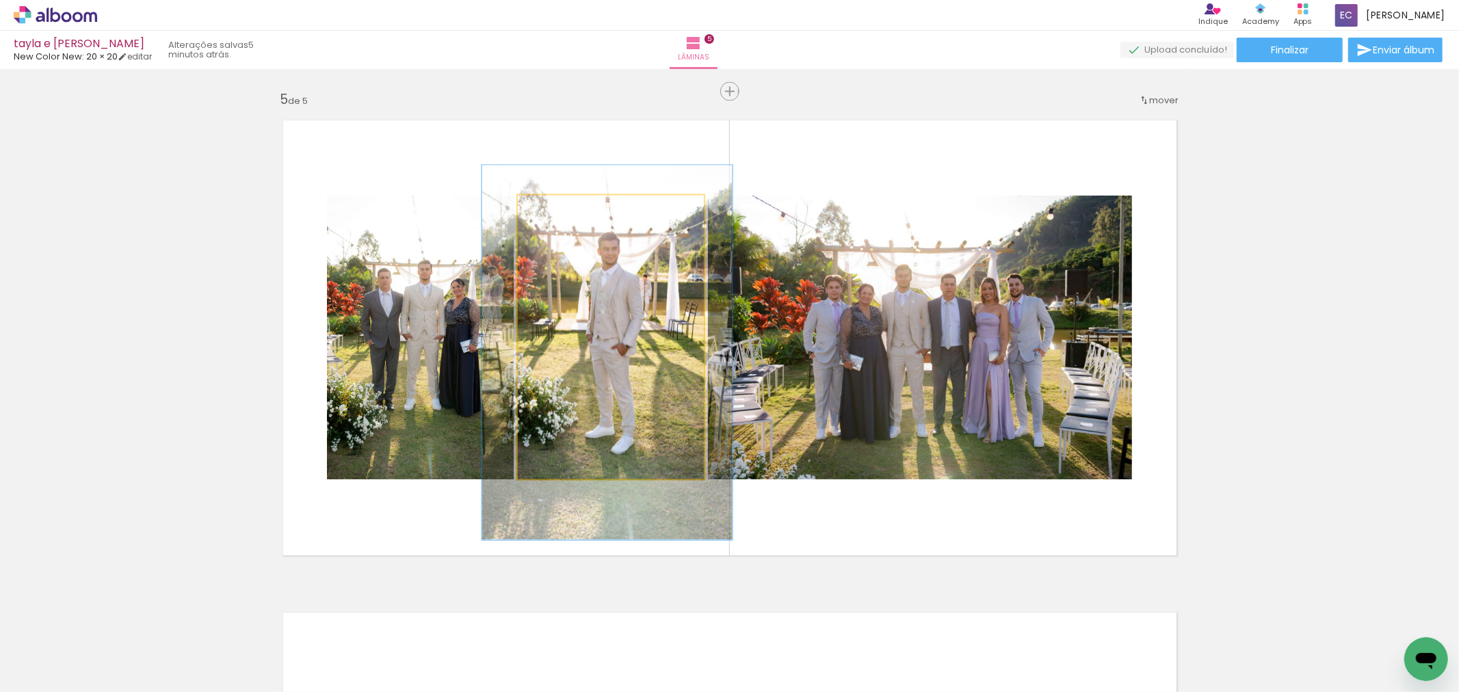
drag, startPoint x: 616, startPoint y: 310, endPoint x: 612, endPoint y: 326, distance: 17.1
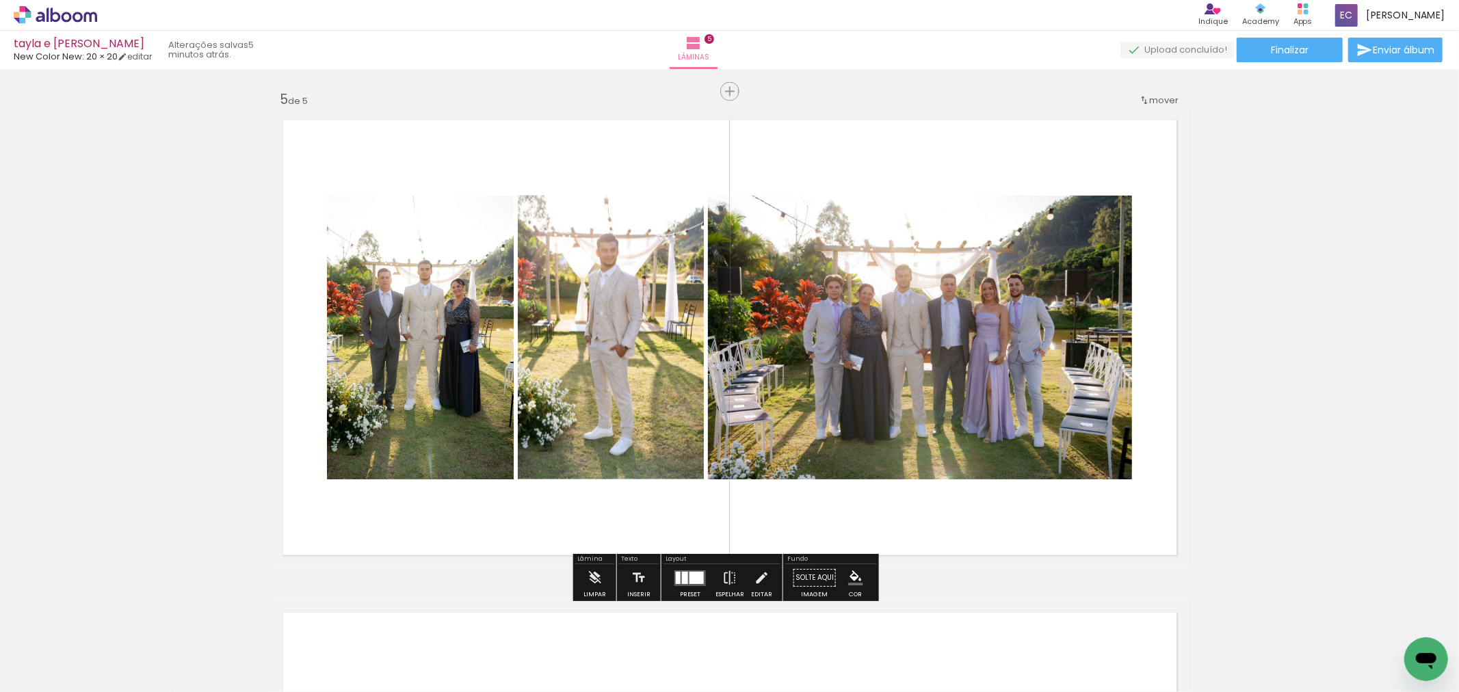
click at [808, 324] on quentale-photo at bounding box center [920, 338] width 424 height 284
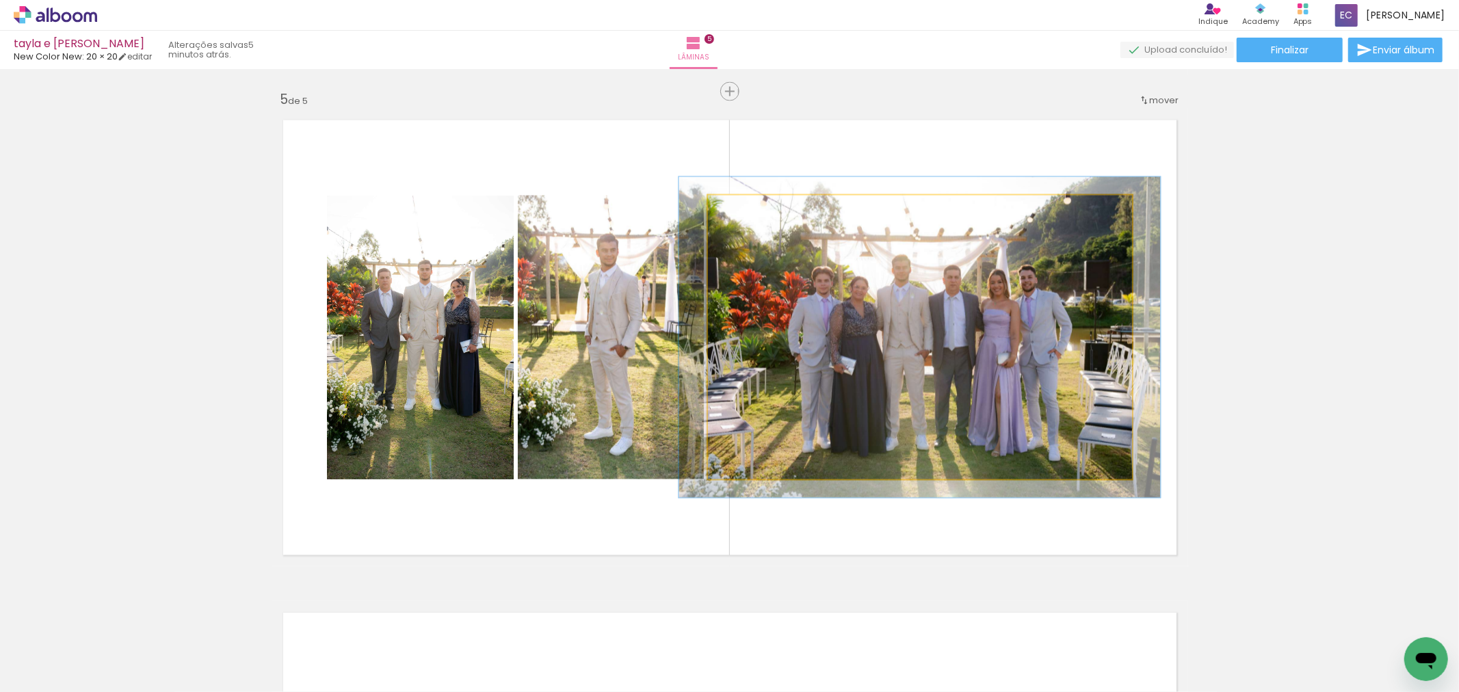
drag, startPoint x: 737, startPoint y: 209, endPoint x: 742, endPoint y: 219, distance: 10.7
click at [742, 213] on div at bounding box center [745, 210] width 12 height 12
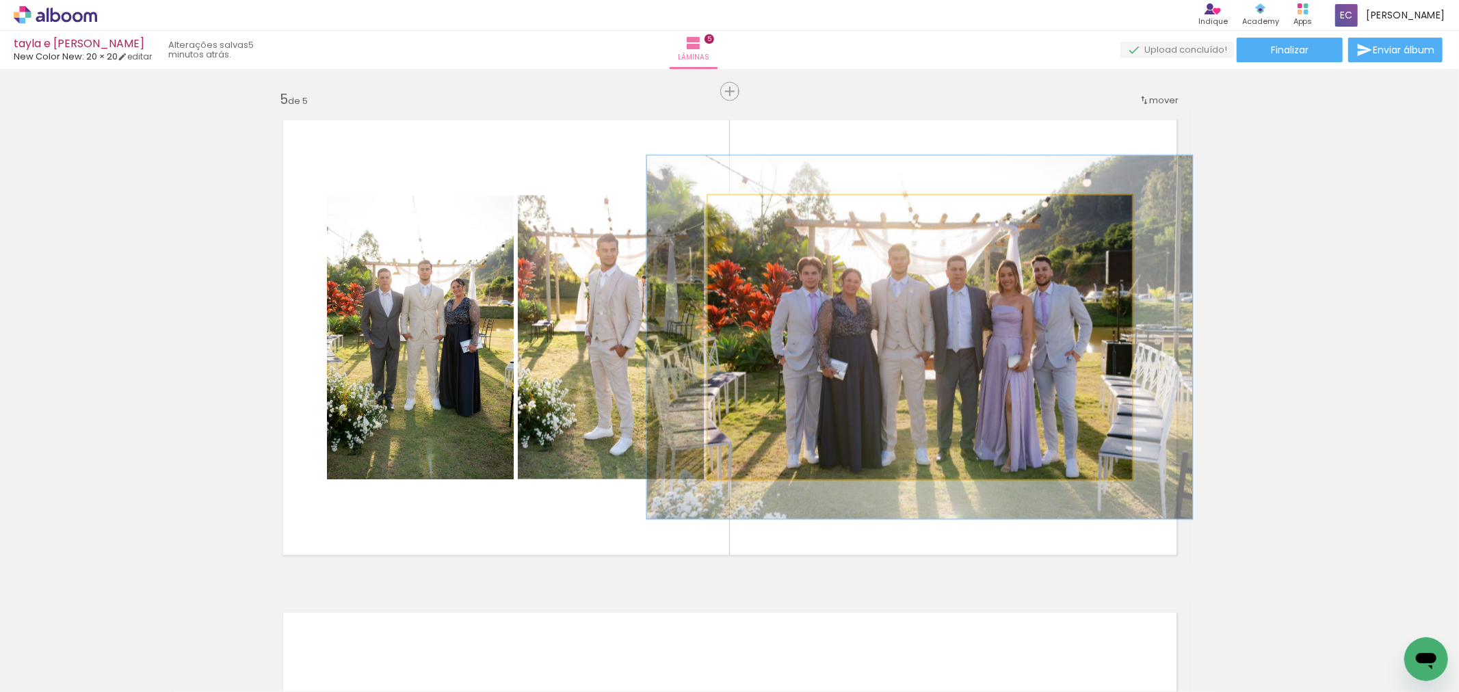
drag, startPoint x: 744, startPoint y: 214, endPoint x: 755, endPoint y: 219, distance: 11.9
type paper-slider "131"
click at [755, 219] on div at bounding box center [755, 210] width 22 height 22
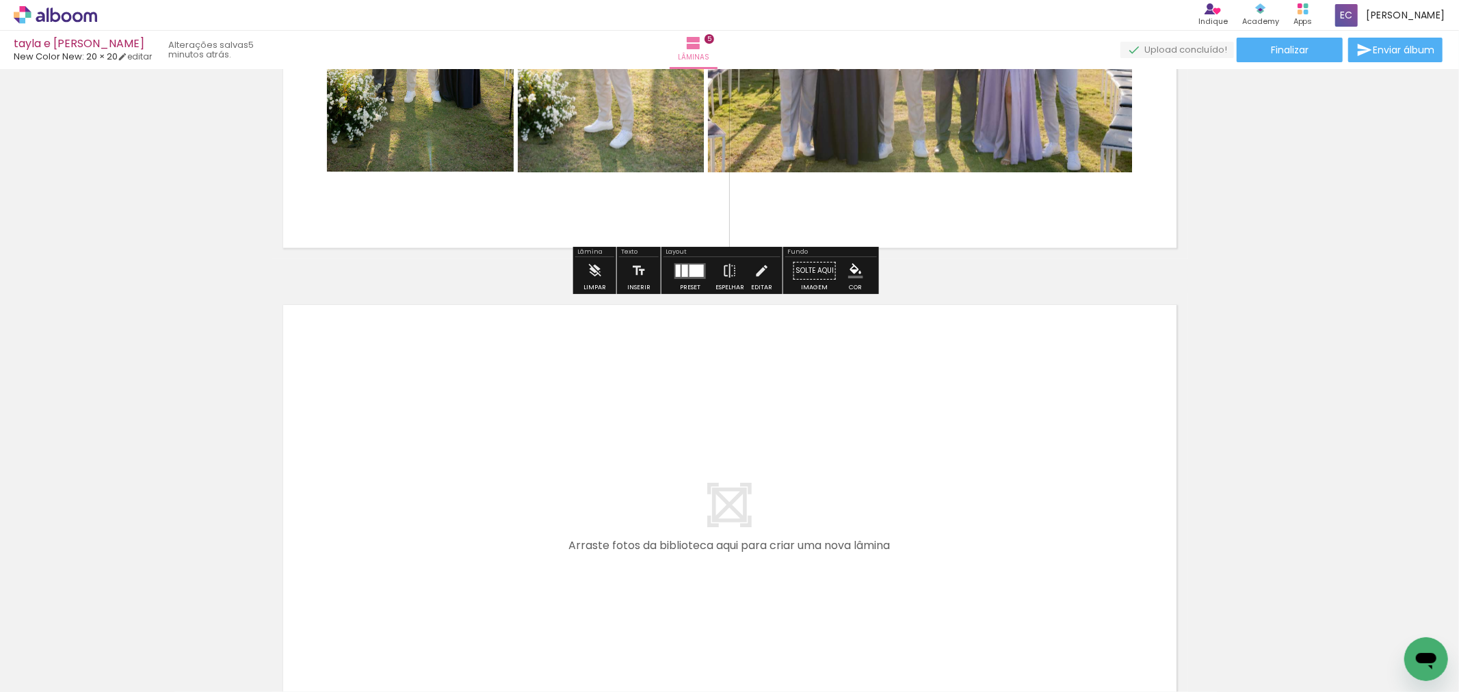
scroll to position [2317, 0]
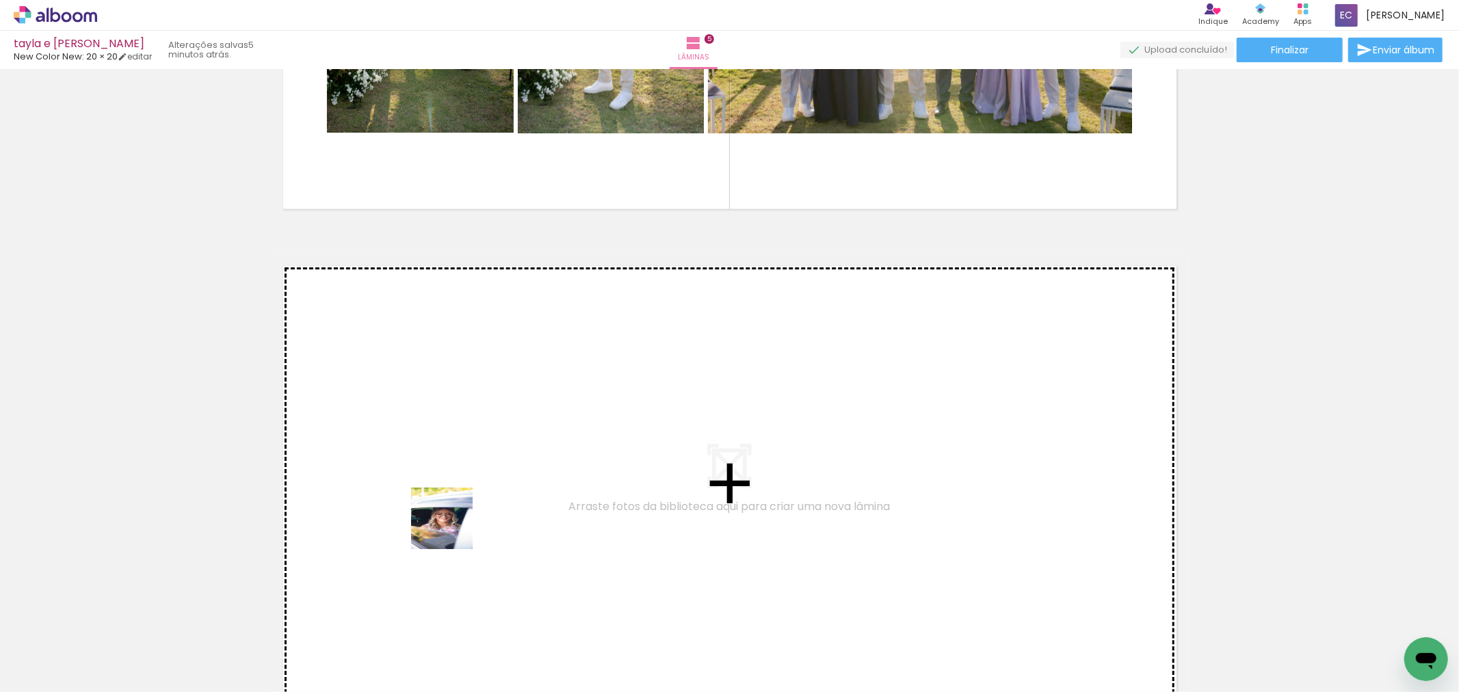
drag, startPoint x: 454, startPoint y: 625, endPoint x: 452, endPoint y: 518, distance: 106.7
click at [452, 518] on quentale-workspace at bounding box center [729, 346] width 1459 height 692
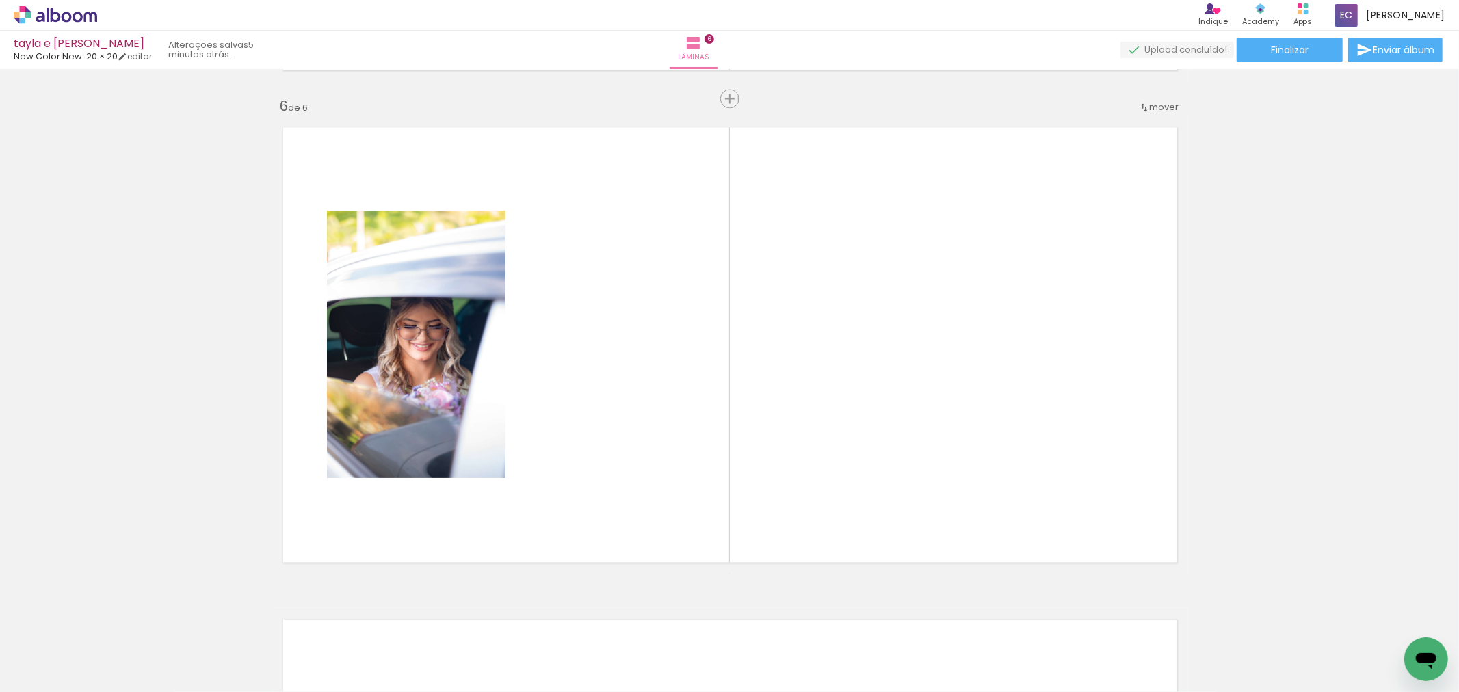
scroll to position [2463, 0]
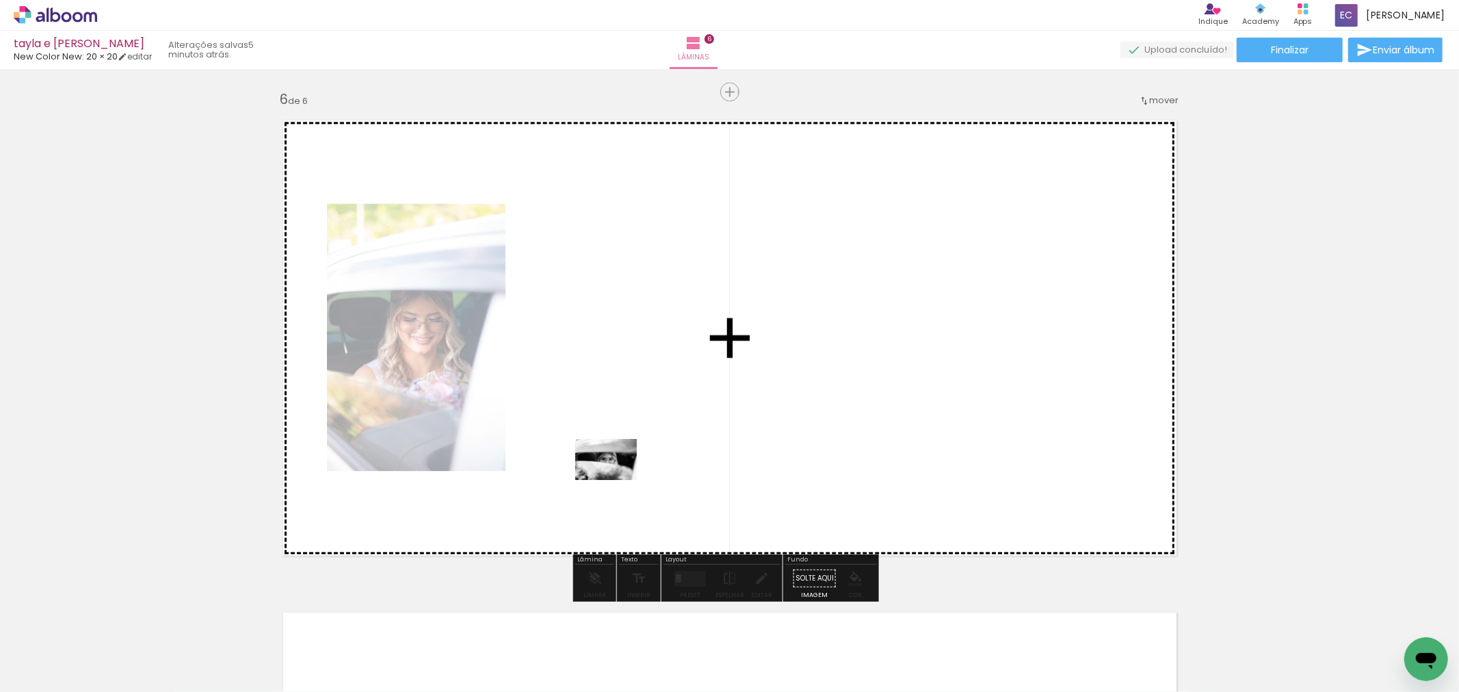
drag, startPoint x: 609, startPoint y: 644, endPoint x: 609, endPoint y: 479, distance: 165.5
click at [618, 479] on quentale-workspace at bounding box center [729, 346] width 1459 height 692
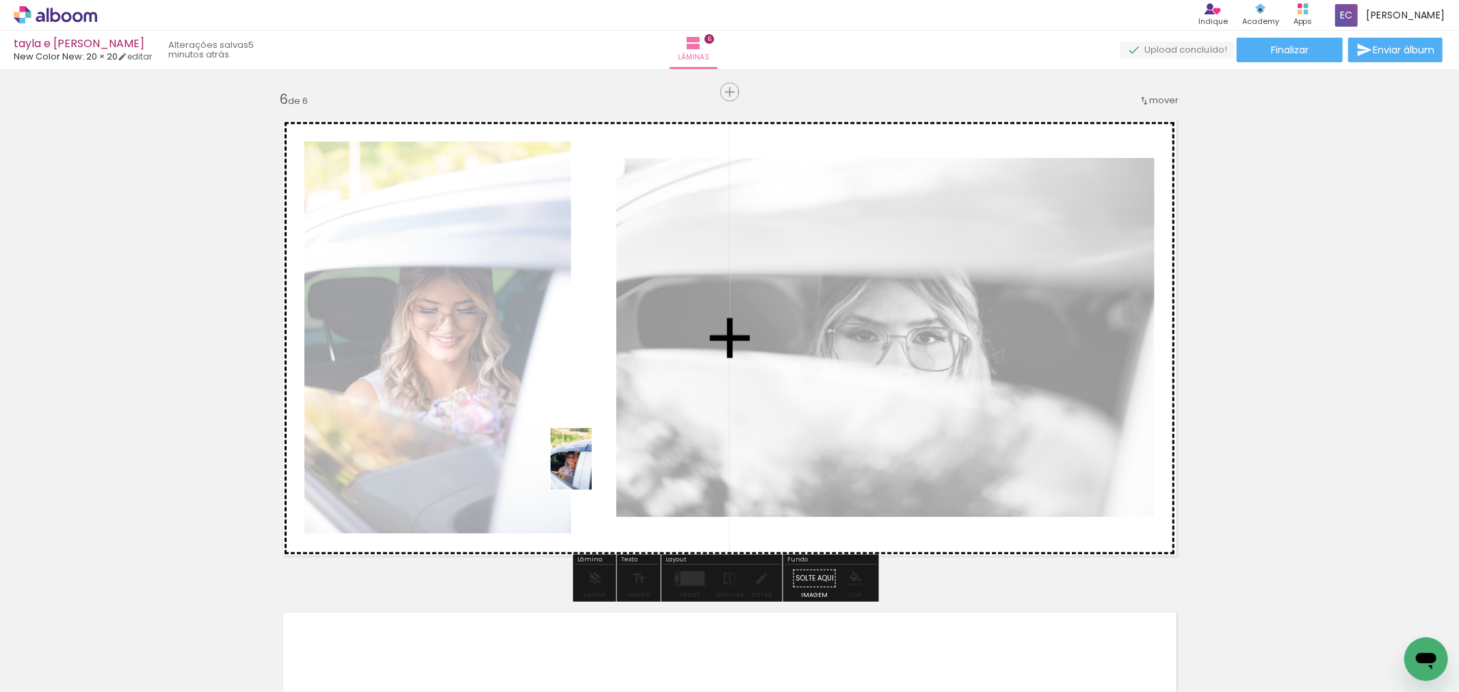
drag, startPoint x: 736, startPoint y: 620, endPoint x: 595, endPoint y: 475, distance: 201.7
click at [595, 475] on quentale-workspace at bounding box center [729, 346] width 1459 height 692
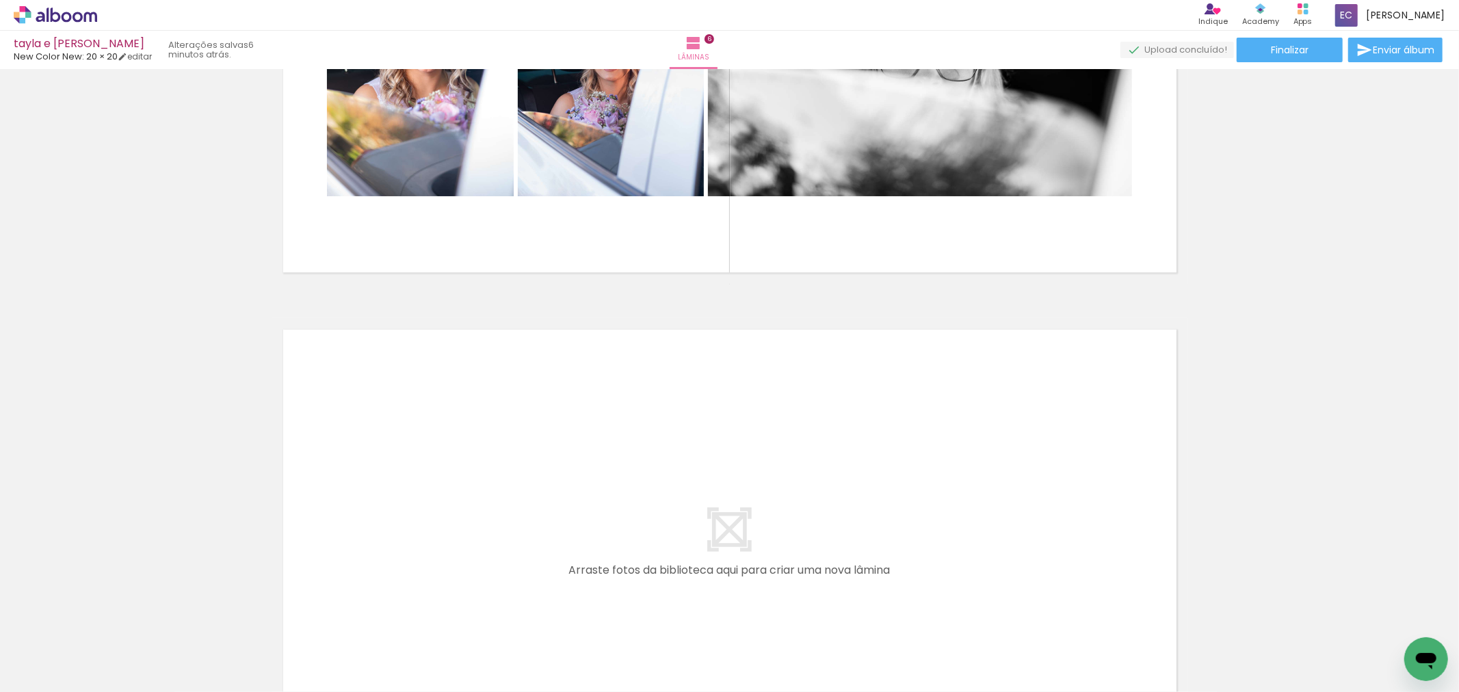
scroll to position [2755, 0]
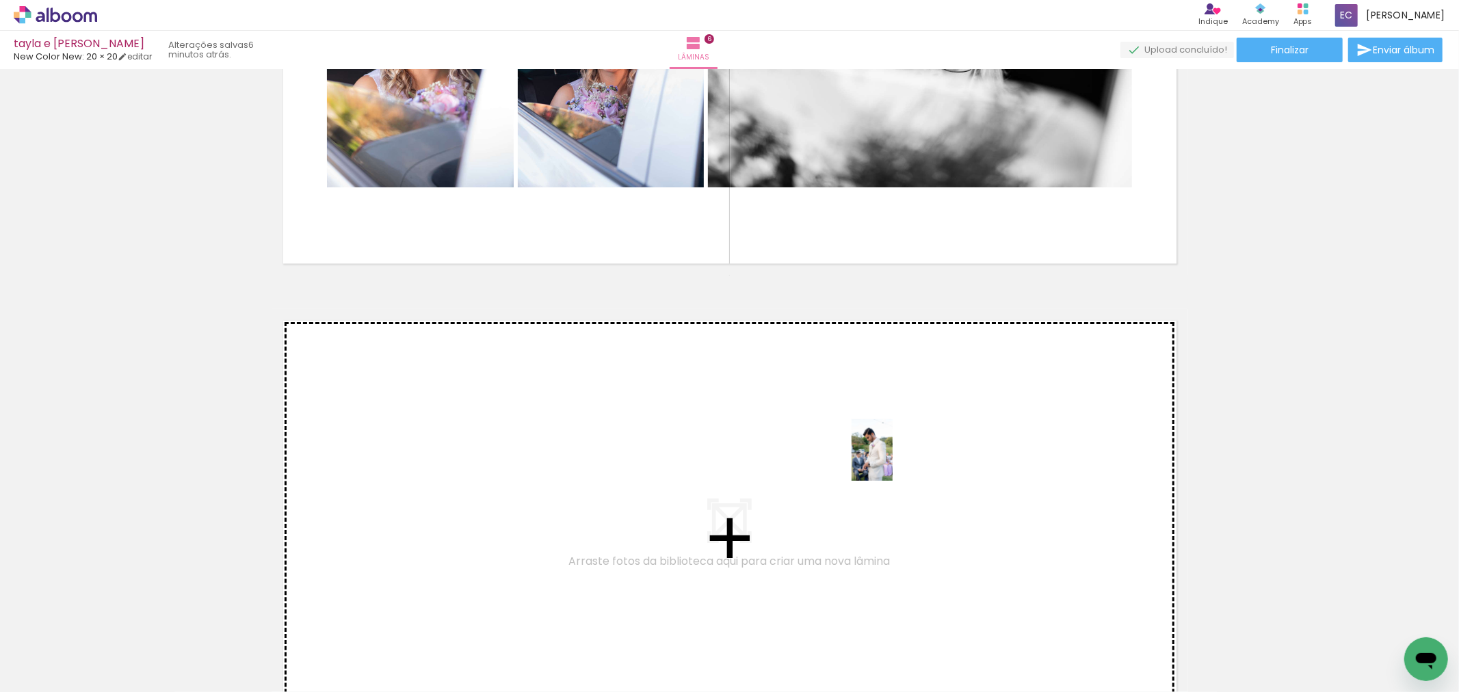
drag, startPoint x: 1218, startPoint y: 641, endPoint x: 1250, endPoint y: 664, distance: 39.1
click at [891, 465] on quentale-workspace at bounding box center [729, 346] width 1459 height 692
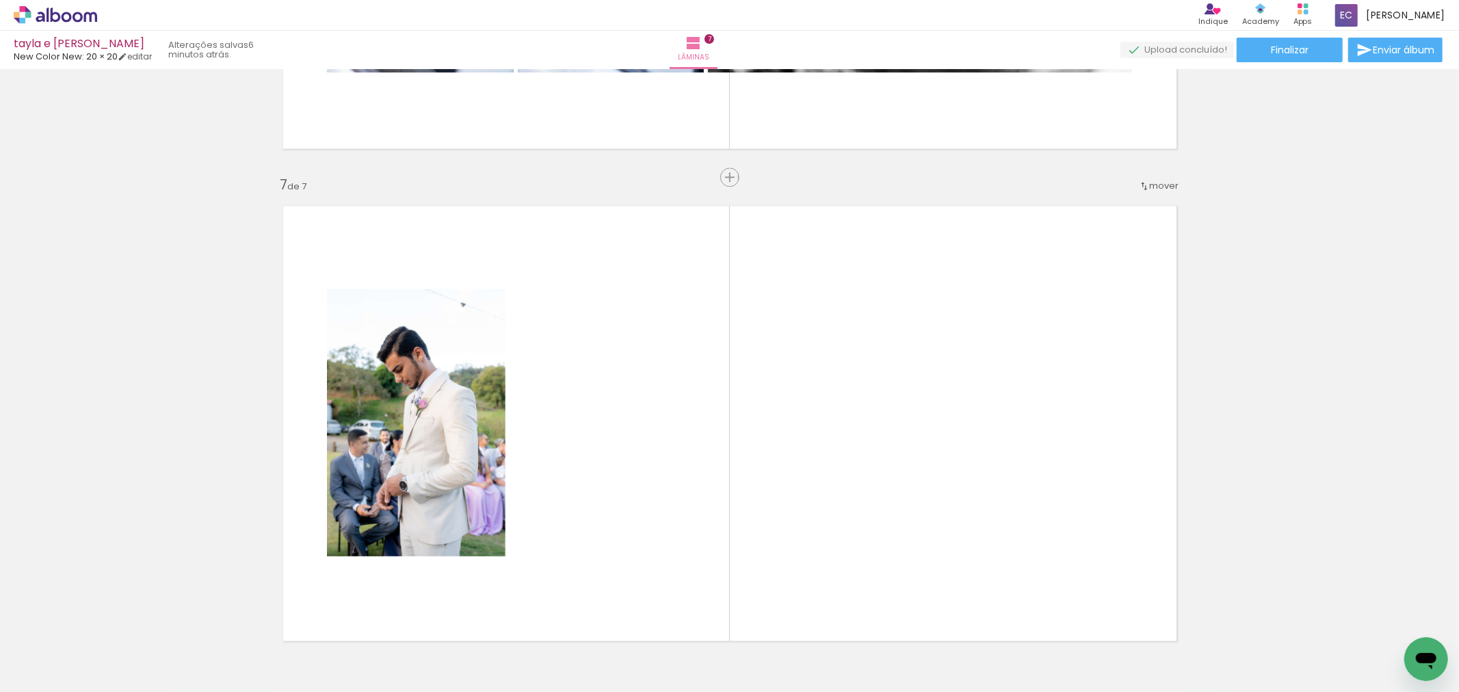
scroll to position [2955, 0]
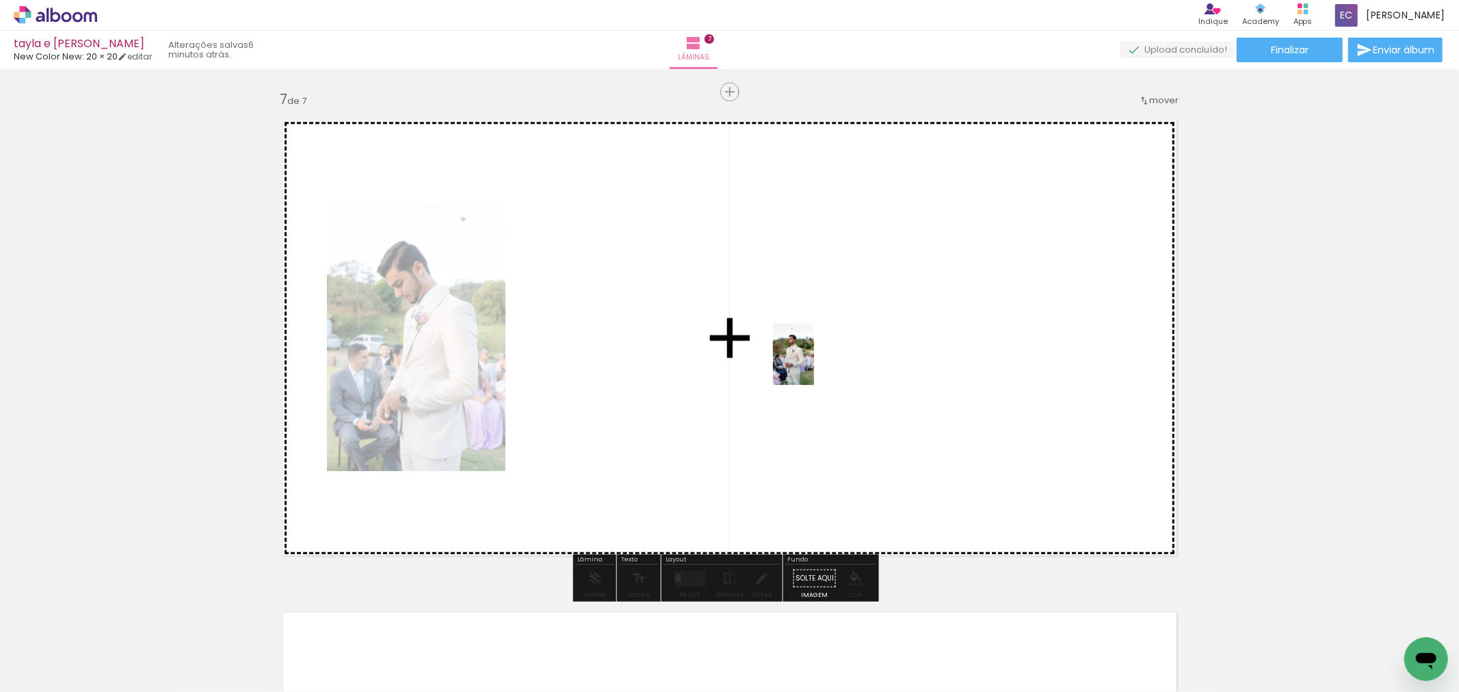
drag, startPoint x: 1250, startPoint y: 616, endPoint x: 822, endPoint y: 416, distance: 472.5
click at [798, 290] on quentale-workspace at bounding box center [729, 346] width 1459 height 692
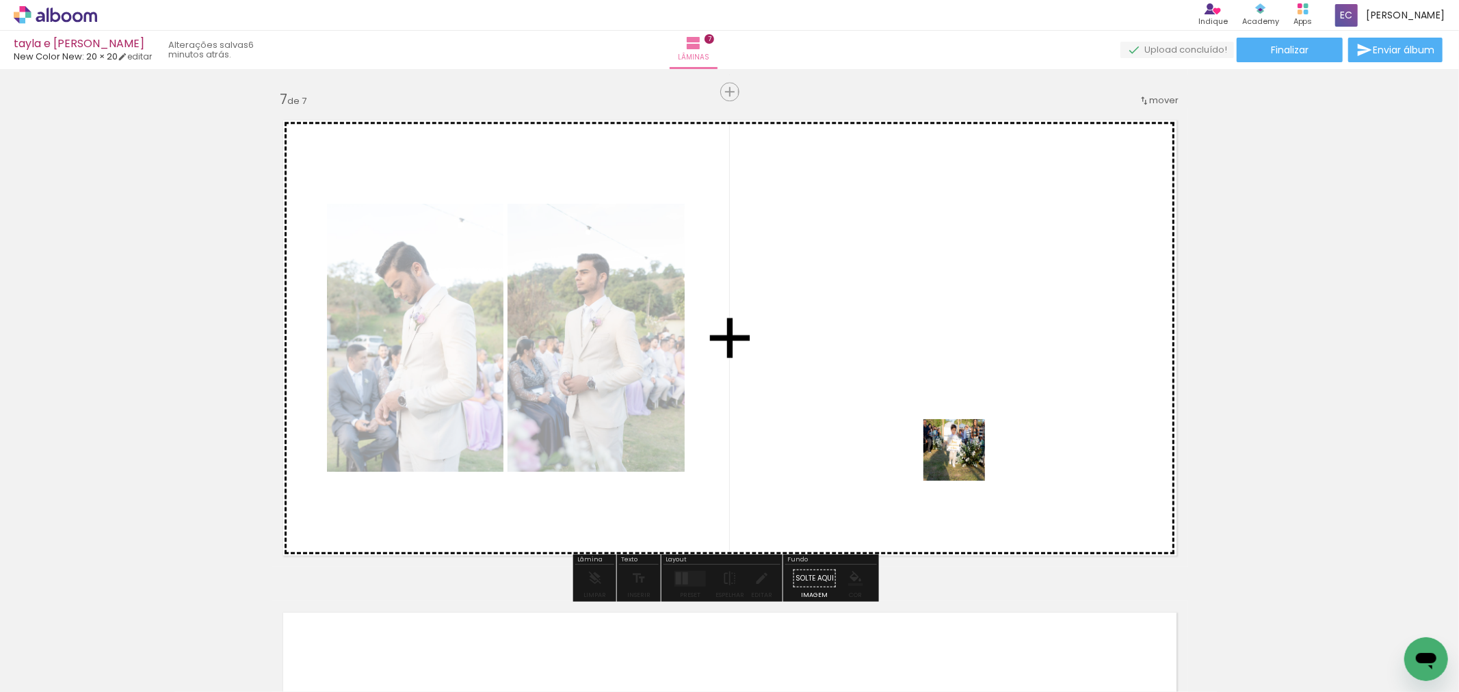
drag, startPoint x: 992, startPoint y: 658, endPoint x: 962, endPoint y: 427, distance: 233.1
click at [962, 427] on quentale-workspace at bounding box center [729, 346] width 1459 height 692
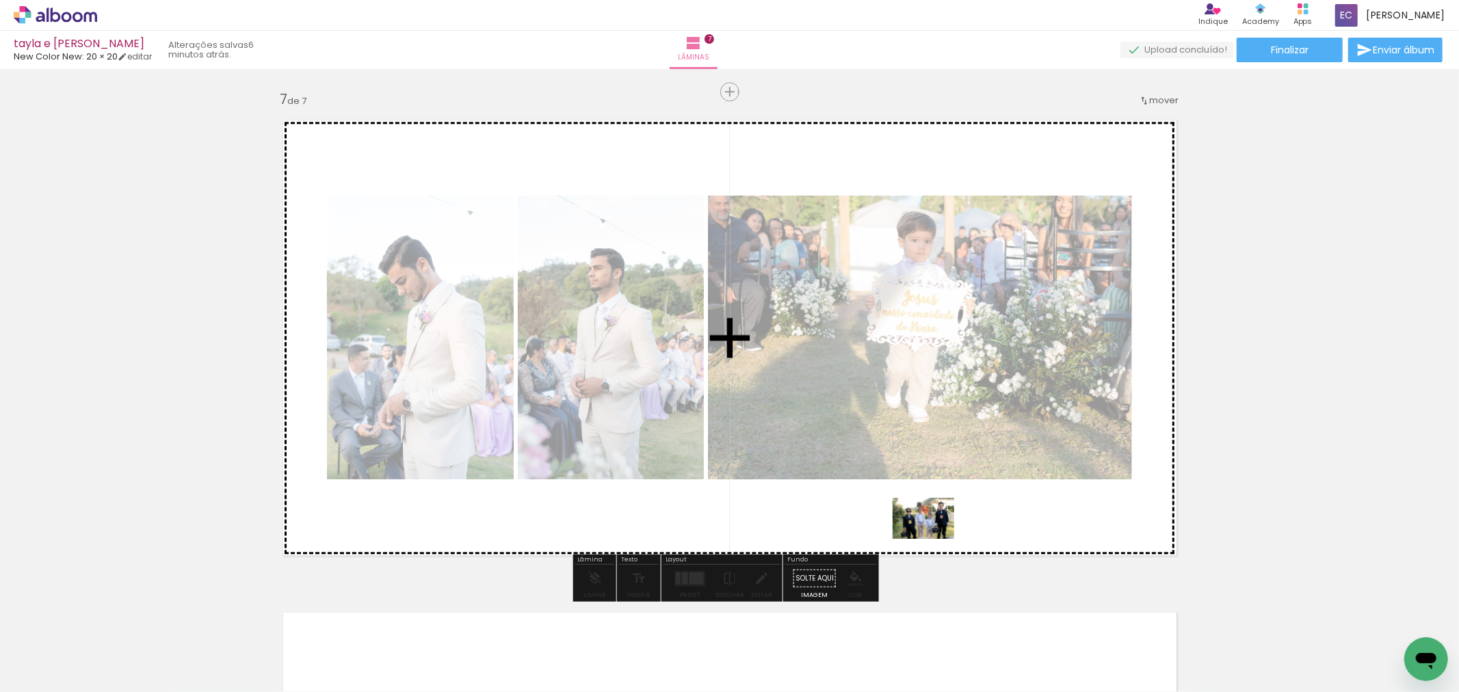
drag, startPoint x: 838, startPoint y: 658, endPoint x: 932, endPoint y: 538, distance: 153.0
click at [932, 538] on quentale-workspace at bounding box center [729, 346] width 1459 height 692
click at [932, 539] on quentale-layouter at bounding box center [730, 338] width 917 height 458
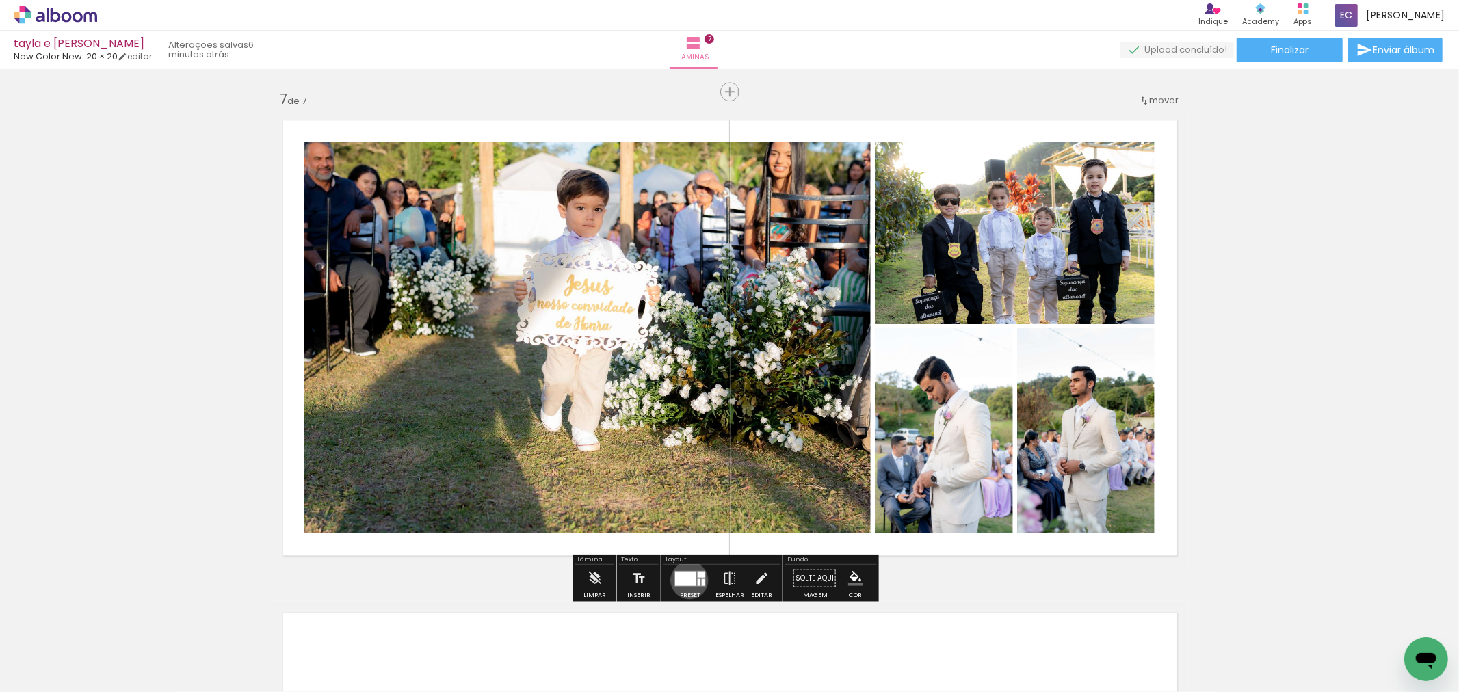
click at [686, 580] on div at bounding box center [685, 578] width 21 height 14
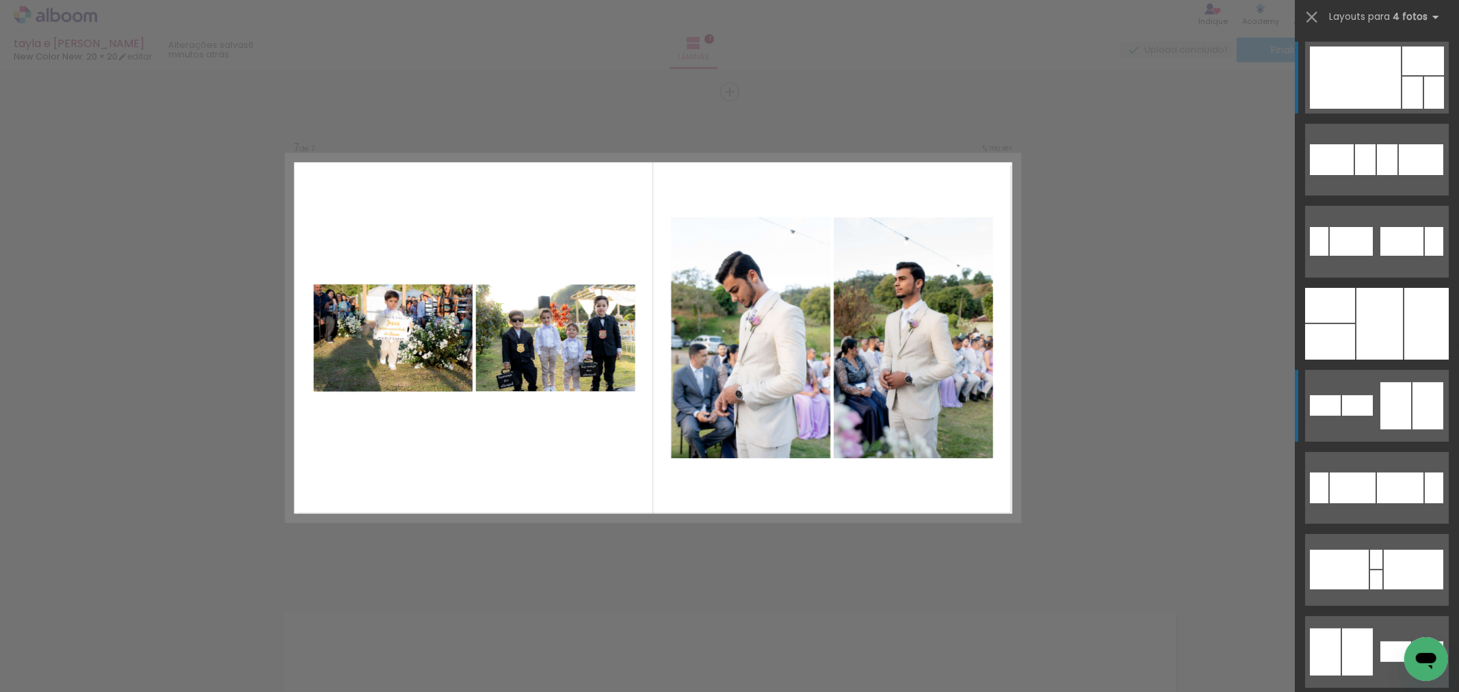
click at [1390, 416] on div at bounding box center [1395, 405] width 31 height 47
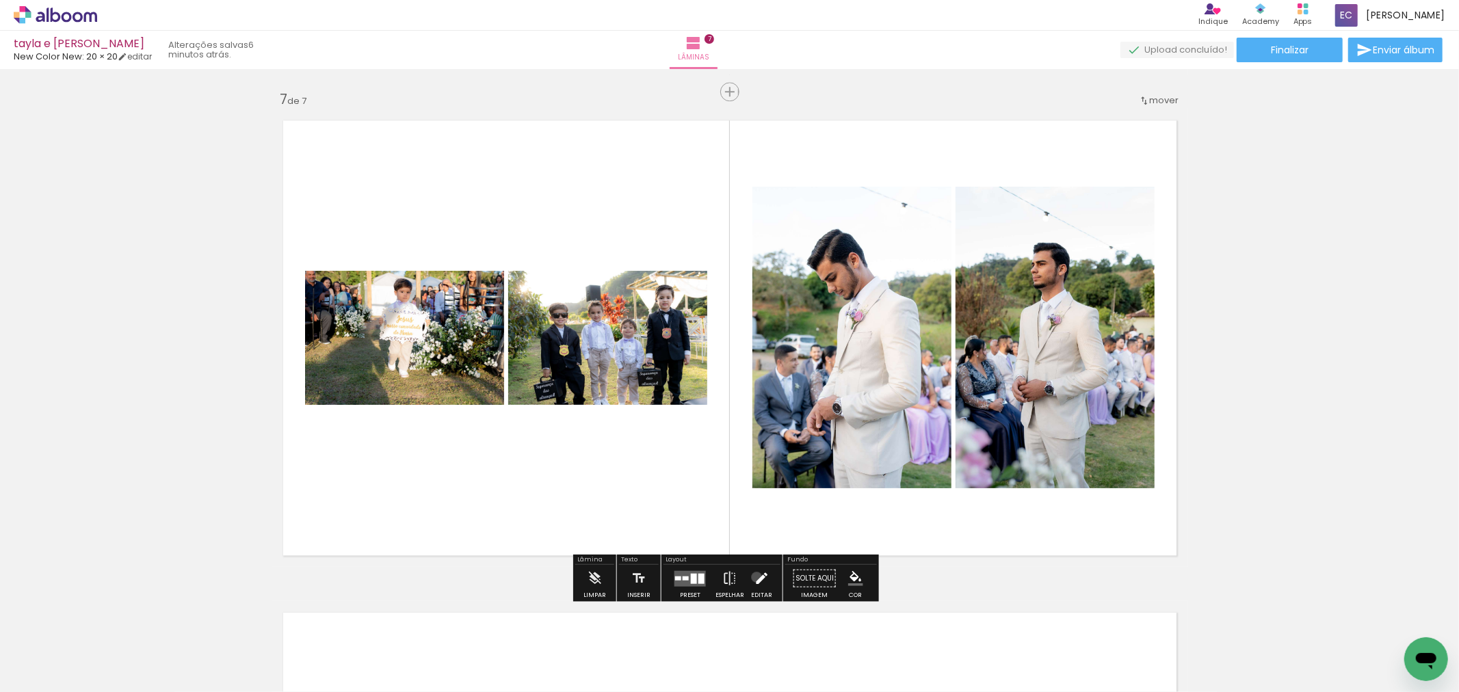
click at [754, 577] on iron-icon at bounding box center [761, 577] width 15 height 27
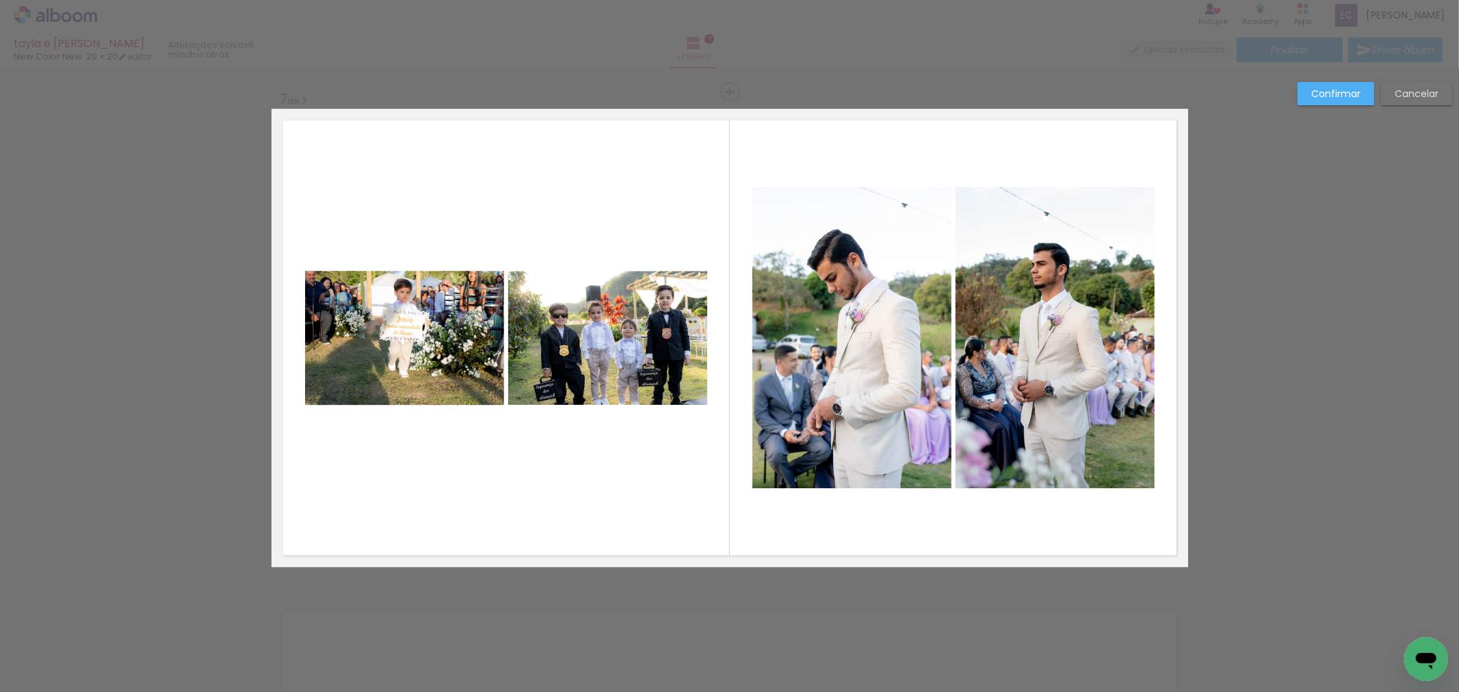
click at [551, 346] on quentale-photo at bounding box center [607, 338] width 199 height 134
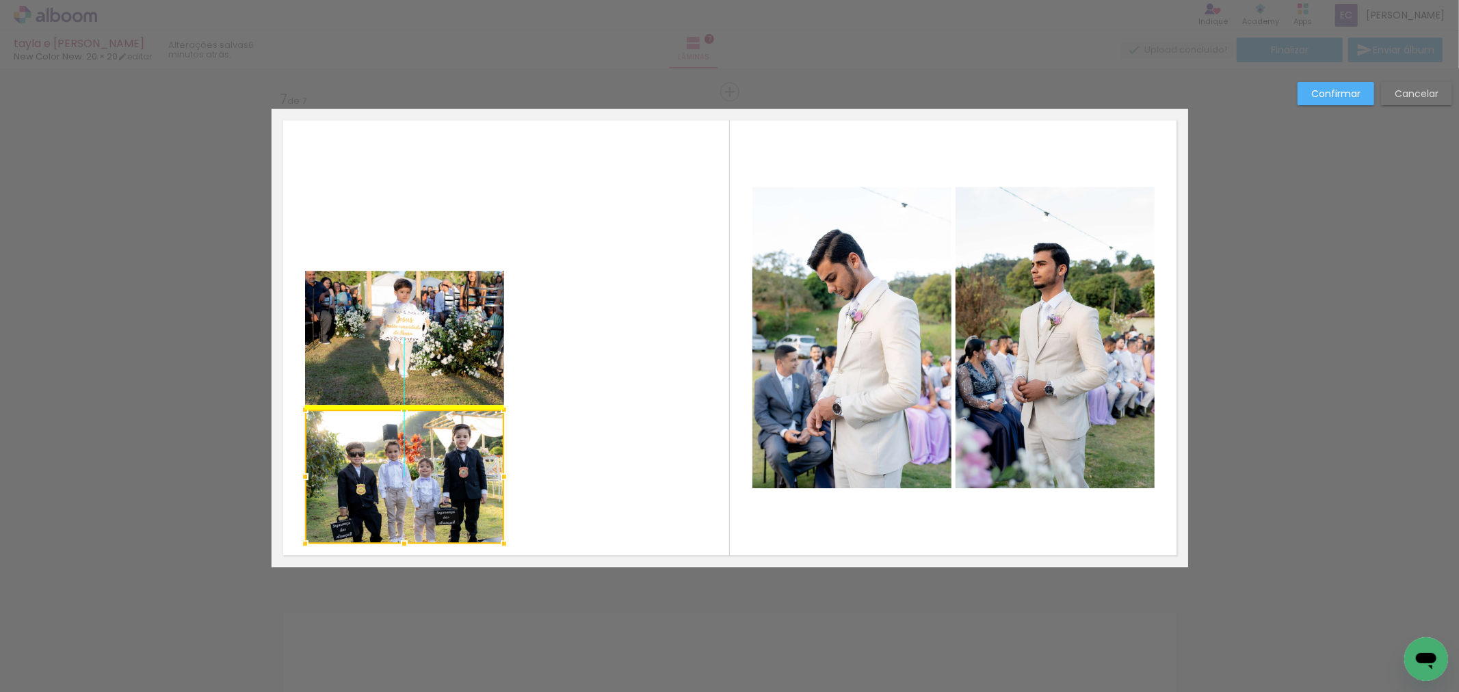
drag, startPoint x: 628, startPoint y: 342, endPoint x: 425, endPoint y: 475, distance: 243.0
click at [428, 474] on div at bounding box center [404, 477] width 199 height 134
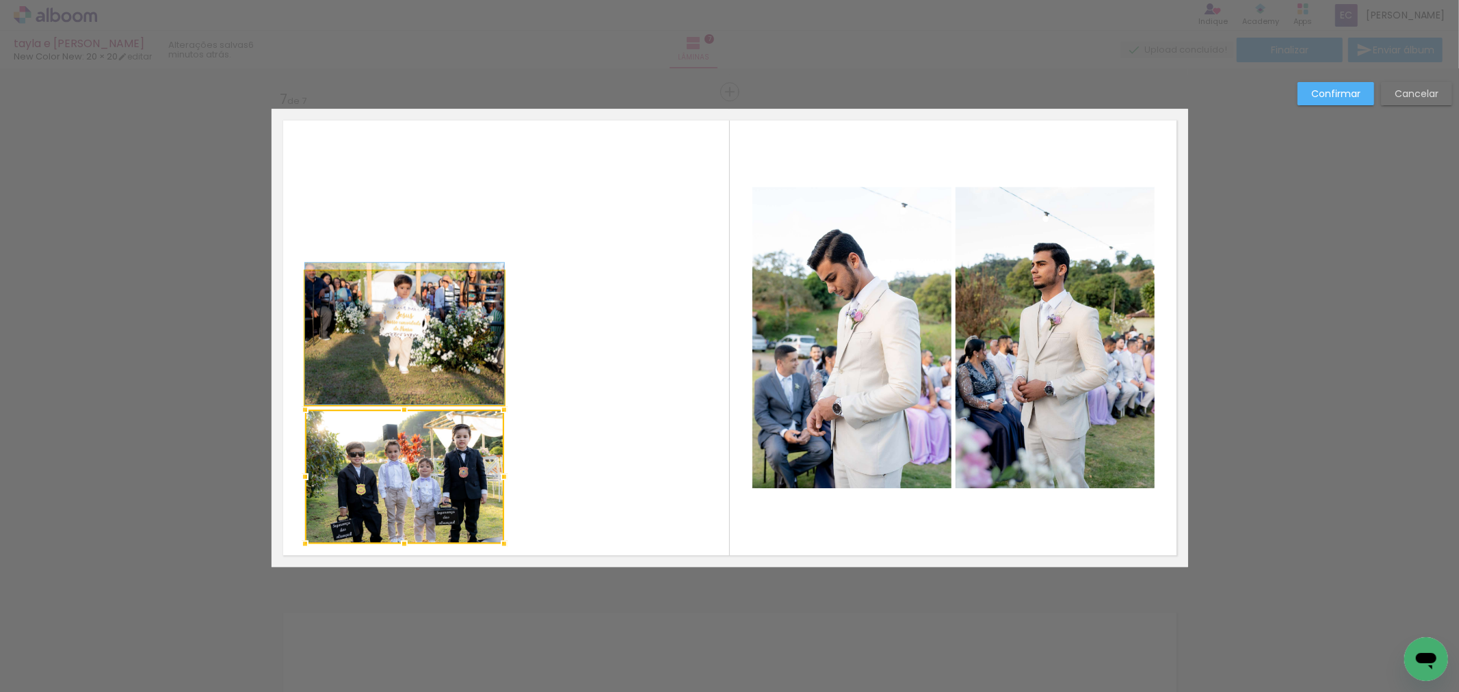
drag, startPoint x: 358, startPoint y: 336, endPoint x: 400, endPoint y: 332, distance: 42.5
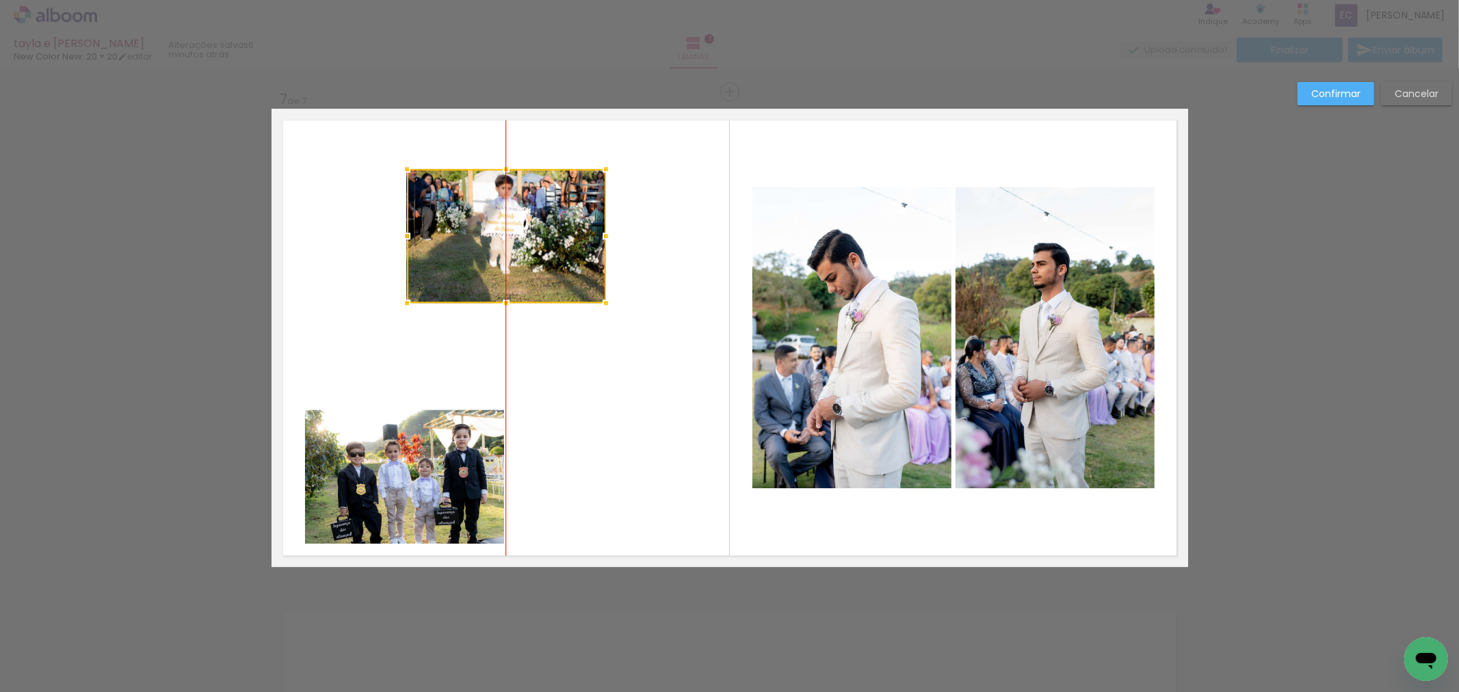
drag, startPoint x: 408, startPoint y: 326, endPoint x: 502, endPoint y: 234, distance: 132.1
click at [507, 235] on div at bounding box center [506, 236] width 199 height 134
click at [502, 222] on div at bounding box center [506, 236] width 199 height 134
click at [382, 473] on quentale-photo at bounding box center [404, 477] width 199 height 134
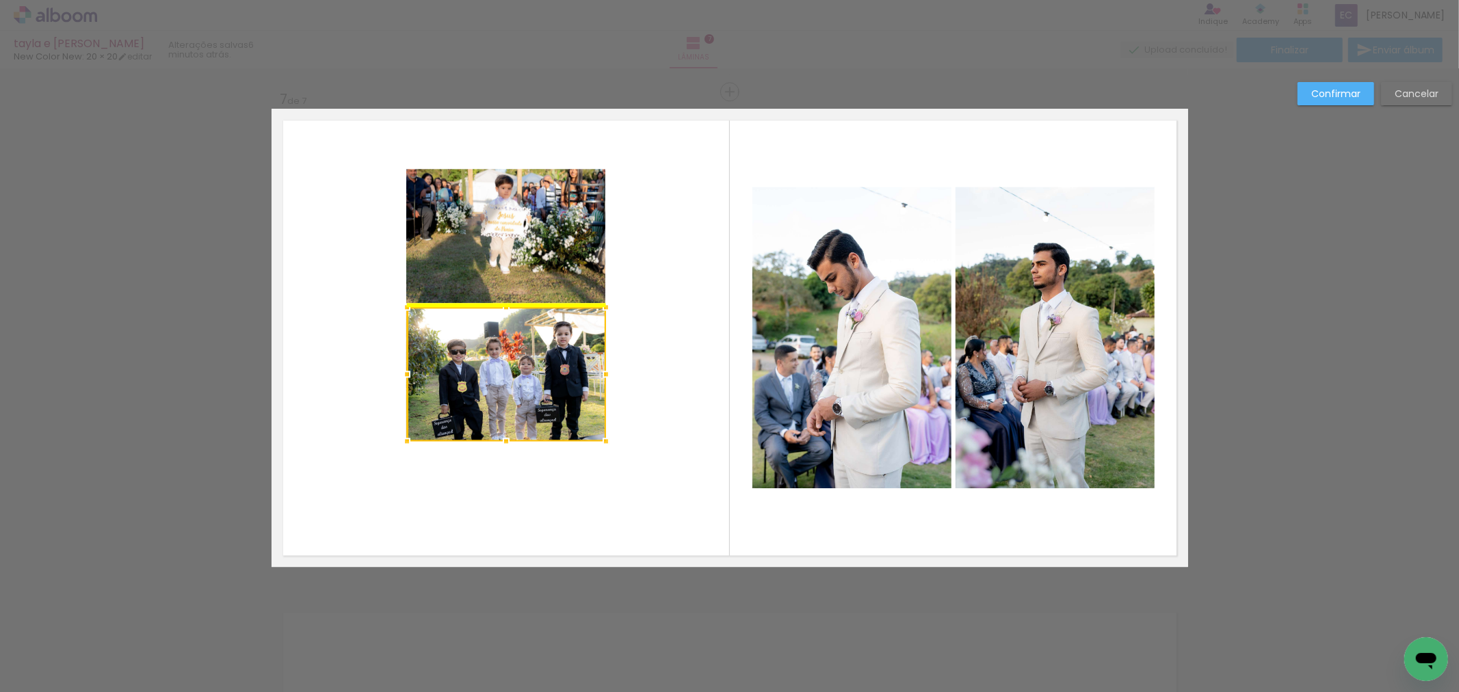
drag, startPoint x: 488, startPoint y: 427, endPoint x: 499, endPoint y: 372, distance: 55.8
click at [499, 386] on div at bounding box center [506, 374] width 199 height 134
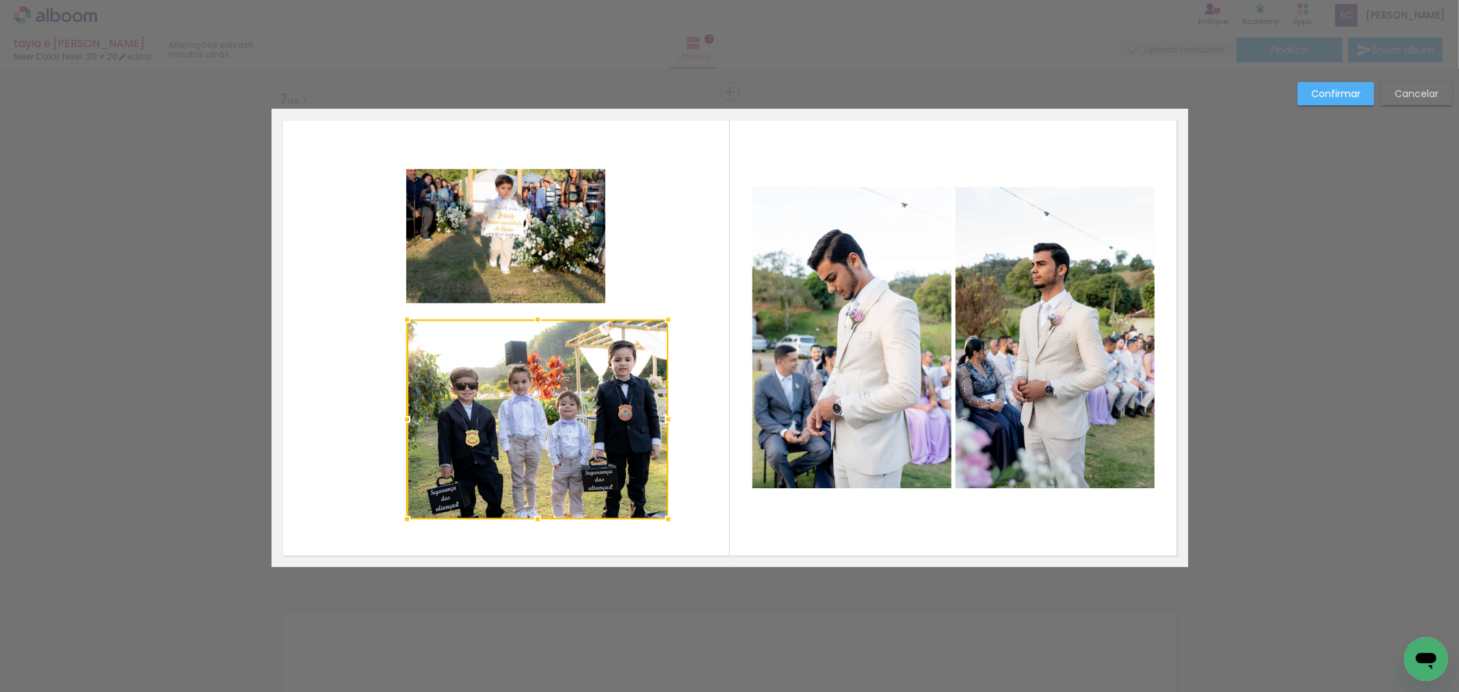
drag, startPoint x: 620, startPoint y: 483, endPoint x: 657, endPoint y: 521, distance: 53.2
click at [657, 521] on div at bounding box center [668, 519] width 27 height 27
click at [578, 226] on quentale-photo at bounding box center [505, 236] width 199 height 134
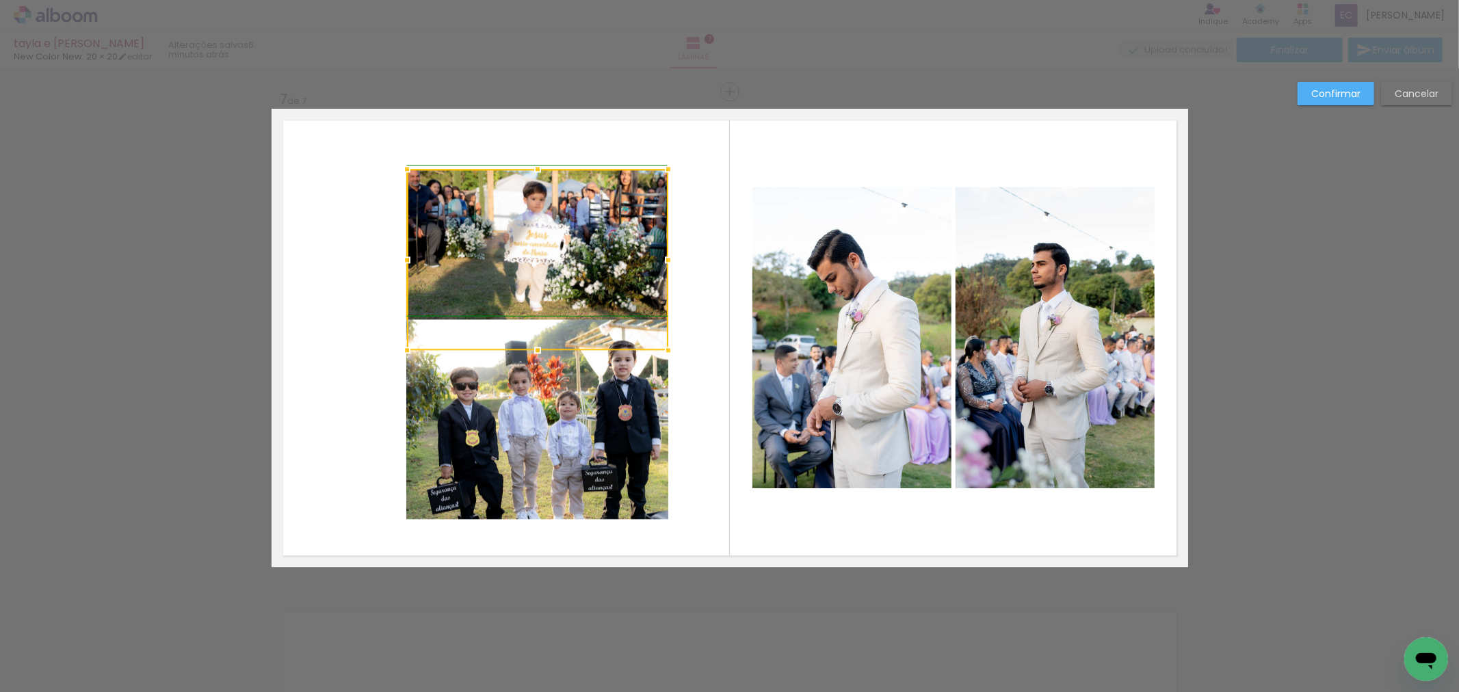
drag, startPoint x: 599, startPoint y: 302, endPoint x: 654, endPoint y: 334, distance: 63.1
click at [661, 350] on div at bounding box center [668, 350] width 27 height 27
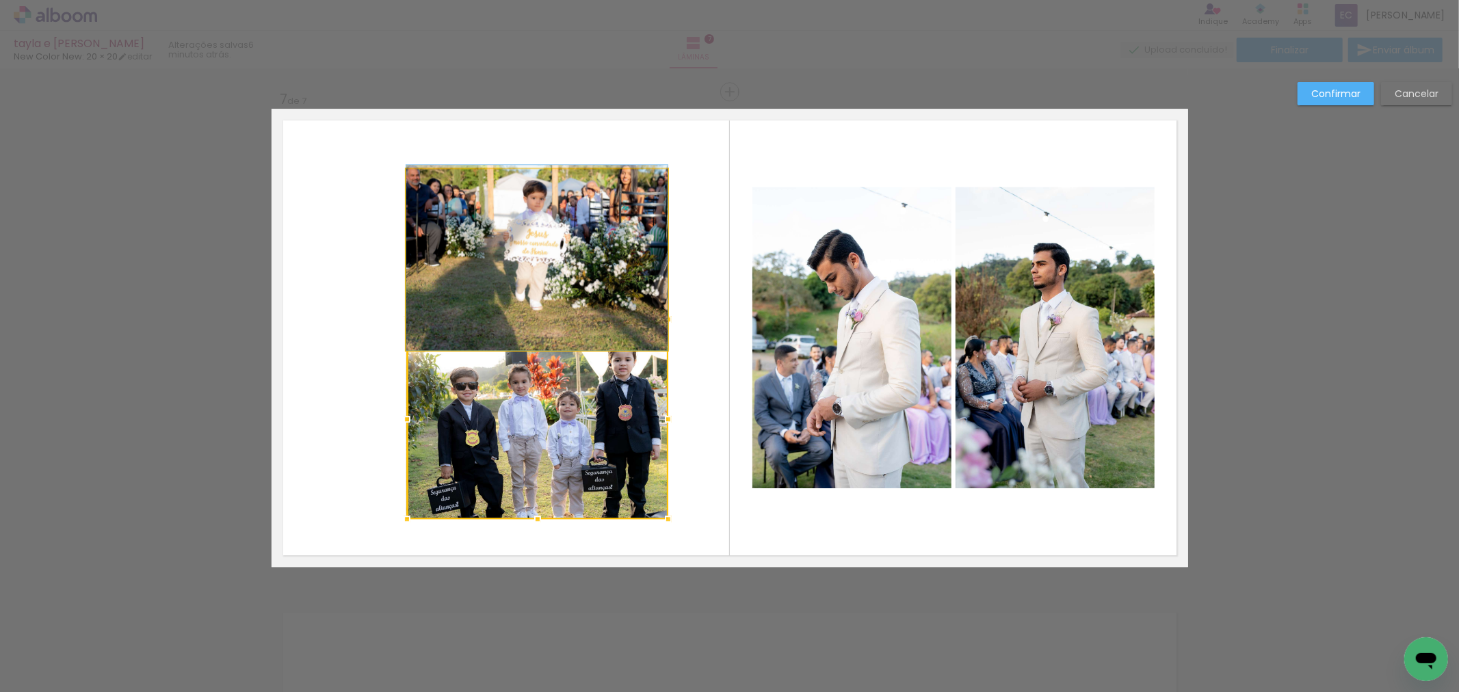
drag, startPoint x: 625, startPoint y: 276, endPoint x: 628, endPoint y: 238, distance: 38.4
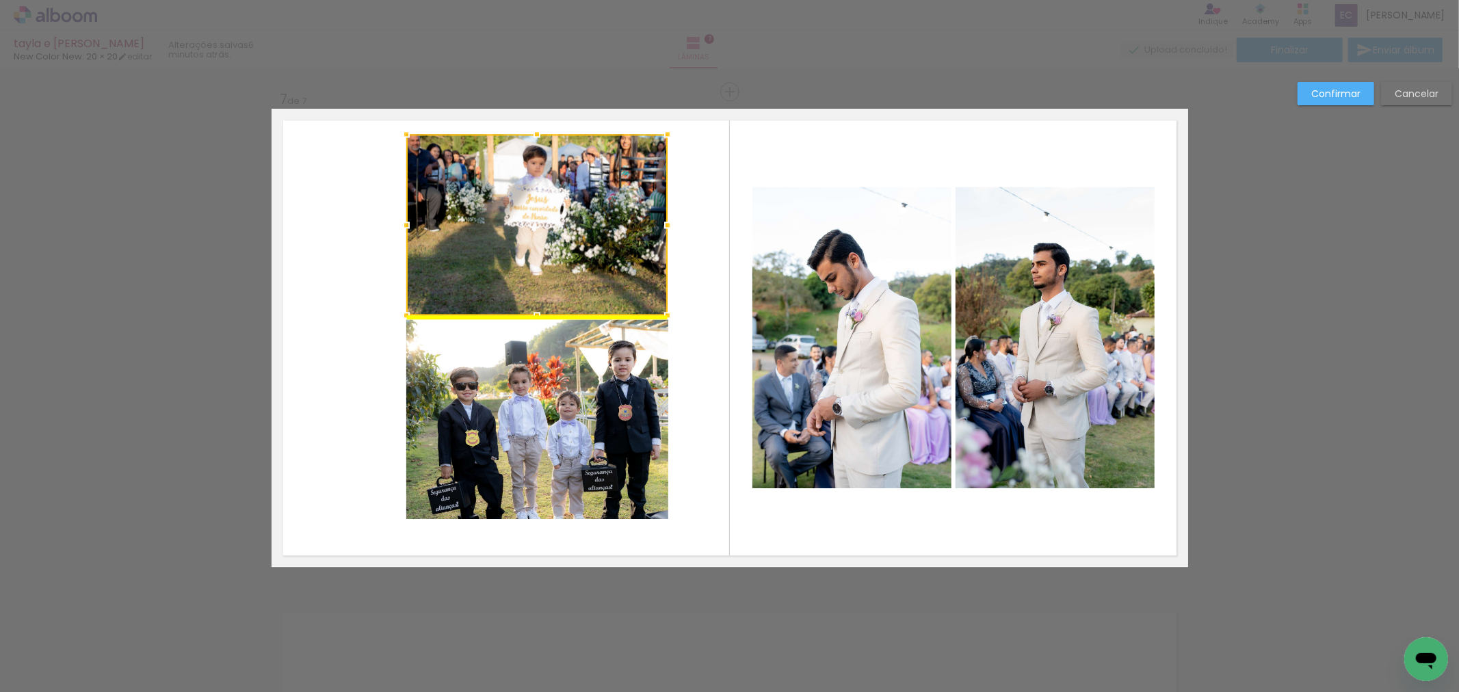
drag, startPoint x: 540, startPoint y: 235, endPoint x: 540, endPoint y: 203, distance: 32.2
click at [542, 202] on div at bounding box center [536, 224] width 261 height 181
click at [546, 433] on quentale-photo at bounding box center [536, 419] width 261 height 200
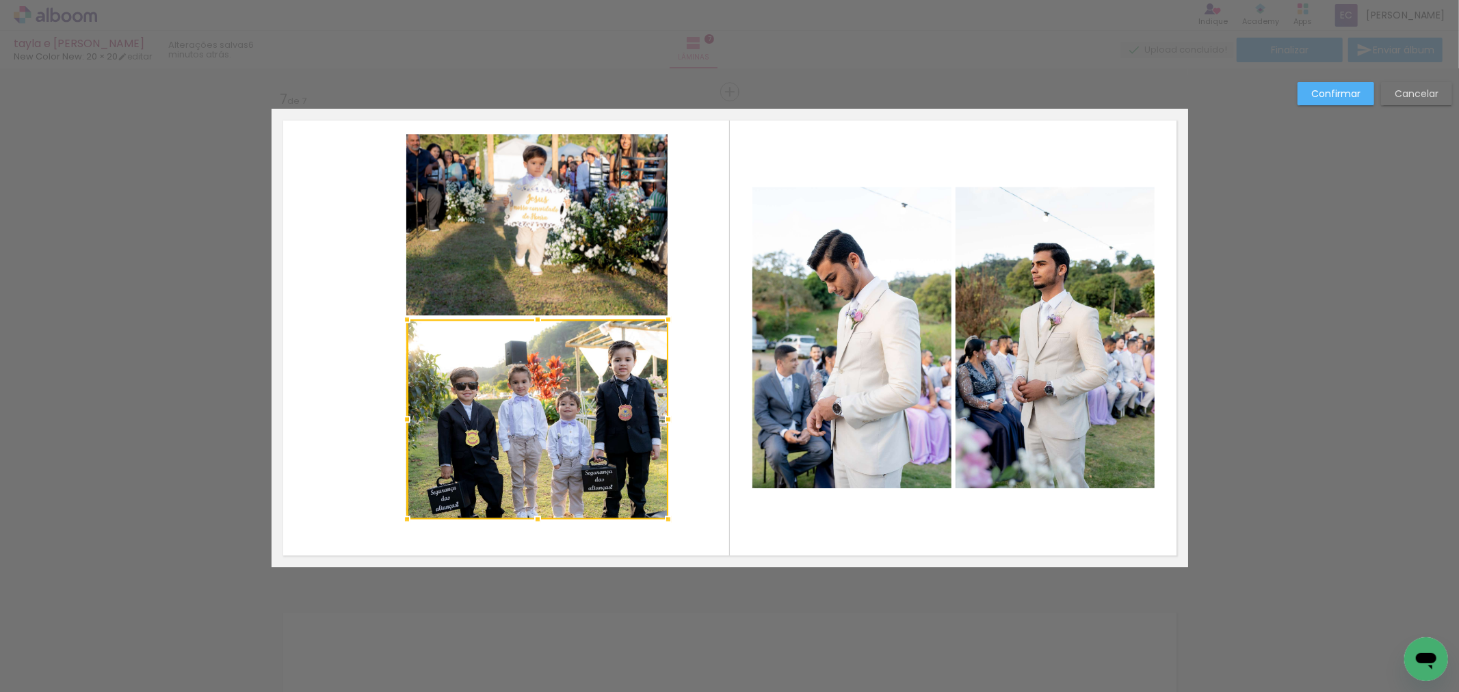
click at [545, 243] on quentale-photo at bounding box center [536, 224] width 261 height 181
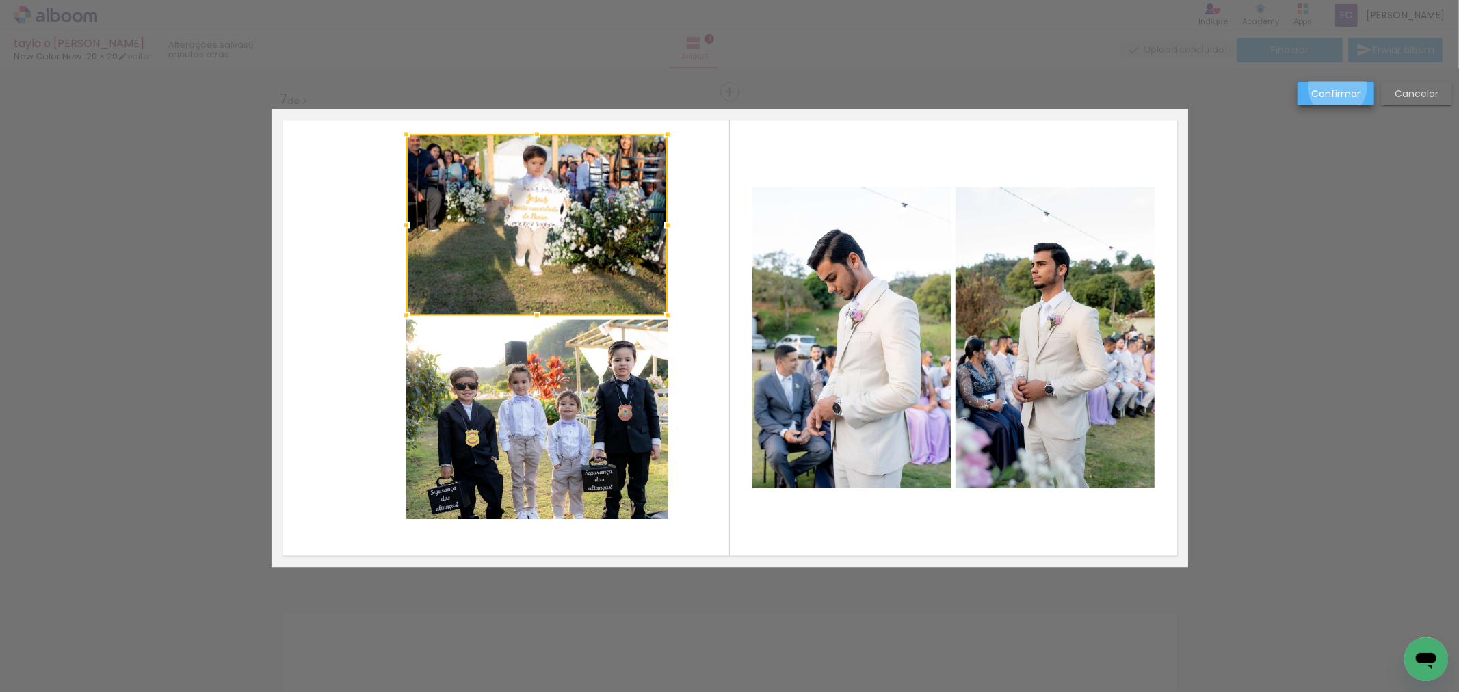
drag, startPoint x: 1338, startPoint y: 88, endPoint x: 1302, endPoint y: 118, distance: 47.6
click at [0, 0] on slot "Confirmar" at bounding box center [0, 0] width 0 height 0
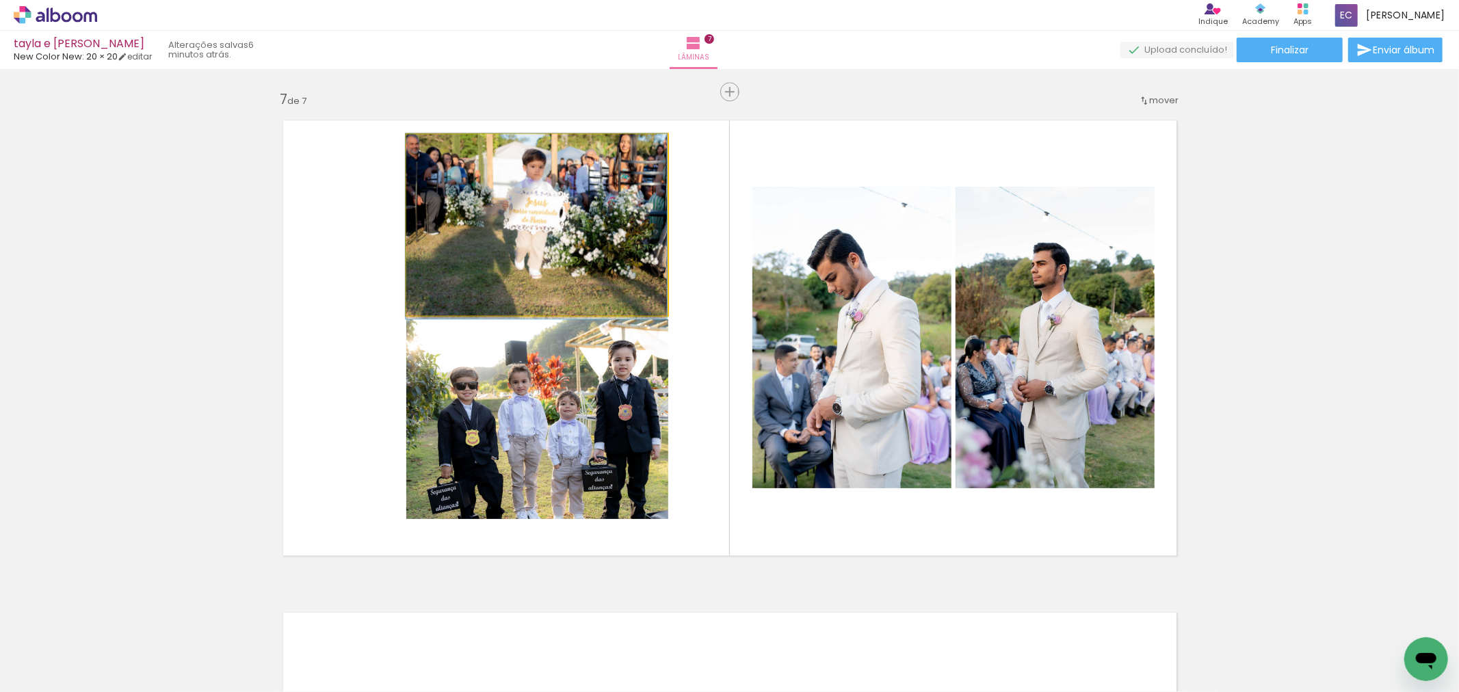
drag, startPoint x: 579, startPoint y: 226, endPoint x: 572, endPoint y: 237, distance: 12.7
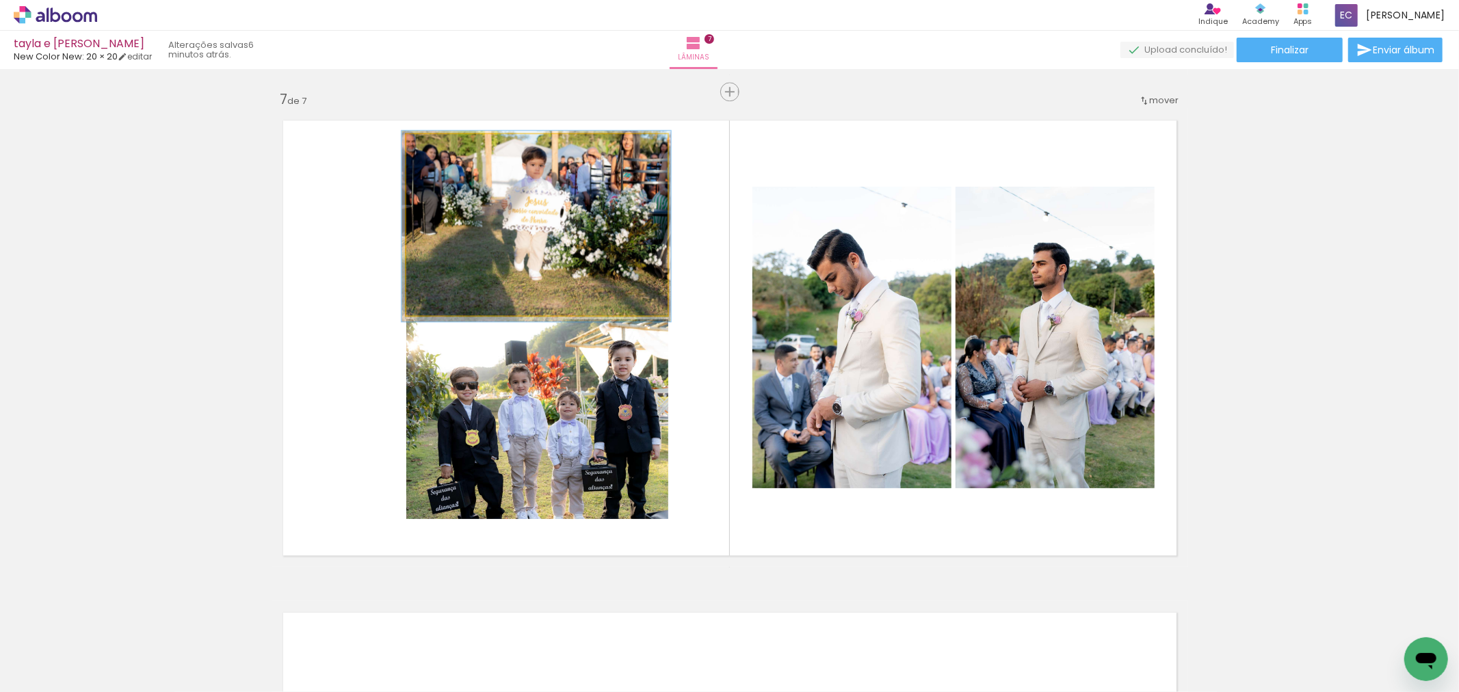
drag, startPoint x: 434, startPoint y: 146, endPoint x: 488, endPoint y: 192, distance: 71.4
click at [464, 183] on quentale-photo at bounding box center [536, 224] width 261 height 181
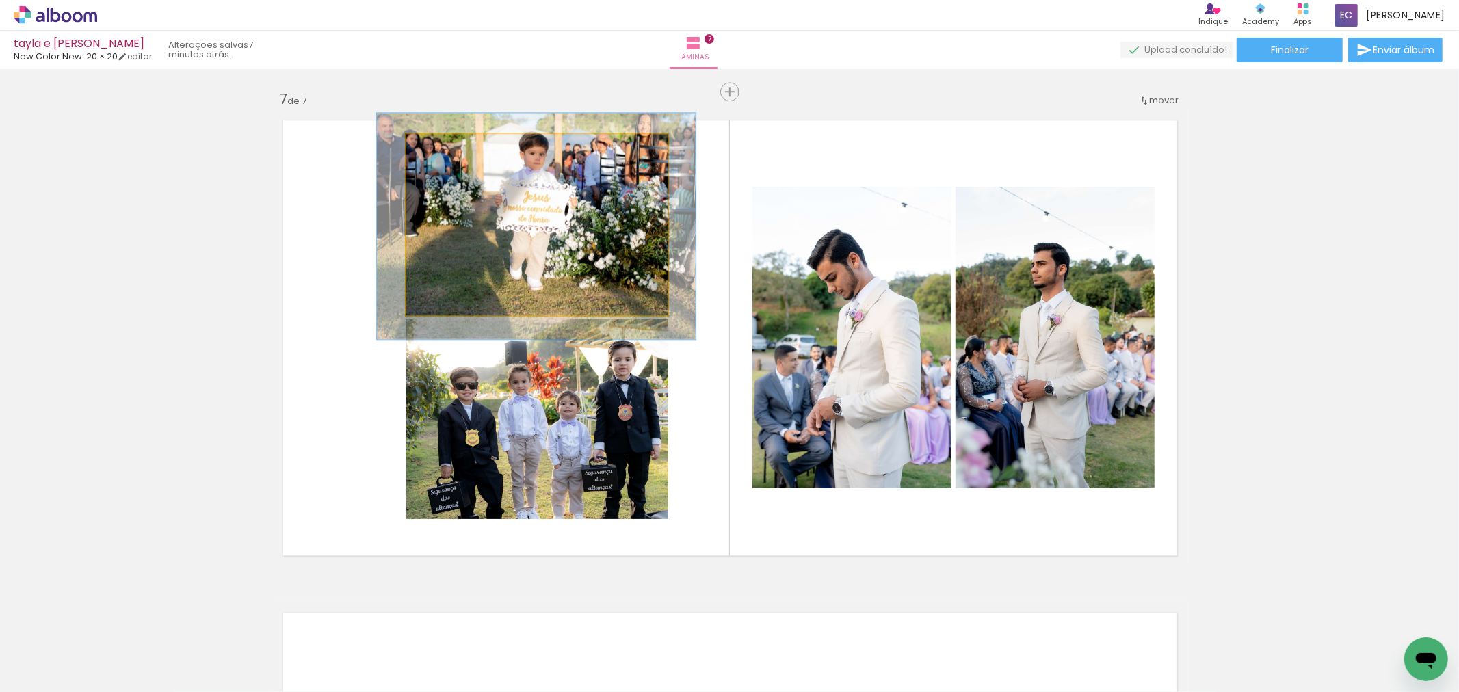
drag, startPoint x: 462, startPoint y: 148, endPoint x: 443, endPoint y: 161, distance: 23.3
type paper-slider "119"
click at [444, 153] on div at bounding box center [450, 148] width 12 height 12
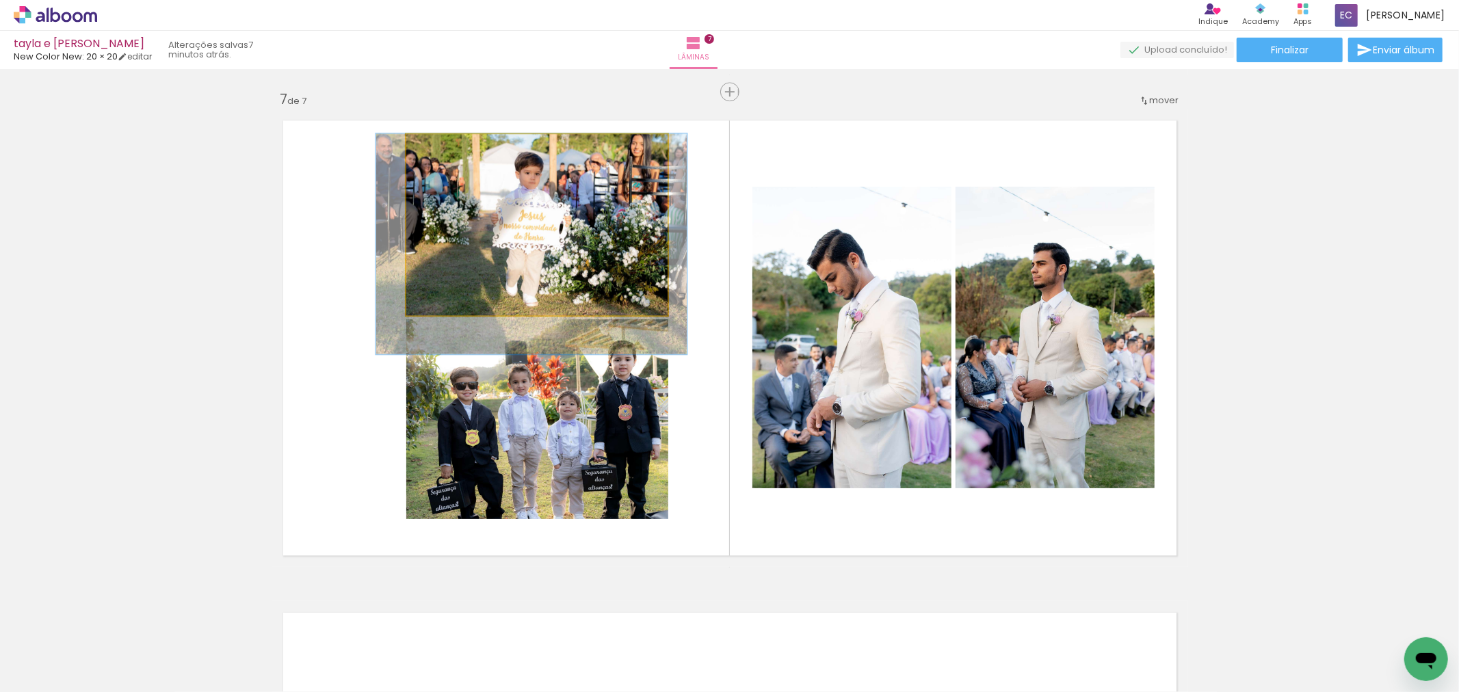
drag, startPoint x: 501, startPoint y: 189, endPoint x: 495, endPoint y: 219, distance: 30.1
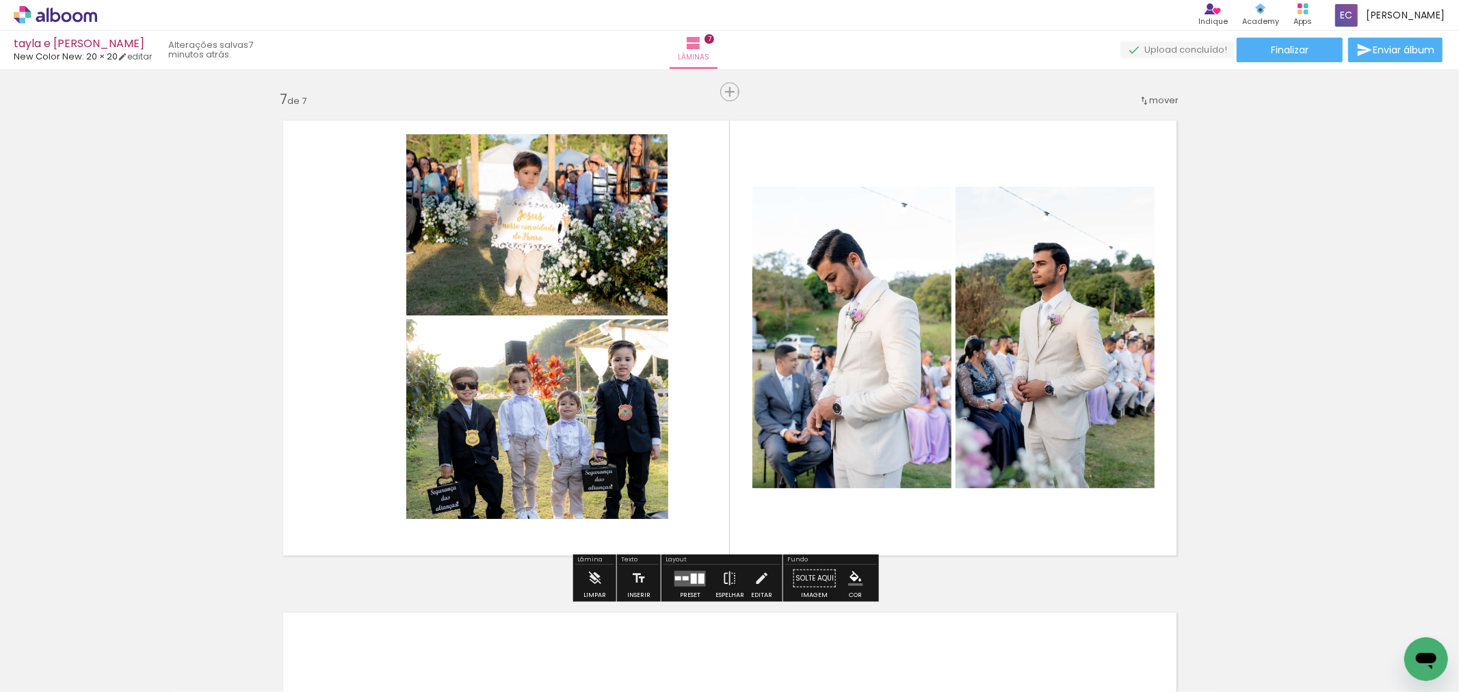
click at [531, 413] on quentale-photo at bounding box center [536, 419] width 261 height 200
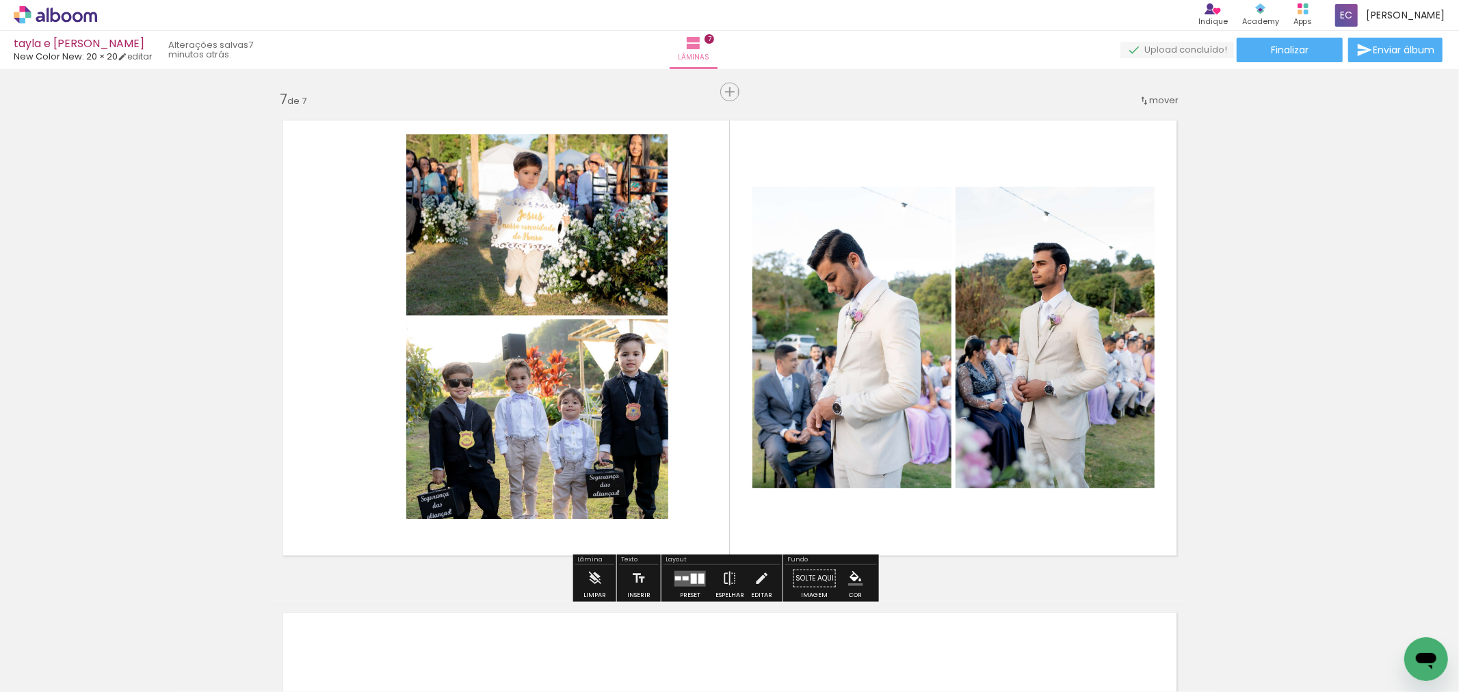
click at [681, 430] on quentale-layouter at bounding box center [730, 338] width 917 height 458
click at [761, 580] on iron-icon at bounding box center [761, 577] width 15 height 27
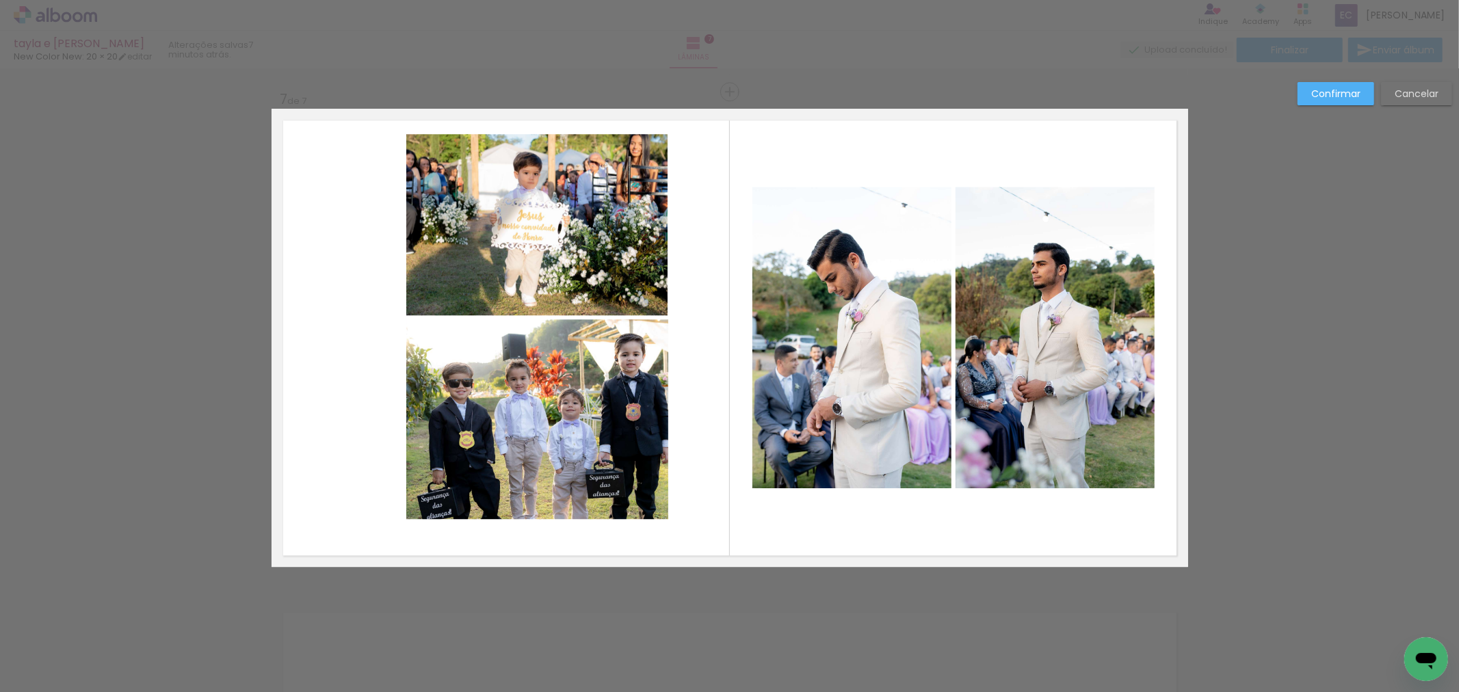
click at [560, 386] on quentale-photo at bounding box center [536, 419] width 261 height 200
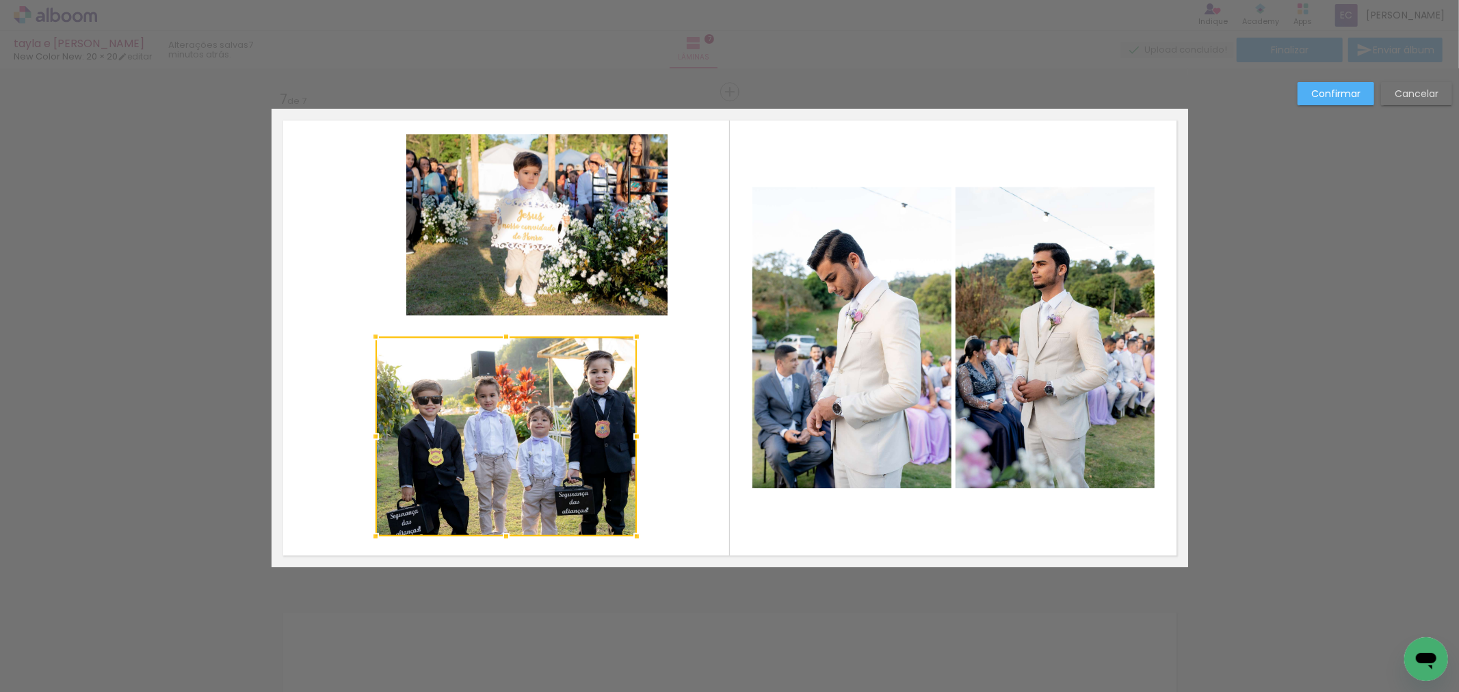
drag, startPoint x: 531, startPoint y: 412, endPoint x: 496, endPoint y: 428, distance: 38.6
click at [496, 428] on div at bounding box center [506, 437] width 261 height 200
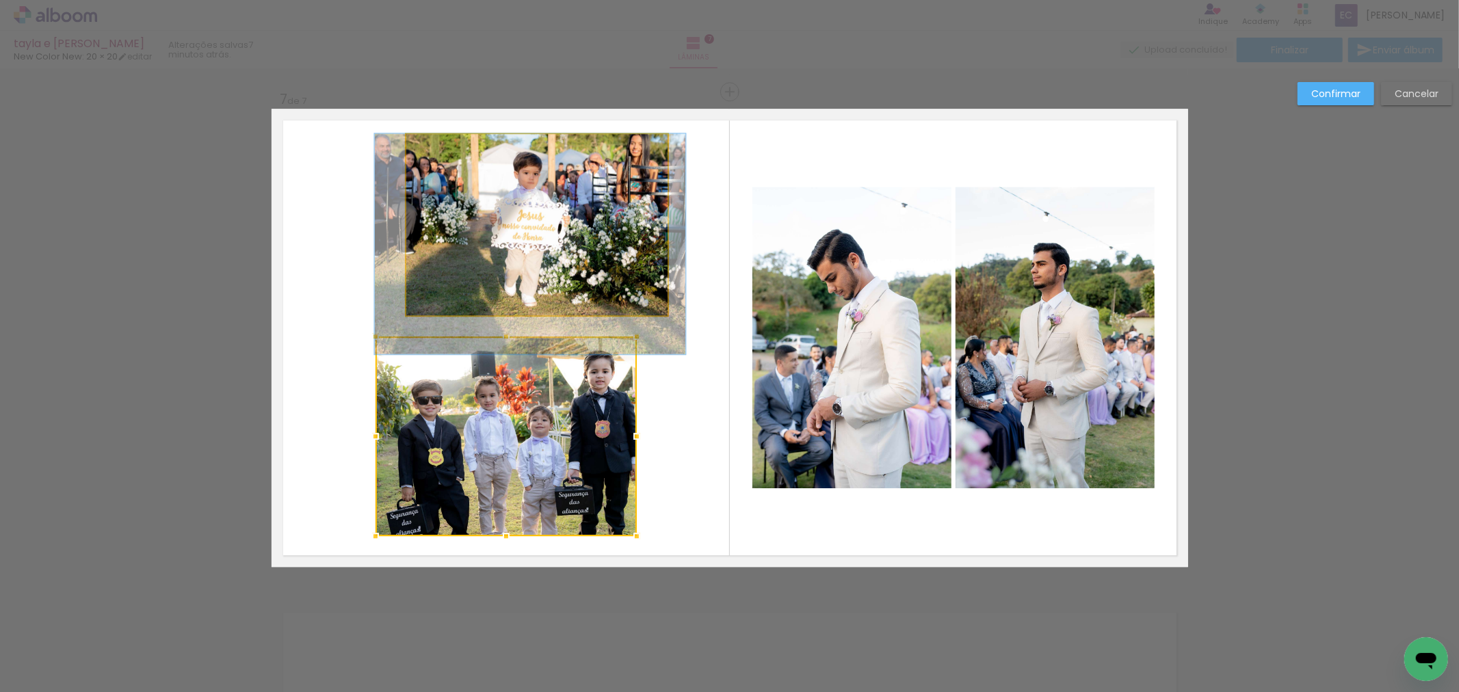
drag, startPoint x: 571, startPoint y: 249, endPoint x: 538, endPoint y: 243, distance: 32.7
click at [569, 249] on quentale-photo at bounding box center [536, 224] width 261 height 181
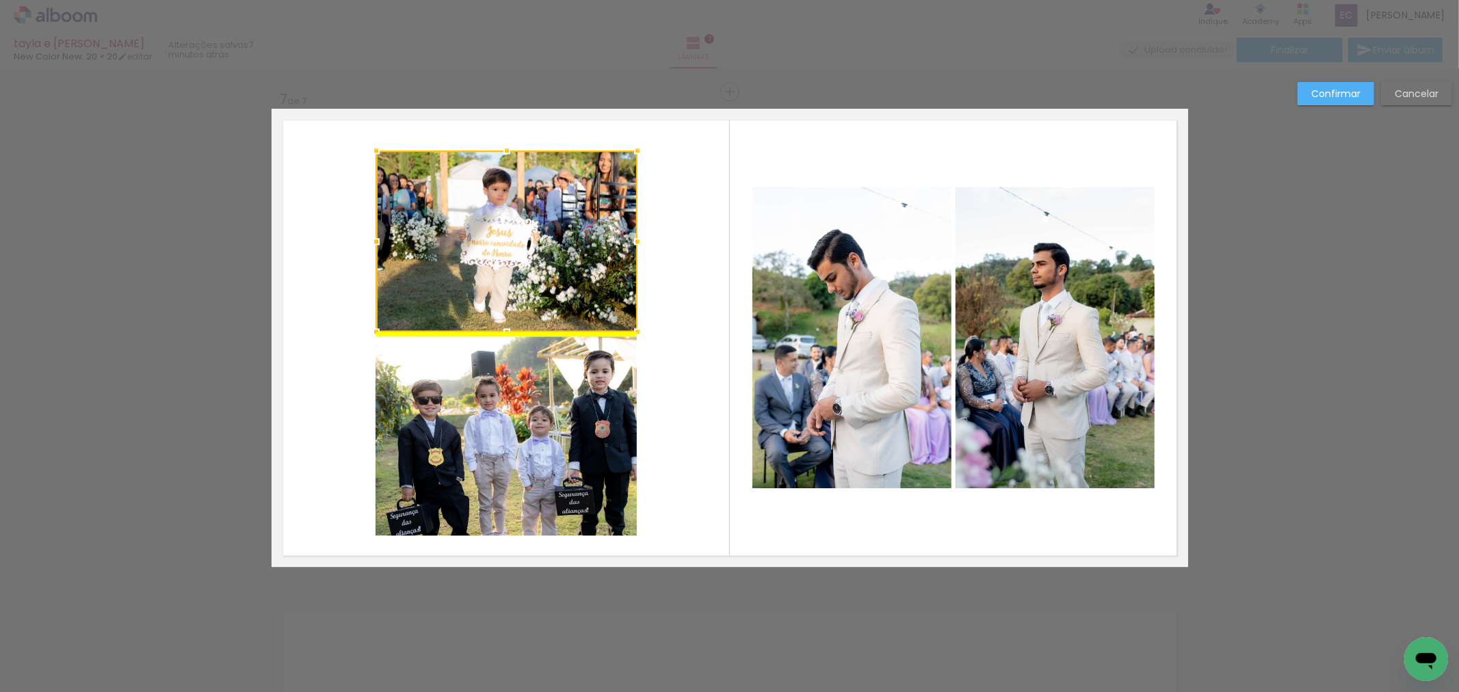
drag, startPoint x: 536, startPoint y: 226, endPoint x: 508, endPoint y: 240, distance: 30.6
click at [510, 240] on div at bounding box center [506, 240] width 261 height 181
click at [0, 0] on slot "Confirmar" at bounding box center [0, 0] width 0 height 0
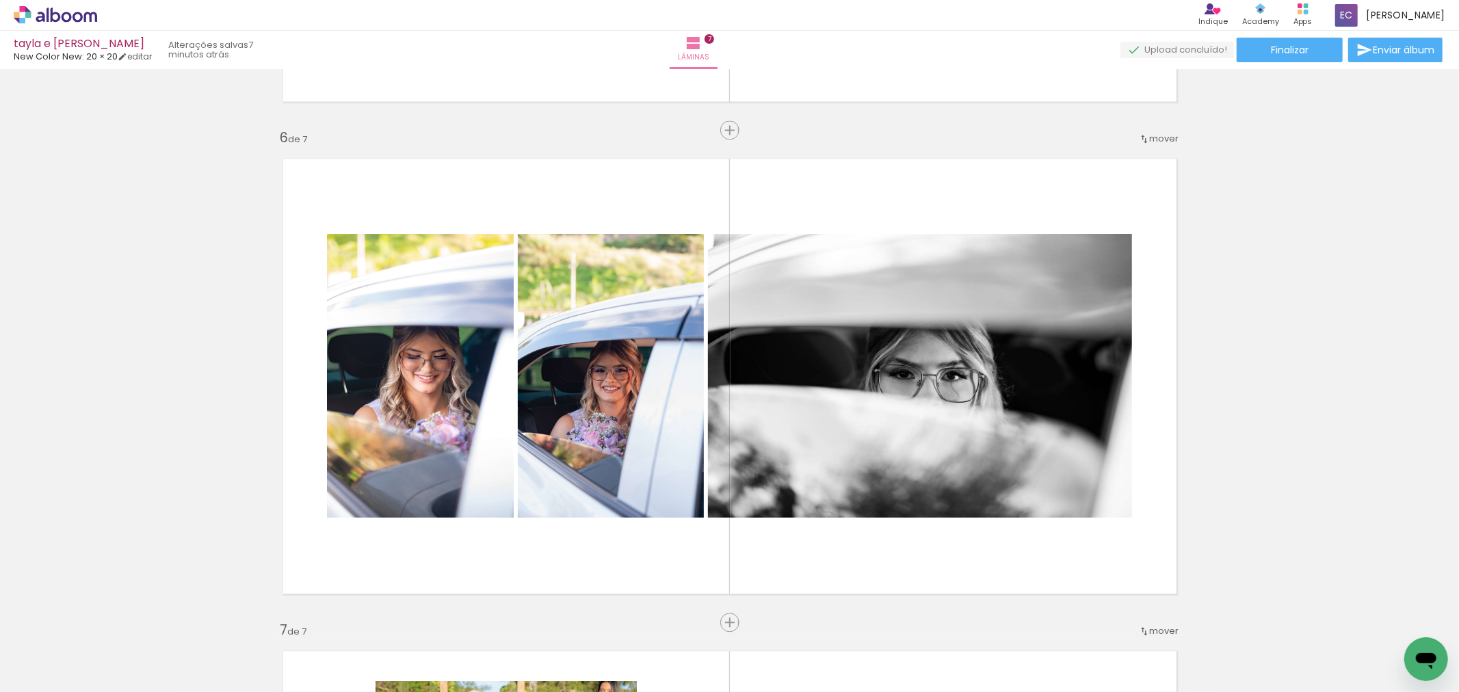
scroll to position [2466, 0]
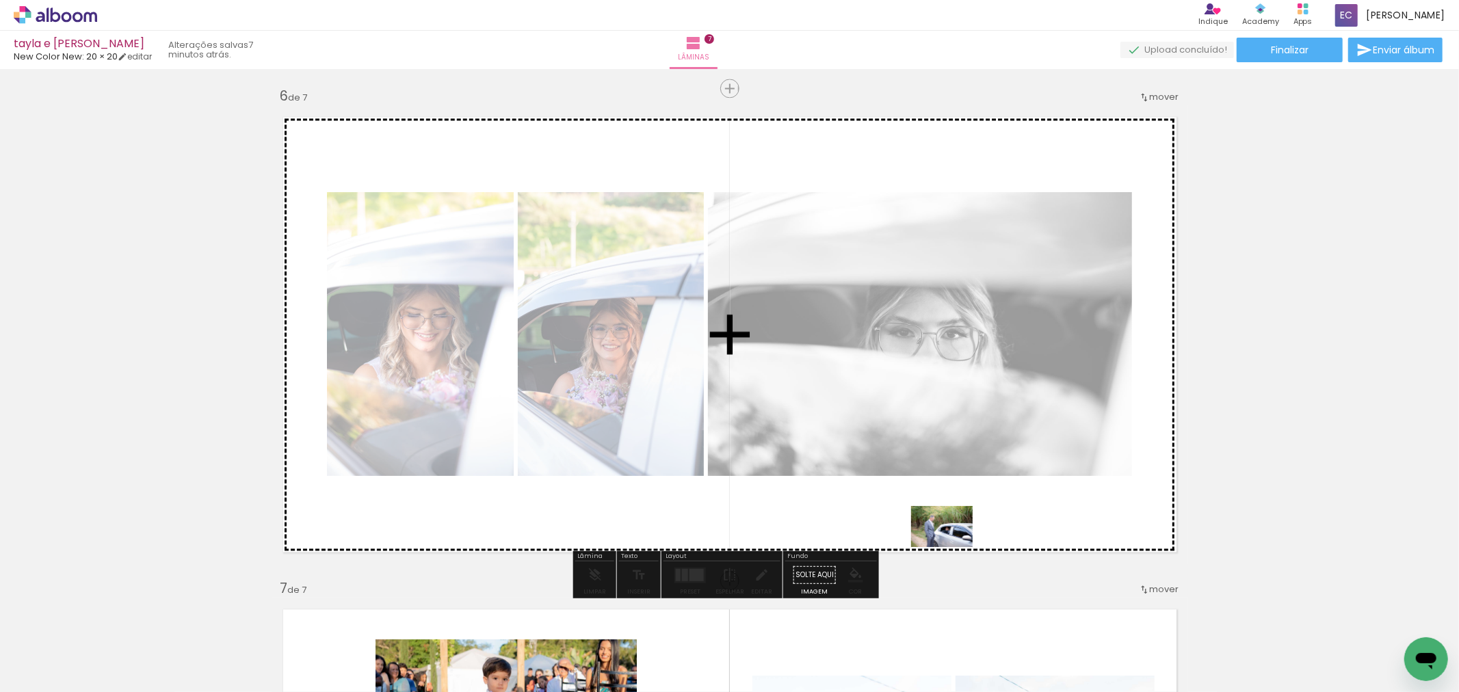
drag, startPoint x: 915, startPoint y: 651, endPoint x: 951, endPoint y: 545, distance: 111.2
click at [952, 544] on quentale-workspace at bounding box center [729, 346] width 1459 height 692
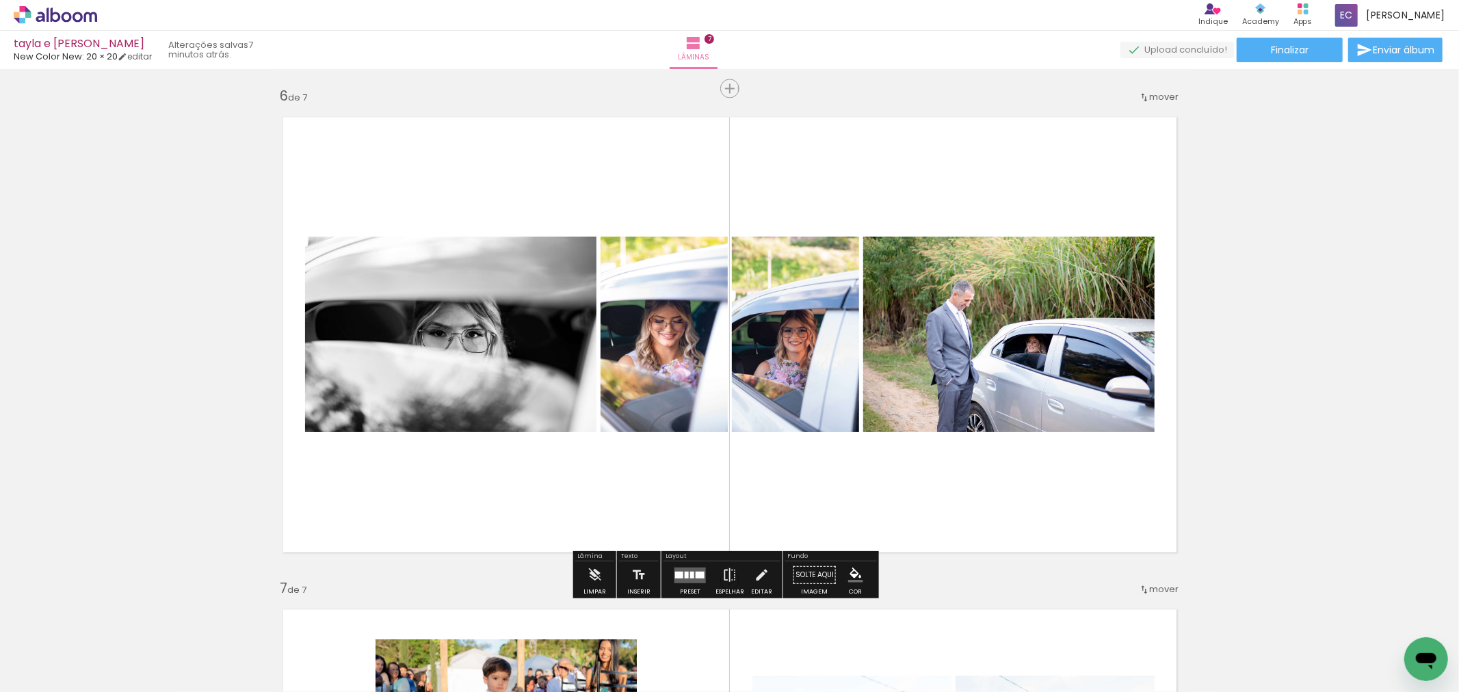
click at [685, 571] on div at bounding box center [687, 574] width 4 height 7
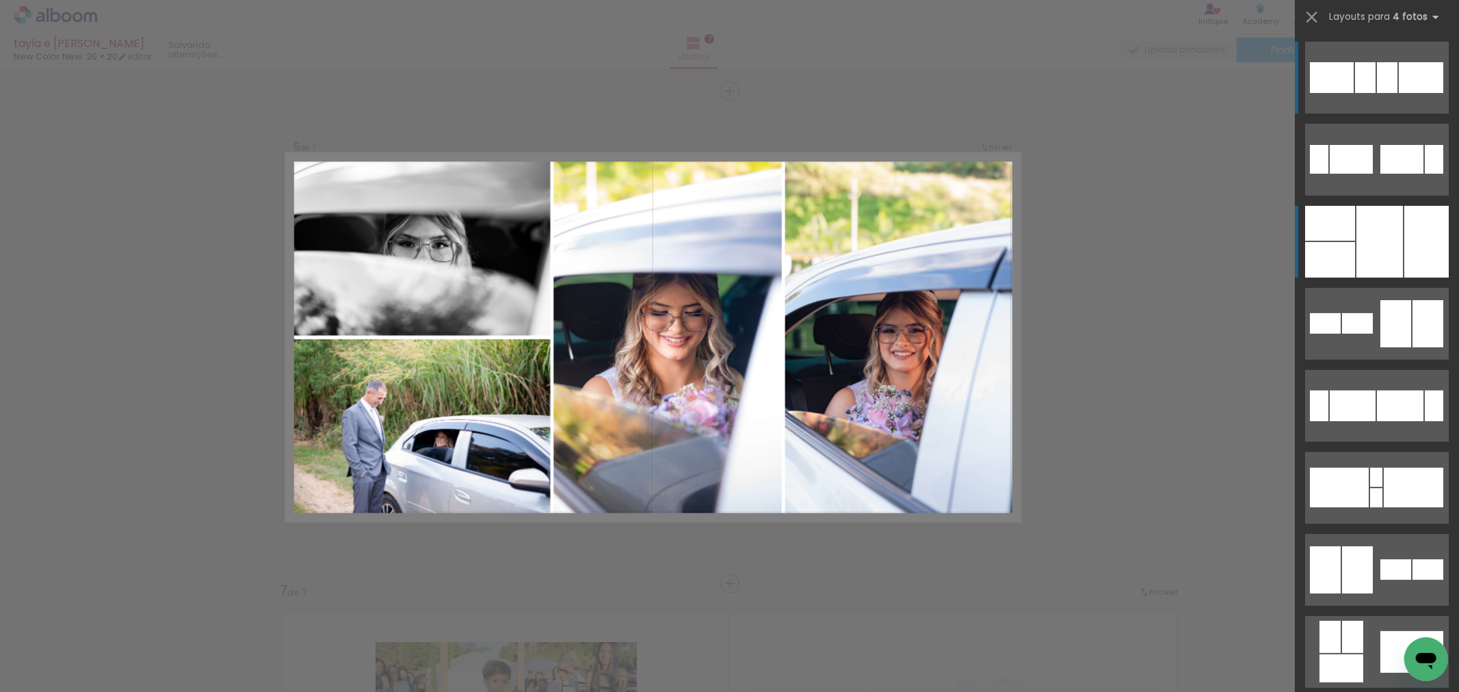
scroll to position [2463, 0]
click at [1359, 248] on div at bounding box center [1379, 242] width 47 height 72
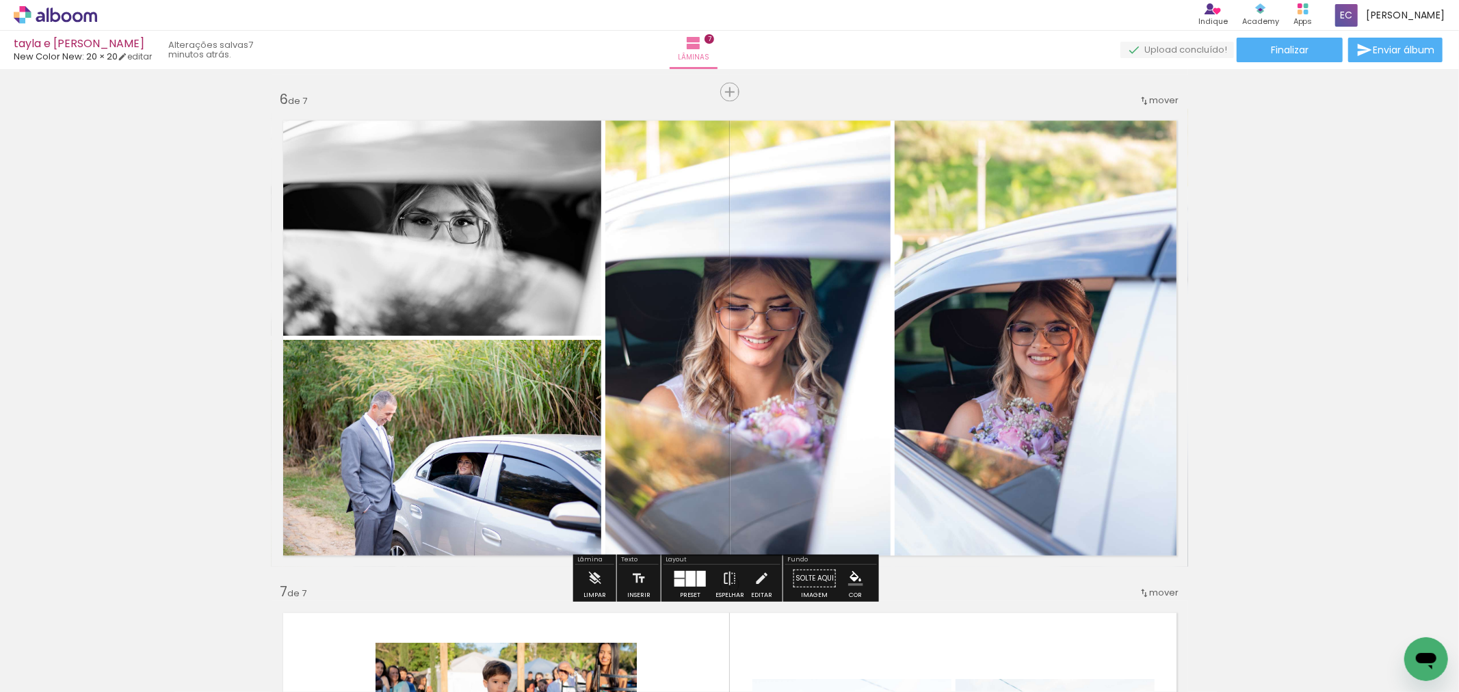
click at [495, 441] on quentale-photo at bounding box center [437, 453] width 330 height 227
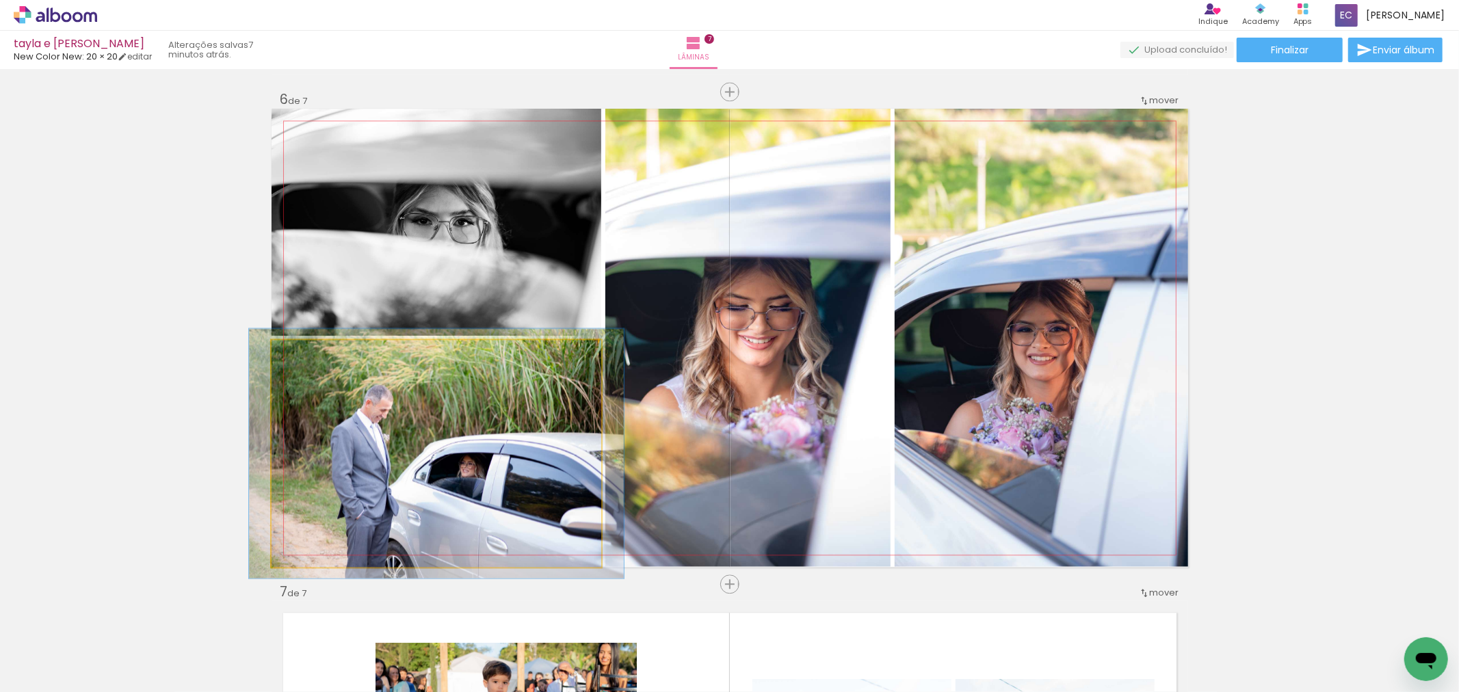
drag, startPoint x: 298, startPoint y: 357, endPoint x: 317, endPoint y: 401, distance: 47.5
click at [302, 358] on div at bounding box center [308, 354] width 12 height 12
click at [300, 406] on quentale-photo at bounding box center [437, 453] width 330 height 227
click at [0, 0] on div at bounding box center [0, 0] width 0 height 0
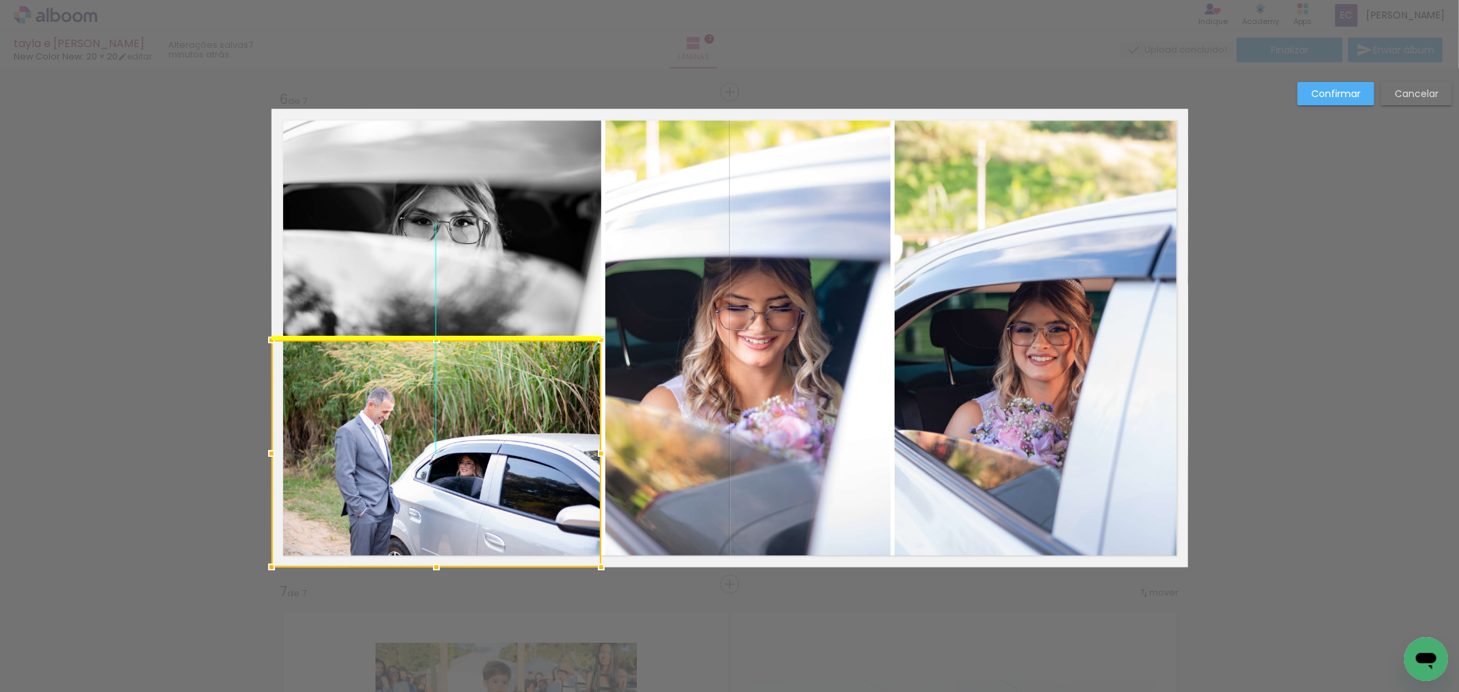
click at [365, 436] on div at bounding box center [437, 453] width 330 height 227
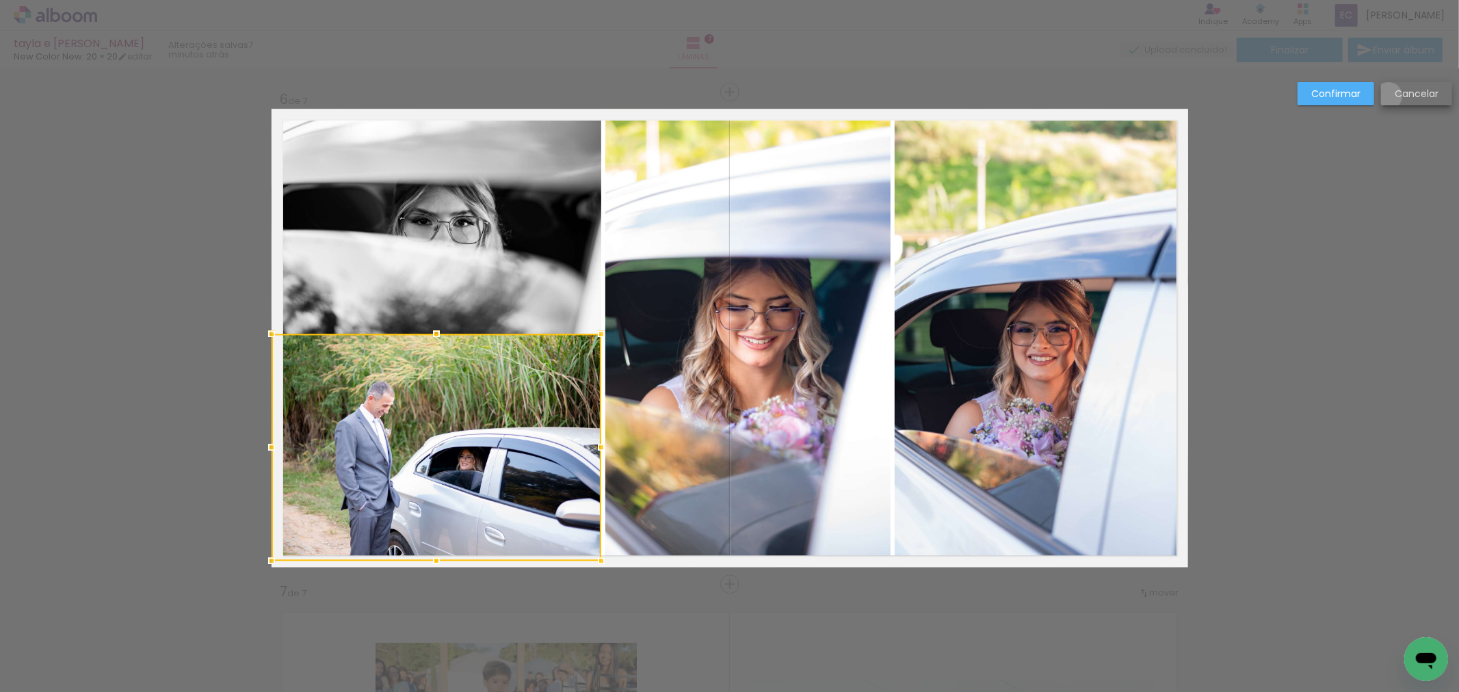
click at [1387, 97] on paper-button "Cancelar" at bounding box center [1416, 93] width 71 height 23
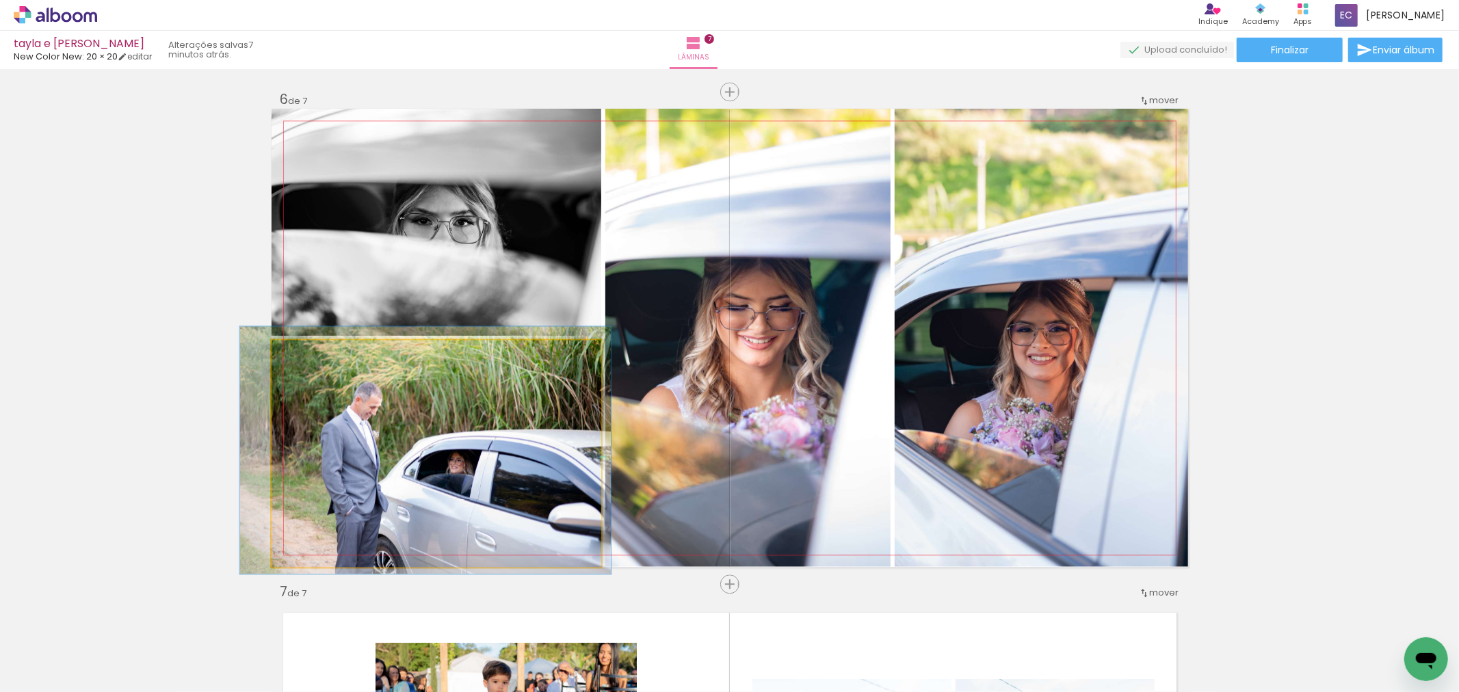
drag, startPoint x: 300, startPoint y: 356, endPoint x: 308, endPoint y: 367, distance: 14.2
type paper-slider "109"
click at [303, 360] on div at bounding box center [308, 354] width 12 height 12
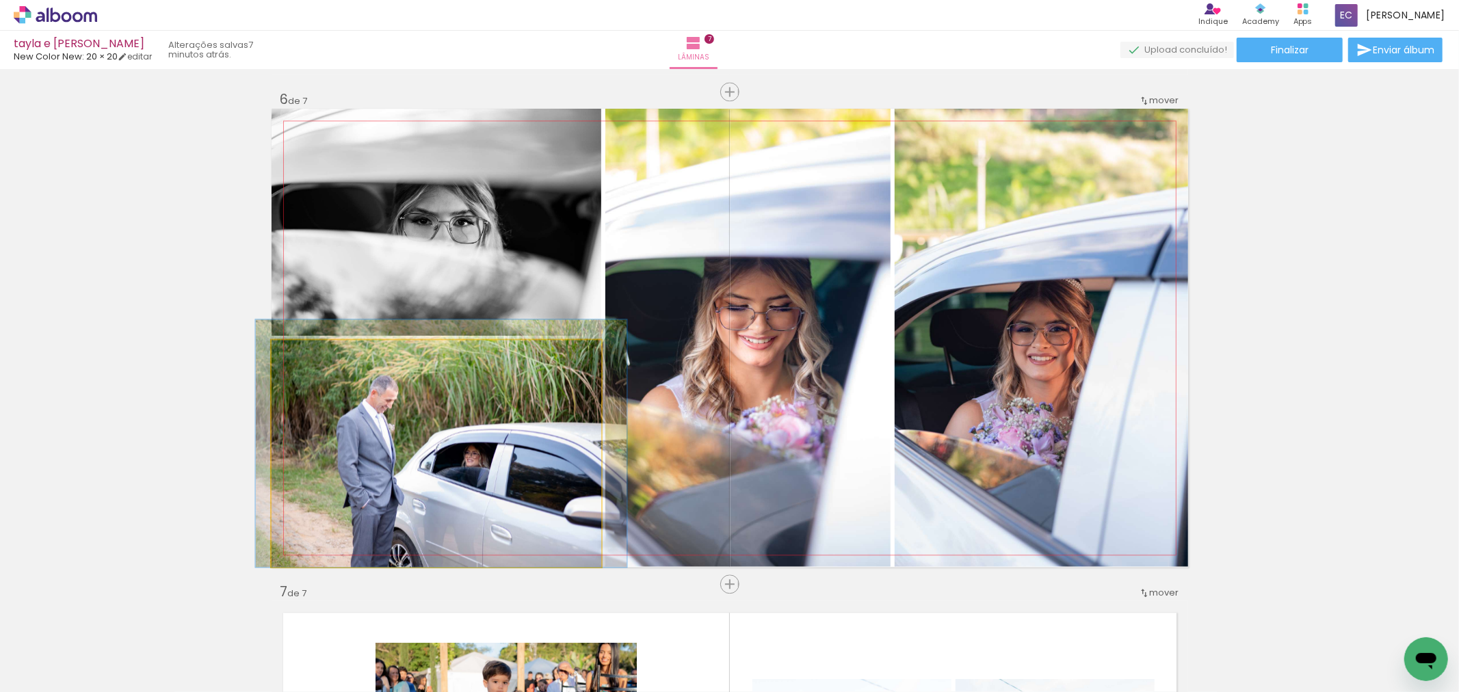
drag, startPoint x: 417, startPoint y: 474, endPoint x: 411, endPoint y: 442, distance: 32.7
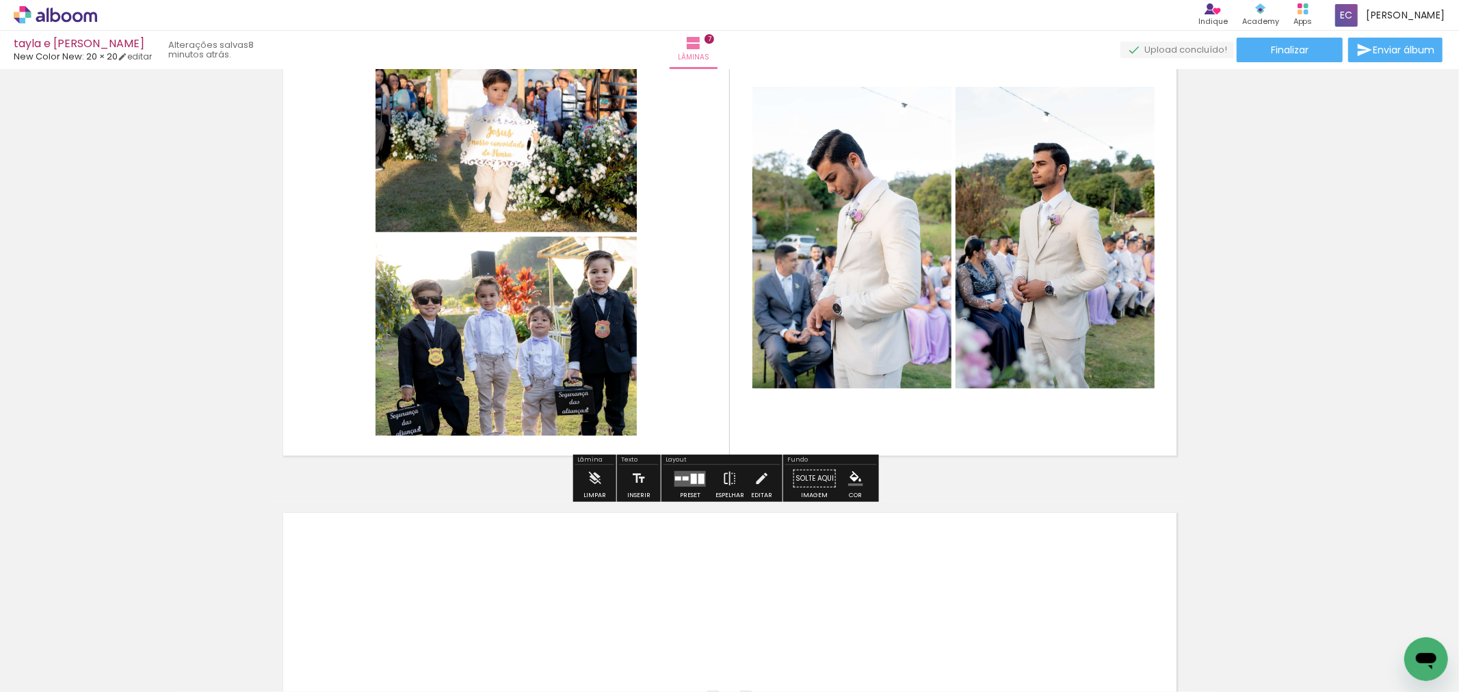
scroll to position [3159, 0]
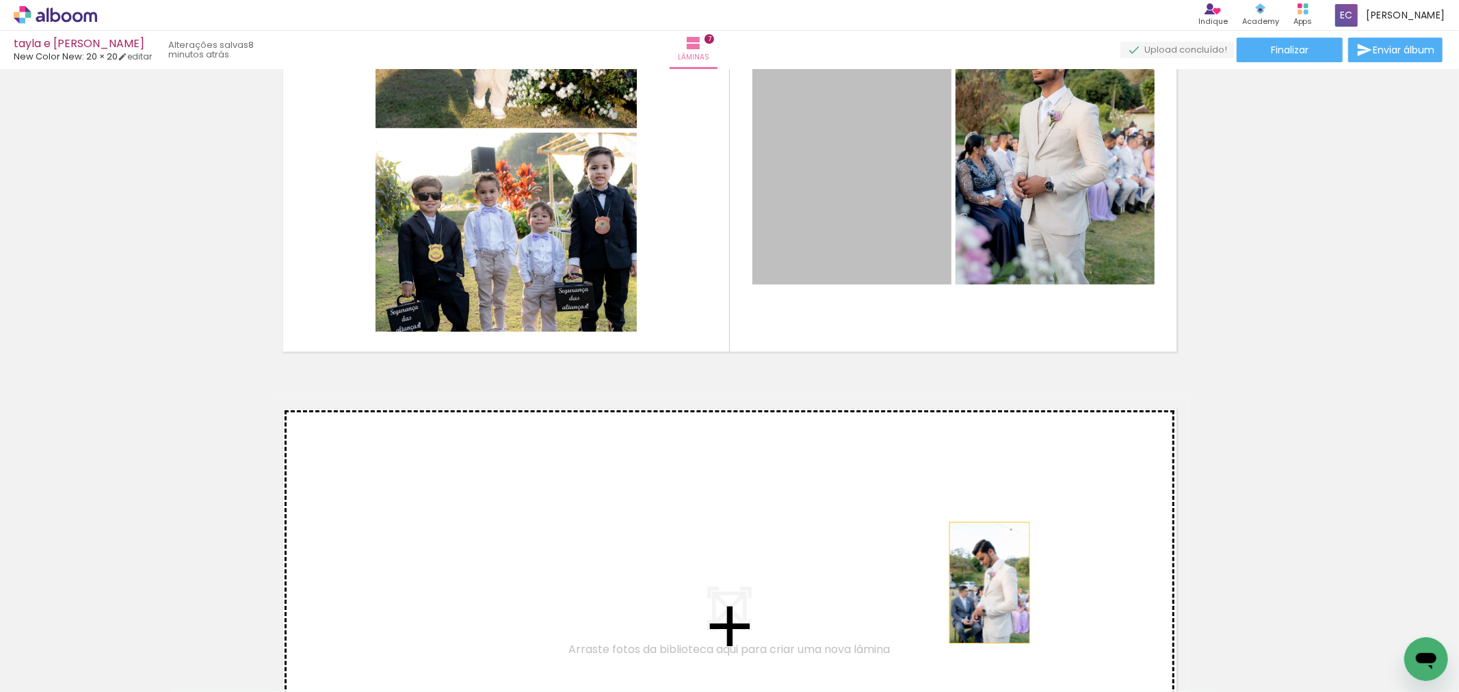
drag, startPoint x: 902, startPoint y: 189, endPoint x: 1056, endPoint y: 156, distance: 157.5
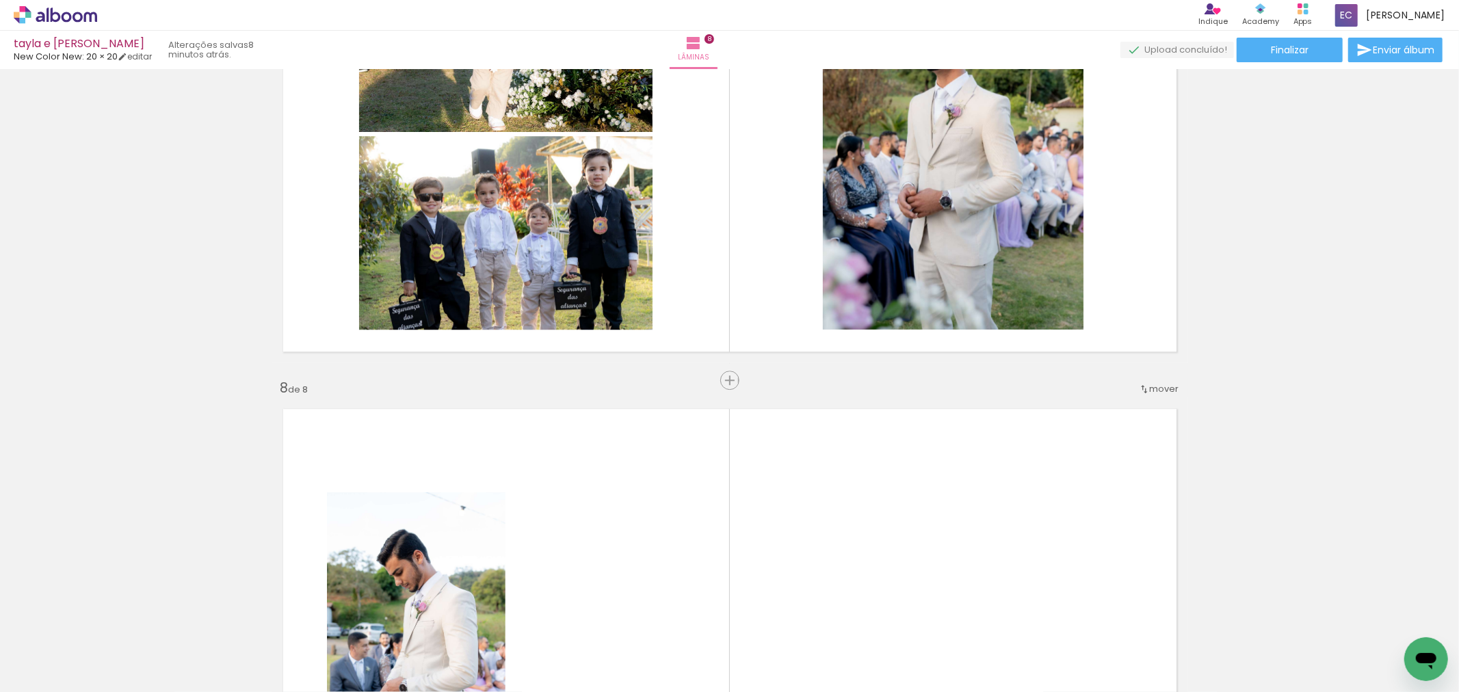
scroll to position [3448, 0]
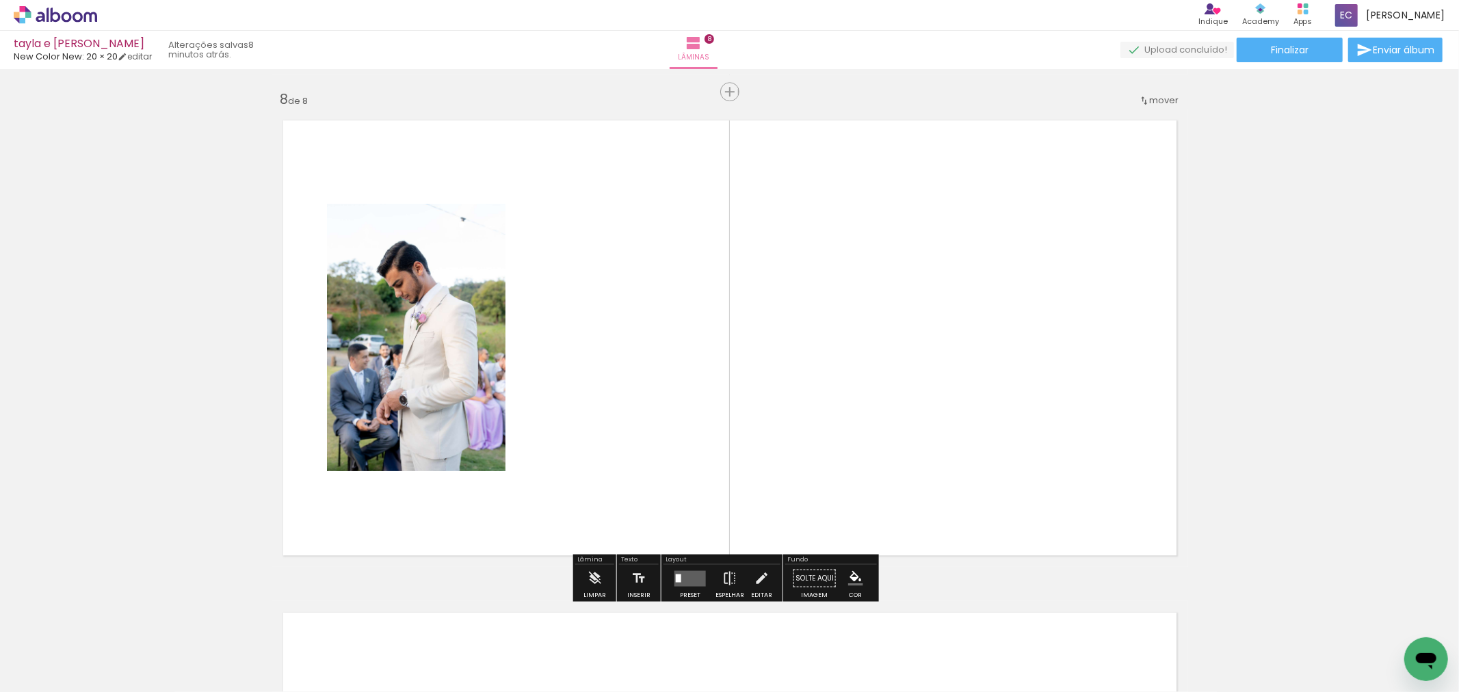
drag, startPoint x: 1052, startPoint y: 156, endPoint x: 1019, endPoint y: 174, distance: 37.7
click at [1037, 170] on quentale-layouter at bounding box center [730, 338] width 917 height 458
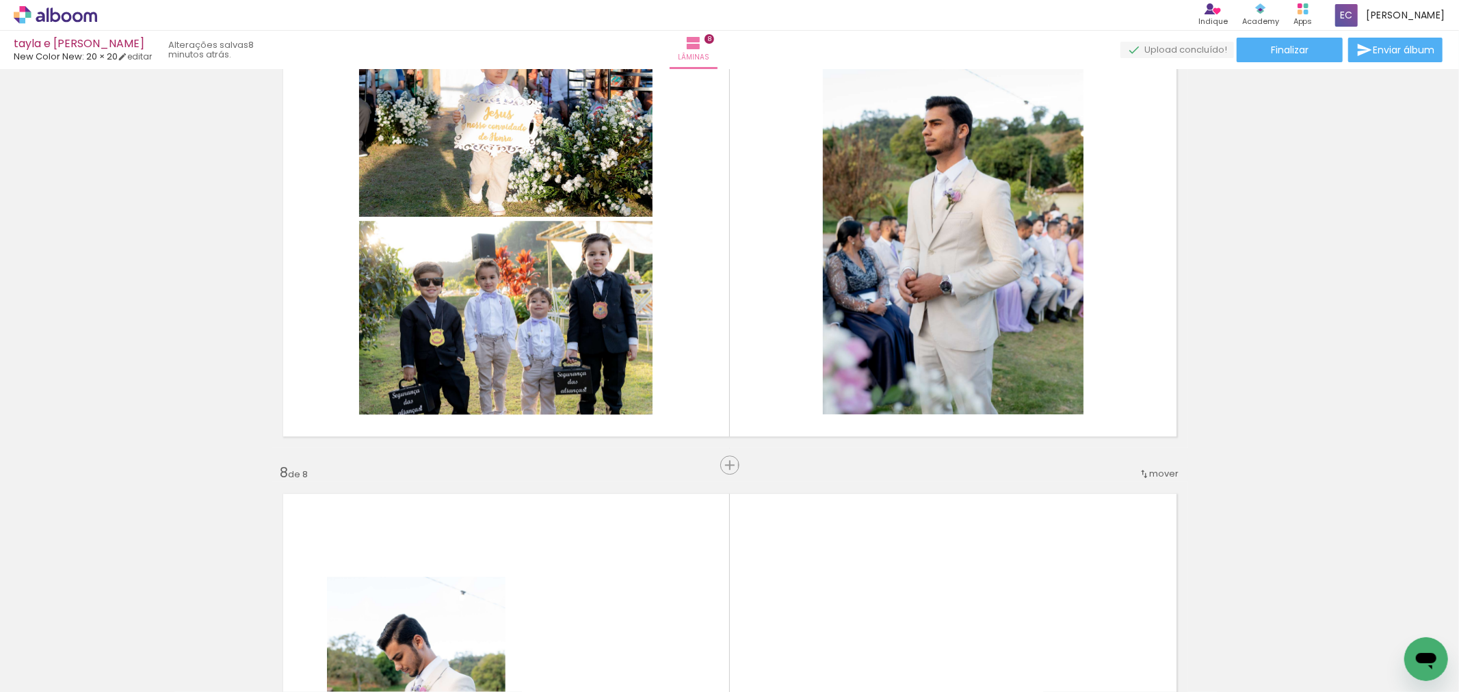
scroll to position [3086, 0]
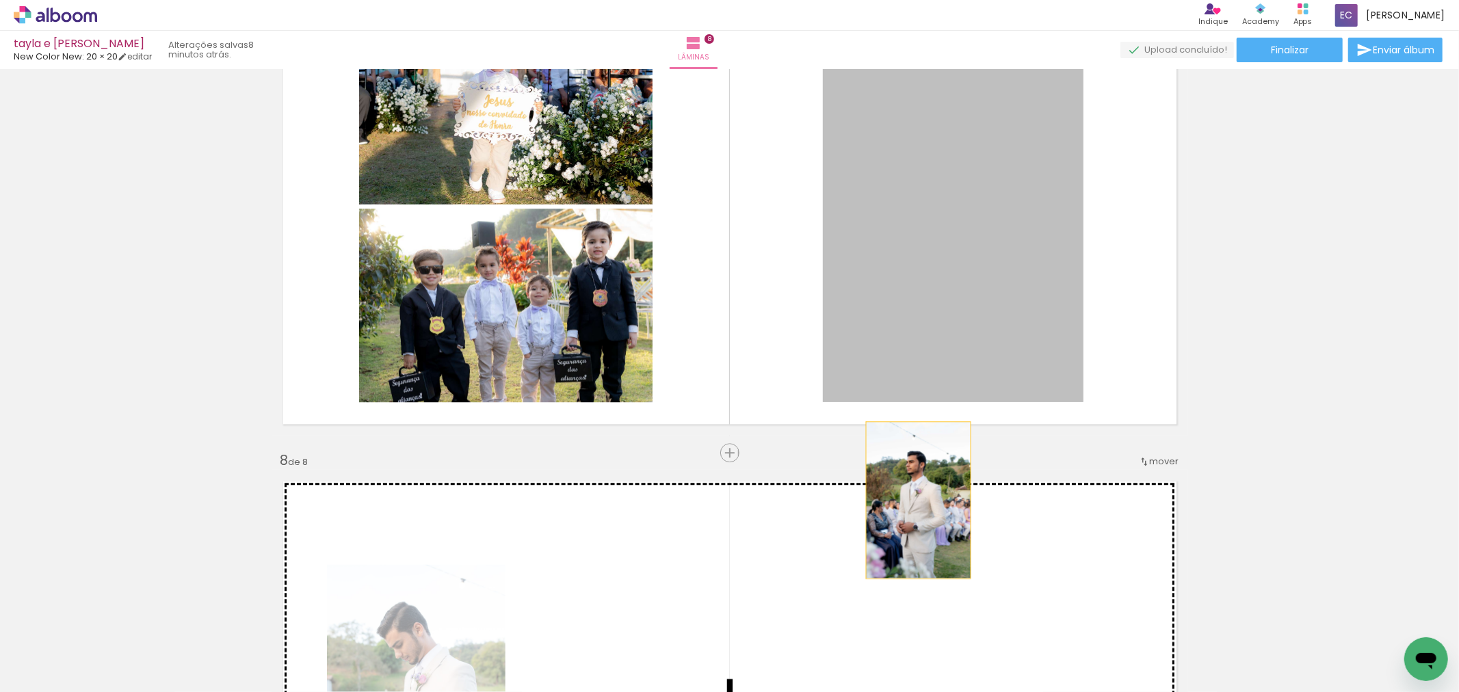
drag, startPoint x: 949, startPoint y: 226, endPoint x: 913, endPoint y: 500, distance: 276.0
